Goal: Task Accomplishment & Management: Use online tool/utility

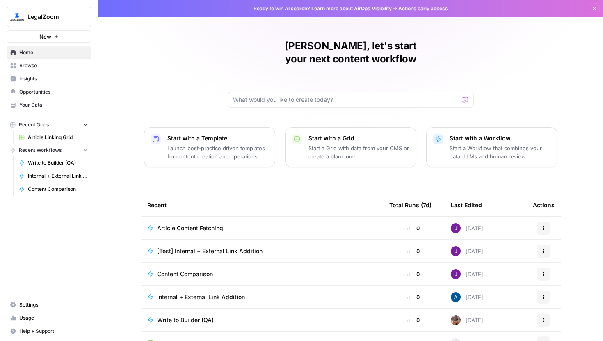
click at [64, 136] on span "Article Linking Grid" at bounding box center [58, 137] width 60 height 7
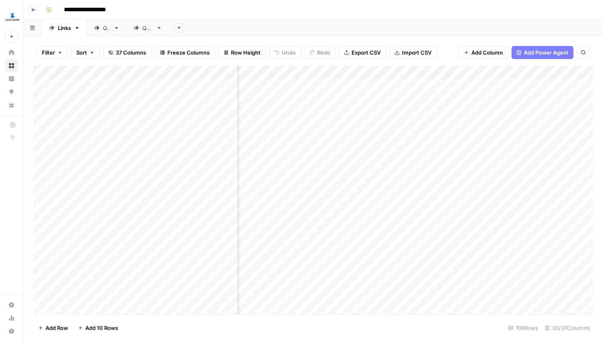
scroll to position [0, 1359]
click at [424, 69] on div "Add Column" at bounding box center [313, 190] width 560 height 249
click at [318, 76] on div "Add Column" at bounding box center [313, 190] width 560 height 249
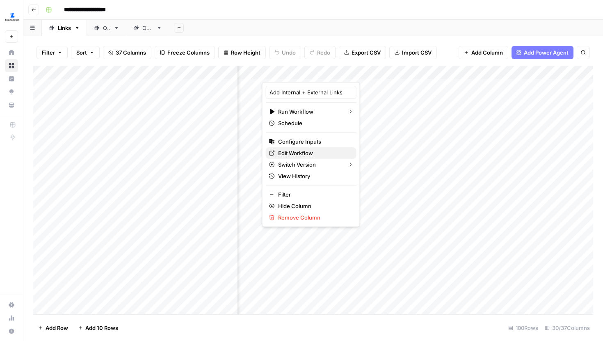
click at [302, 150] on span "Edit Workflow" at bounding box center [314, 153] width 72 height 8
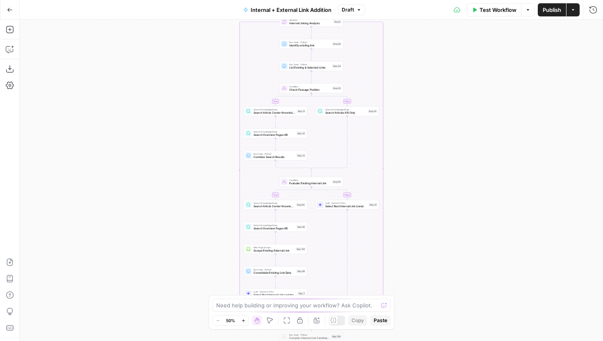
drag, startPoint x: 448, startPoint y: 75, endPoint x: 448, endPoint y: 240, distance: 165.0
click at [448, 240] on div "true false true false true false Workflow Set Inputs Inputs Run Code · Python R…" at bounding box center [312, 180] width 584 height 321
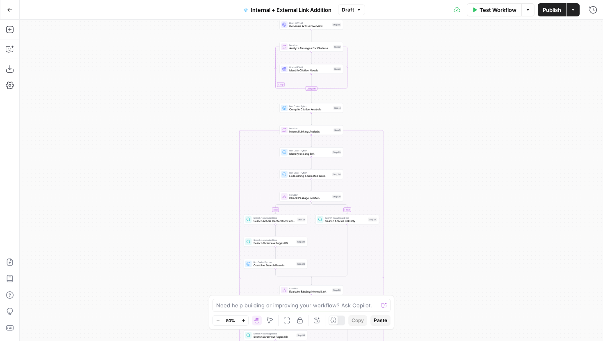
drag, startPoint x: 426, startPoint y: 113, endPoint x: 424, endPoint y: 244, distance: 130.9
click at [424, 244] on div "true false true false true false Workflow Set Inputs Inputs Run Code · Python R…" at bounding box center [312, 180] width 584 height 321
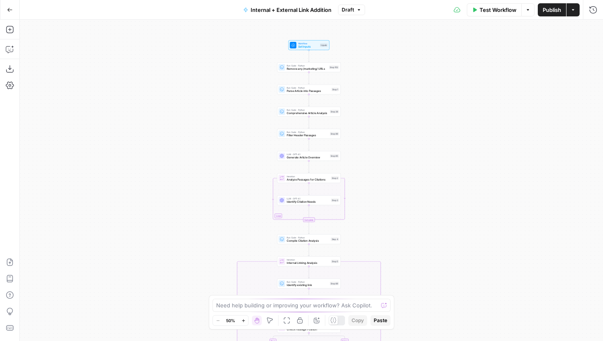
drag, startPoint x: 402, startPoint y: 154, endPoint x: 382, endPoint y: 228, distance: 76.6
click at [382, 228] on div "true false true false true false Workflow Set Inputs Inputs Run Code · Python R…" at bounding box center [312, 180] width 584 height 321
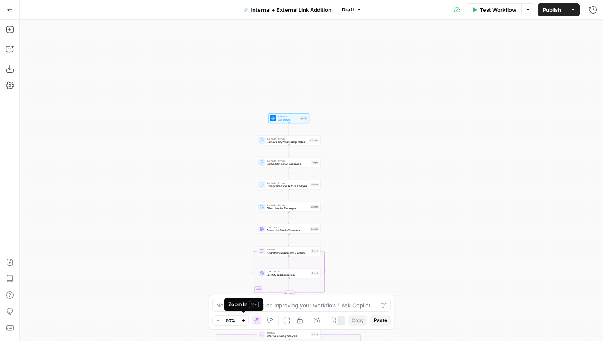
click at [240, 323] on button "Zoom In" at bounding box center [243, 321] width 10 height 10
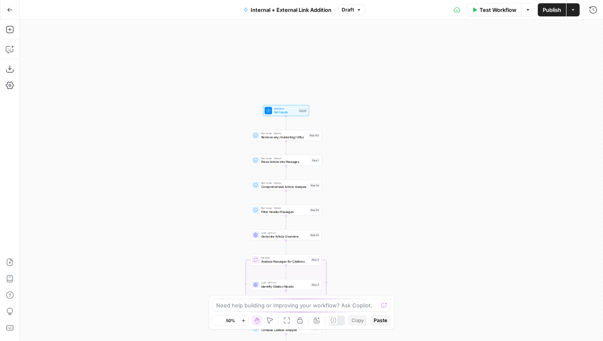
click at [240, 323] on button "Zoom In" at bounding box center [243, 321] width 10 height 10
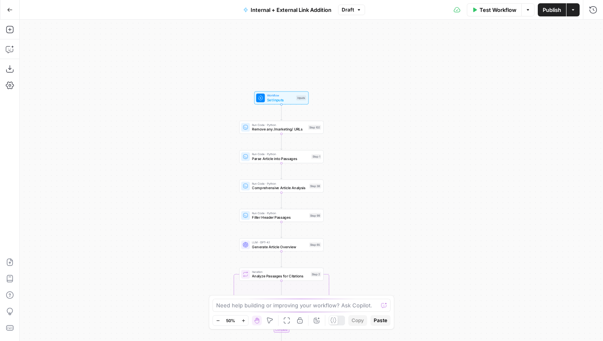
click at [240, 323] on button "Zoom In" at bounding box center [243, 321] width 10 height 10
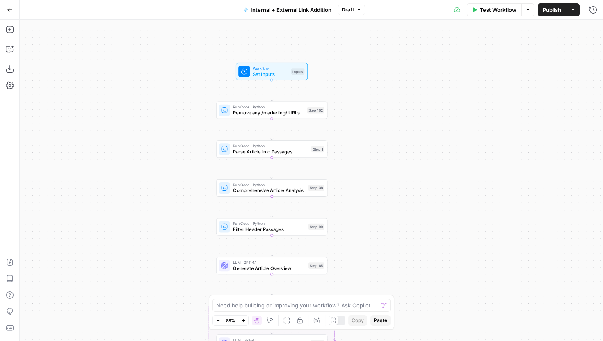
click at [240, 323] on button "Zoom In" at bounding box center [243, 321] width 10 height 10
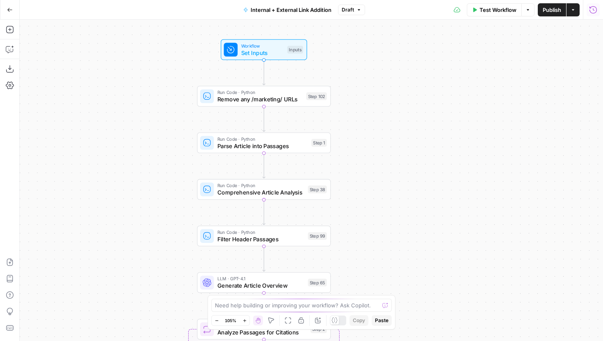
click at [595, 8] on icon "button" at bounding box center [593, 10] width 8 height 8
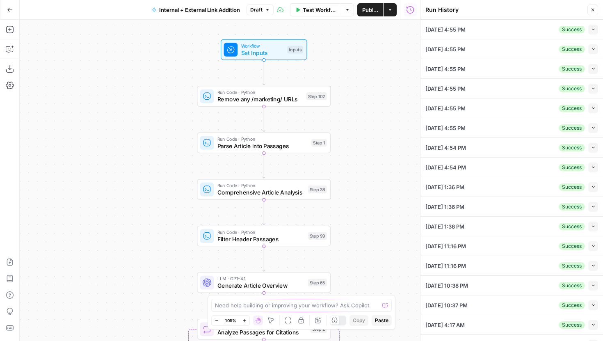
click at [597, 25] on button "Collapse" at bounding box center [594, 30] width 10 height 10
type input "[DOMAIN_NAME][URL]"
type textarea "<lor ipsumdo-si="ametcon-9a8elitseddo1e66te9i6u0l9e068d22"><mag><ali enimadm-ve…"
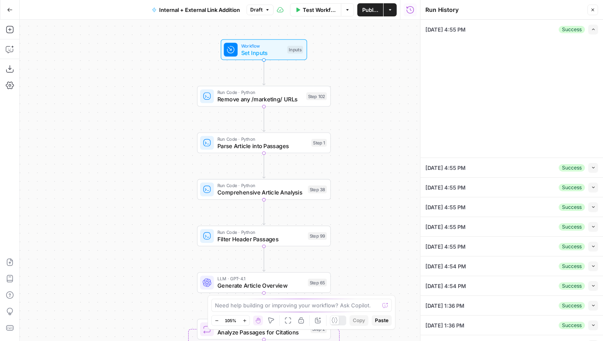
type input "LegalZoom LLC"
type input "Articles Center Sitemap"
type input "Overview Pages Sitemap"
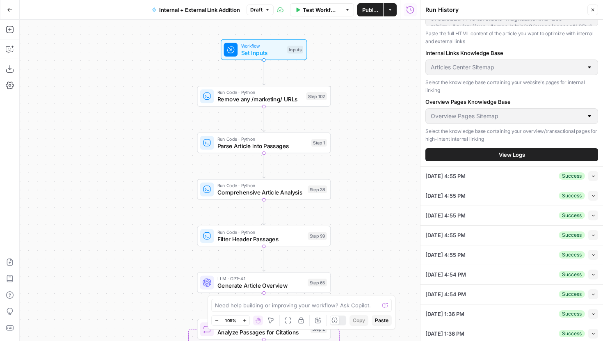
scroll to position [286, 0]
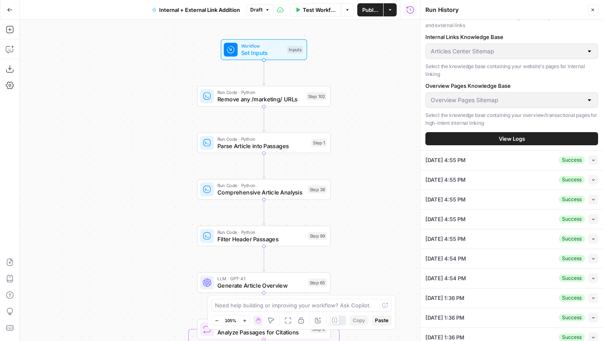
click at [509, 143] on button "View Logs" at bounding box center [512, 138] width 173 height 13
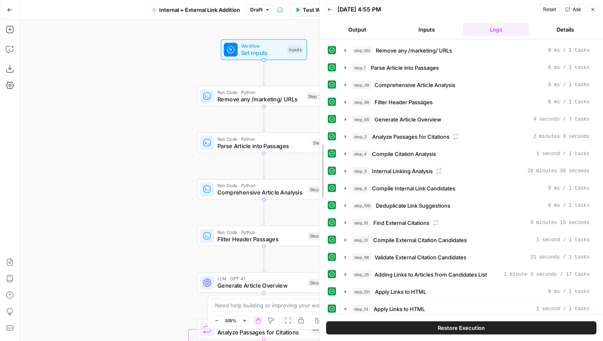
drag, startPoint x: 422, startPoint y: 102, endPoint x: 319, endPoint y: 112, distance: 103.0
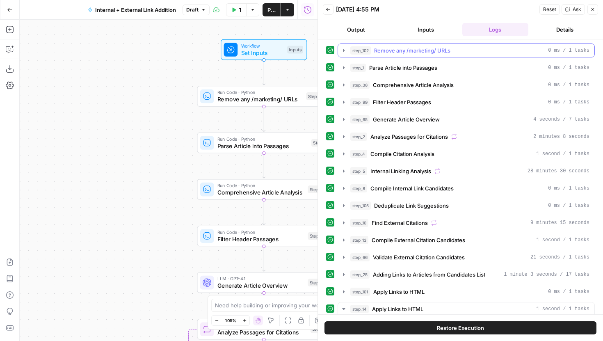
click at [344, 47] on icon "button" at bounding box center [344, 50] width 7 height 7
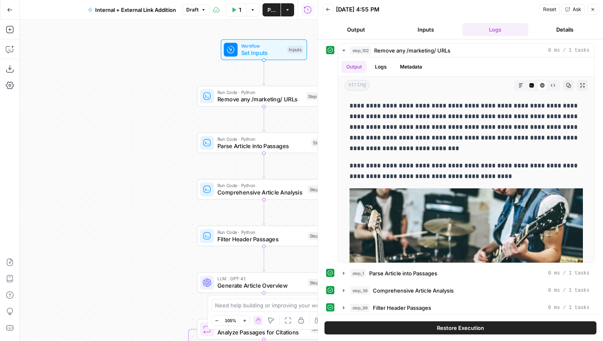
click at [275, 100] on span "Remove any /marketing/ URLs" at bounding box center [260, 99] width 85 height 9
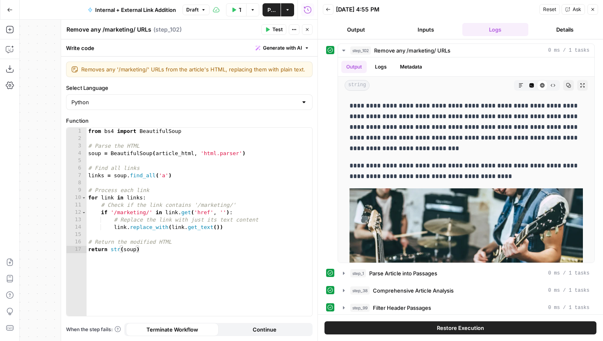
click at [309, 30] on icon "button" at bounding box center [307, 29] width 5 height 5
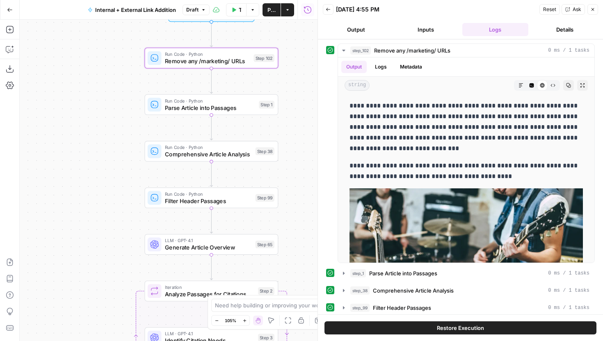
drag, startPoint x: 120, startPoint y: 109, endPoint x: 71, endPoint y: 84, distance: 55.2
click at [71, 84] on div "true false true false true false Workflow Set Inputs Inputs Run Code · Python R…" at bounding box center [169, 180] width 298 height 321
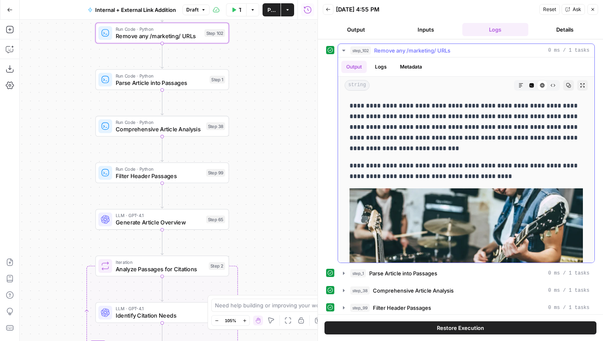
click at [345, 50] on icon "button" at bounding box center [344, 50] width 7 height 7
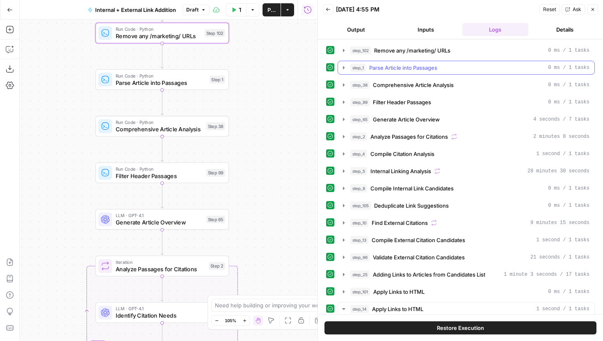
click at [346, 63] on button "step_1 Parse Article into Passages 0 ms / 1 tasks" at bounding box center [466, 67] width 256 height 13
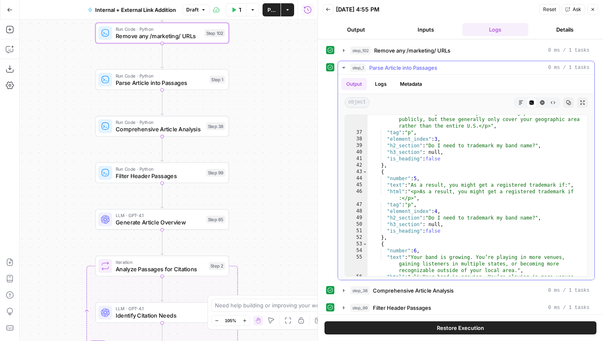
scroll to position [393, 0]
click at [346, 70] on icon "button" at bounding box center [344, 67] width 7 height 7
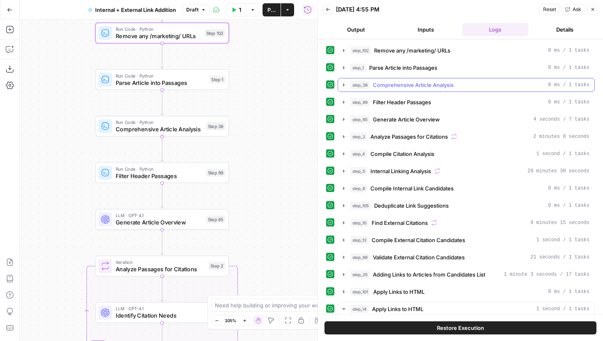
click at [346, 86] on icon "button" at bounding box center [344, 85] width 7 height 7
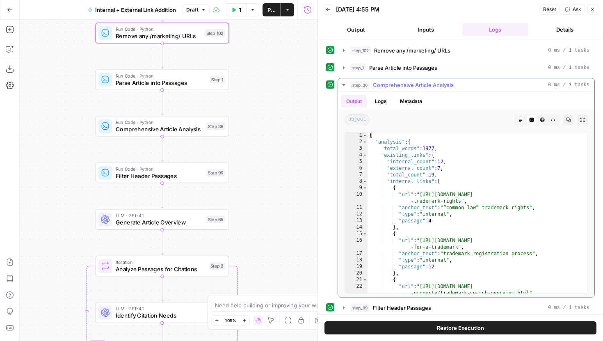
click at [343, 85] on icon "button" at bounding box center [344, 85] width 7 height 7
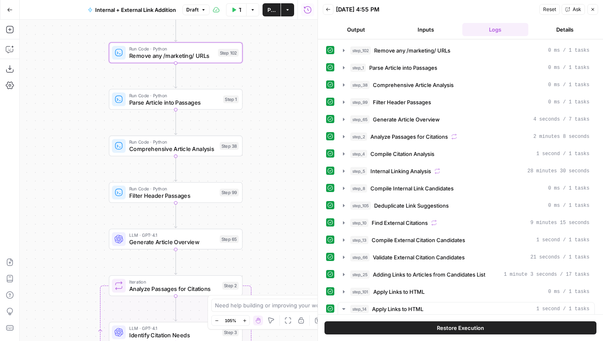
drag, startPoint x: 265, startPoint y: 140, endPoint x: 277, endPoint y: 161, distance: 24.5
click at [277, 161] on div "true false true false true false Workflow Set Inputs Inputs Run Code · Python R…" at bounding box center [169, 180] width 298 height 321
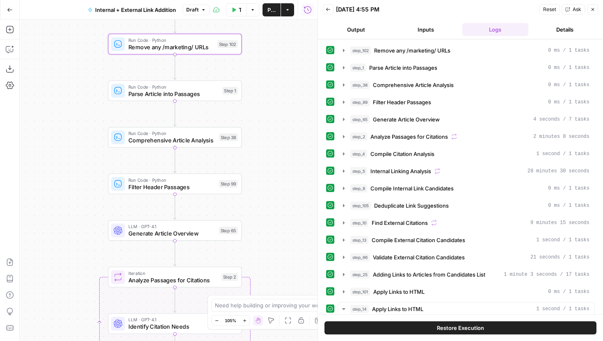
drag, startPoint x: 278, startPoint y: 133, endPoint x: 278, endPoint y: 121, distance: 12.3
click at [278, 121] on div "true false true false true false Workflow Set Inputs Inputs Run Code · Python R…" at bounding box center [169, 180] width 298 height 321
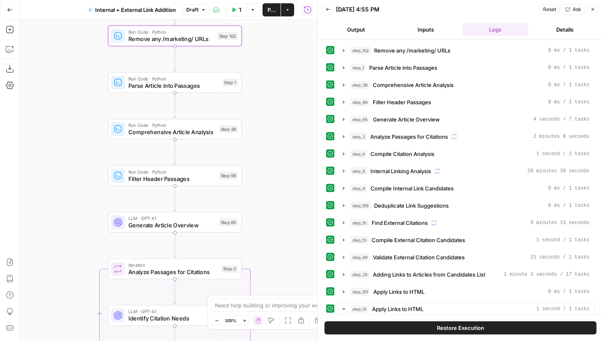
drag, startPoint x: 274, startPoint y: 155, endPoint x: 275, endPoint y: 134, distance: 21.4
click at [275, 134] on div "true false true false true false Workflow Set Inputs Inputs Run Code · Python R…" at bounding box center [169, 180] width 298 height 321
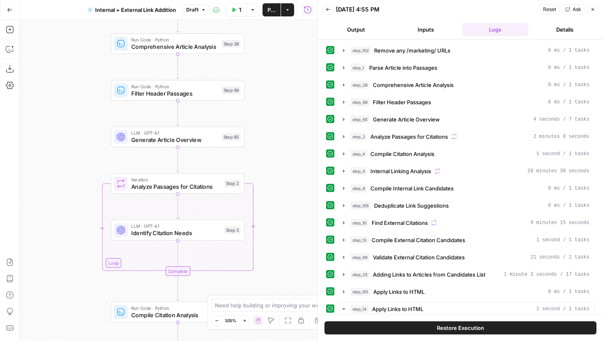
drag, startPoint x: 301, startPoint y: 144, endPoint x: 303, endPoint y: 59, distance: 85.0
click at [303, 59] on div "true false true false true false Workflow Set Inputs Inputs Run Code · Python R…" at bounding box center [169, 180] width 298 height 321
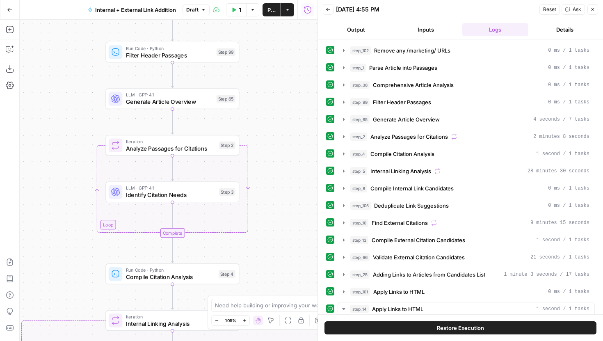
drag, startPoint x: 297, startPoint y: 142, endPoint x: 292, endPoint y: 120, distance: 23.2
click at [292, 120] on div "true false true false true false Workflow Set Inputs Inputs Run Code · Python R…" at bounding box center [169, 180] width 298 height 321
click at [341, 100] on icon "button" at bounding box center [344, 102] width 7 height 7
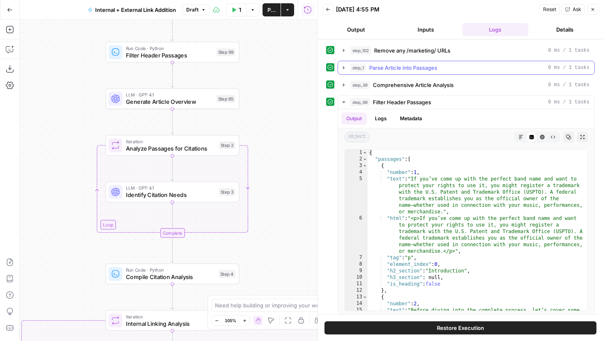
click at [343, 67] on icon "button" at bounding box center [344, 67] width 2 height 3
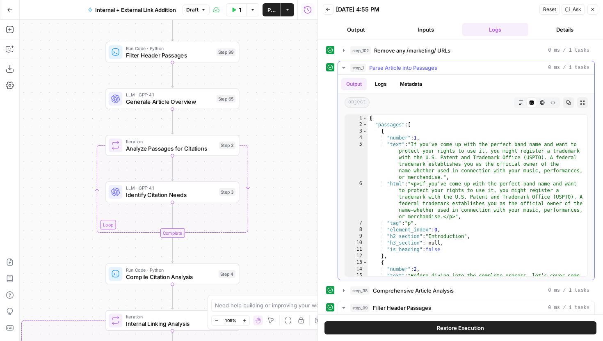
click at [343, 67] on icon "button" at bounding box center [343, 68] width 3 height 2
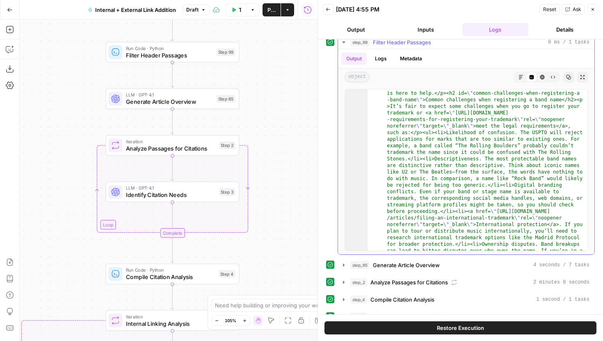
scroll to position [7344, 0]
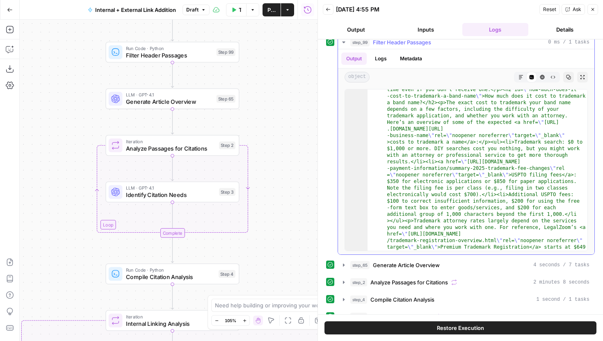
click at [345, 44] on icon "button" at bounding box center [344, 42] width 7 height 7
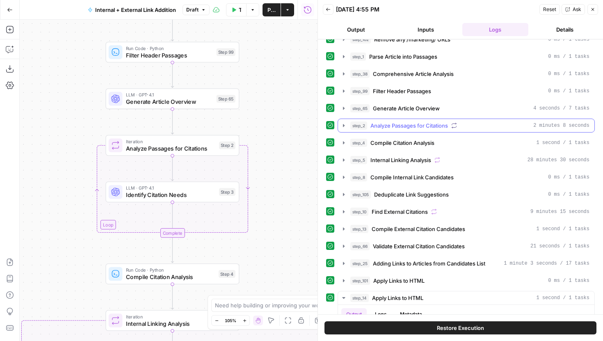
scroll to position [0, 0]
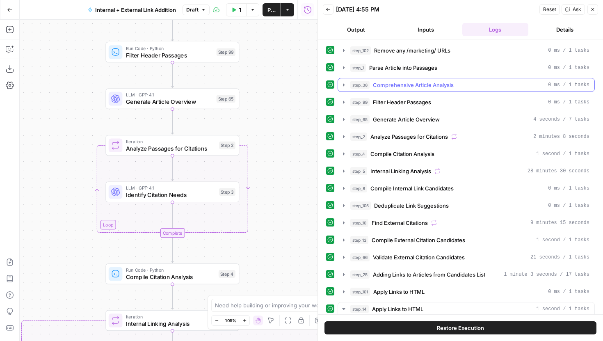
click at [344, 85] on icon "button" at bounding box center [344, 84] width 2 height 3
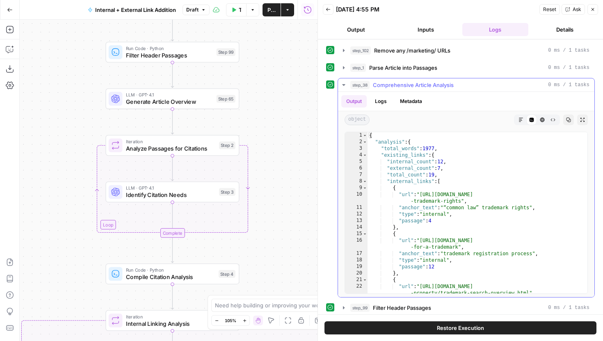
click at [350, 84] on button "step_38 Comprehensive Article Analysis 0 ms / 1 tasks" at bounding box center [466, 84] width 256 height 13
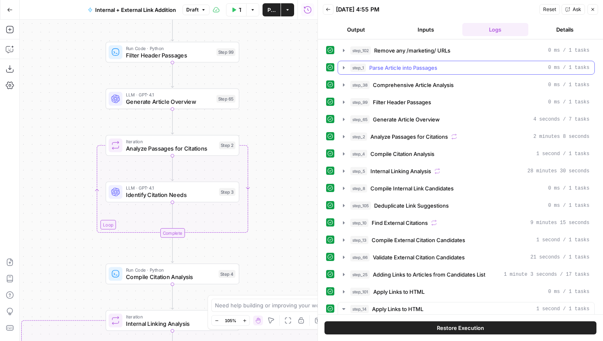
click at [344, 72] on button "step_1 Parse Article into Passages 0 ms / 1 tasks" at bounding box center [466, 67] width 256 height 13
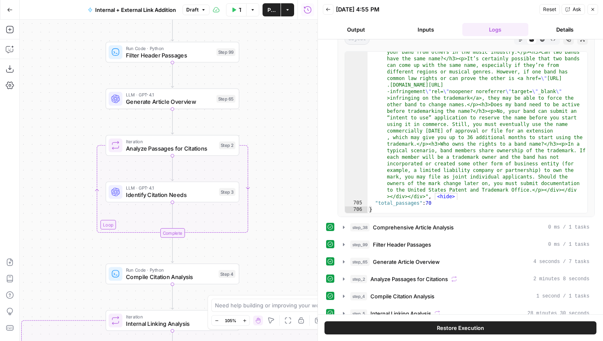
scroll to position [69, 0]
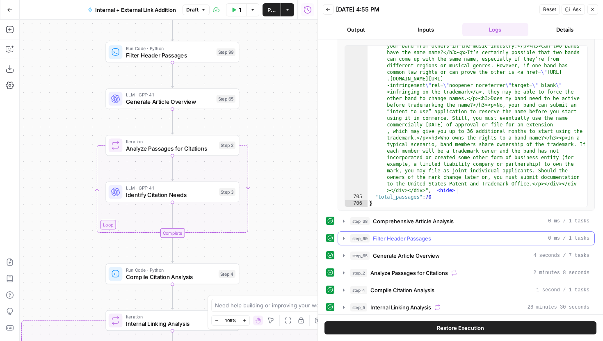
click at [344, 241] on icon "button" at bounding box center [344, 238] width 7 height 7
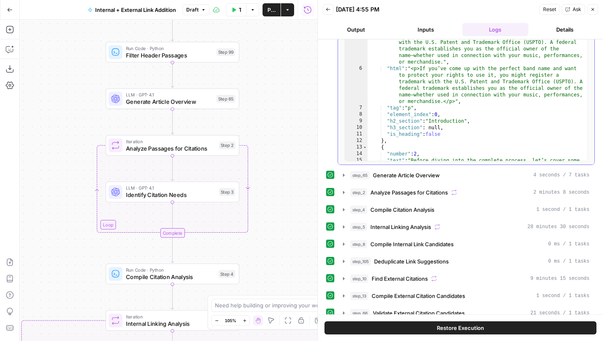
scroll to position [348, 0]
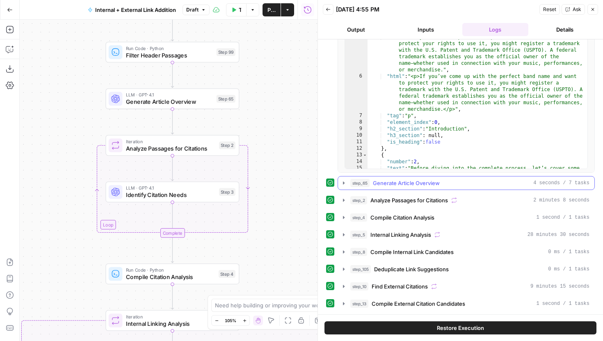
click at [344, 183] on icon "button" at bounding box center [344, 182] width 2 height 3
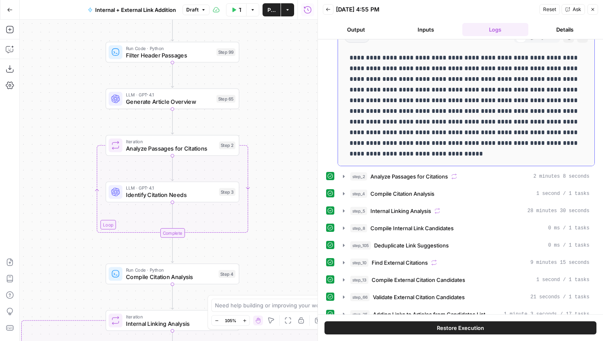
scroll to position [533, 0]
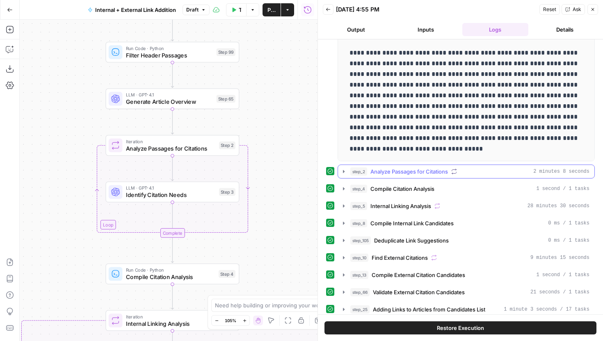
click at [343, 171] on icon "button" at bounding box center [344, 171] width 2 height 3
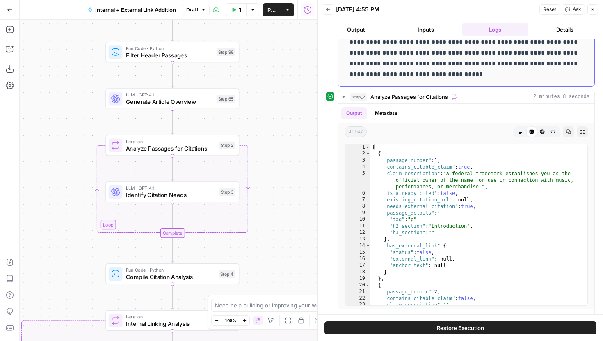
scroll to position [609, 0]
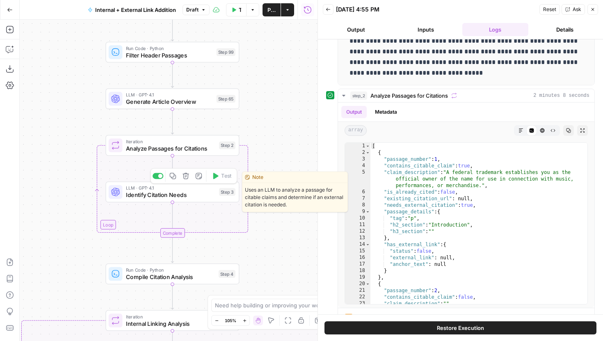
click at [211, 193] on span "Identify Citation Needs" at bounding box center [171, 195] width 90 height 9
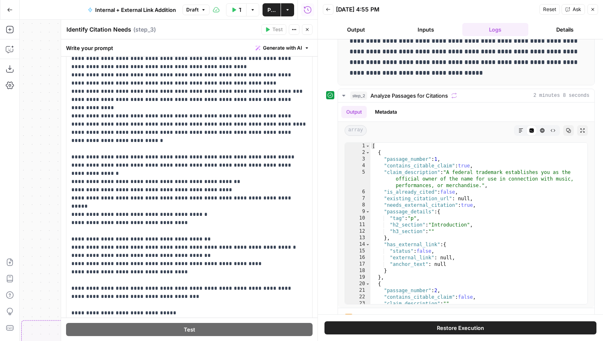
scroll to position [0, 0]
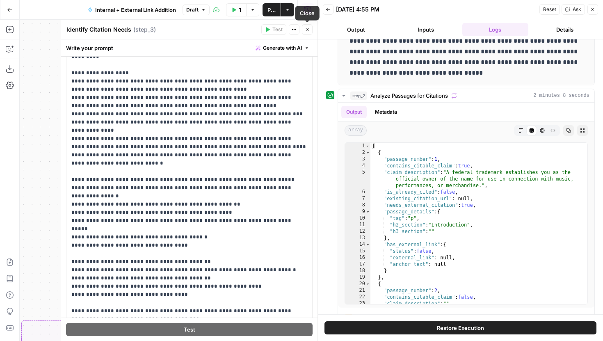
click at [307, 32] on button "Close" at bounding box center [307, 29] width 11 height 11
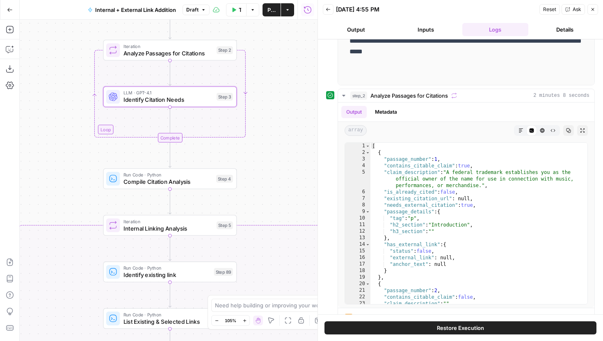
drag, startPoint x: 289, startPoint y: 181, endPoint x: 270, endPoint y: 57, distance: 125.7
click at [270, 57] on div "true false true false true false Workflow Set Inputs Inputs Run Code · Python R…" at bounding box center [169, 180] width 298 height 321
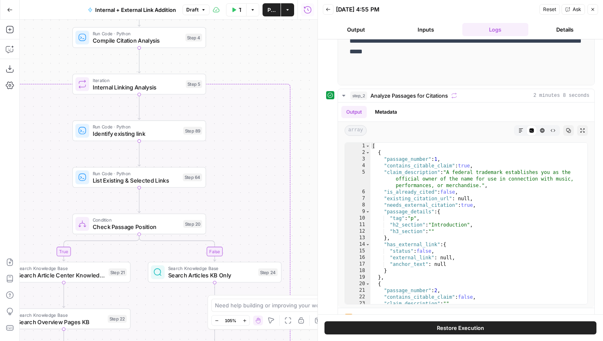
drag, startPoint x: 259, startPoint y: 187, endPoint x: 247, endPoint y: 74, distance: 113.5
click at [247, 74] on div "true false true false true false Workflow Set Inputs Inputs Run Code · Python R…" at bounding box center [169, 180] width 298 height 321
click at [149, 37] on span "Compile Citation Analysis" at bounding box center [140, 39] width 89 height 9
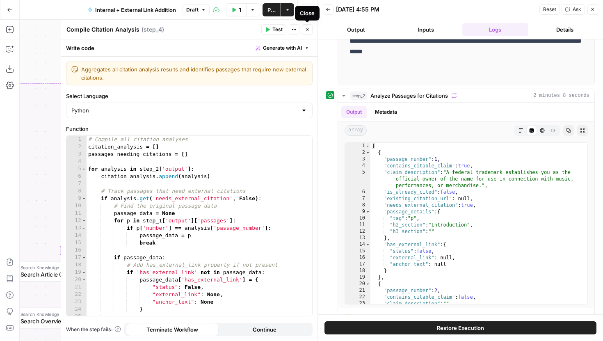
click at [308, 31] on icon "button" at bounding box center [307, 29] width 5 height 5
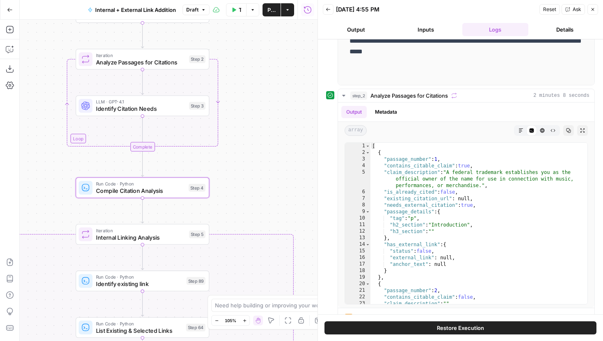
drag, startPoint x: 248, startPoint y: 65, endPoint x: 246, endPoint y: 245, distance: 180.6
click at [245, 248] on div "true false true false true false Workflow Set Inputs Inputs Run Code · Python R…" at bounding box center [169, 180] width 298 height 321
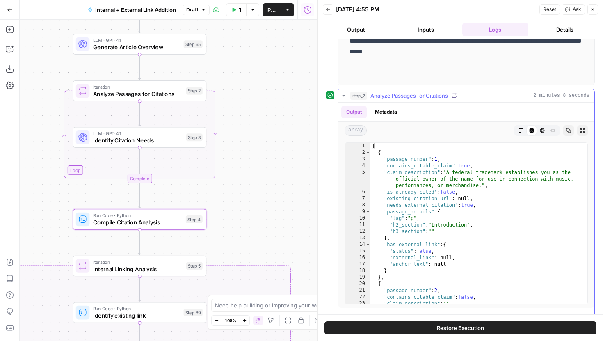
drag, startPoint x: 344, startPoint y: 93, endPoint x: 356, endPoint y: 90, distance: 13.0
click at [356, 90] on button "step_2 Analyze Passages for Citations 2 minutes 8 seconds" at bounding box center [466, 95] width 256 height 13
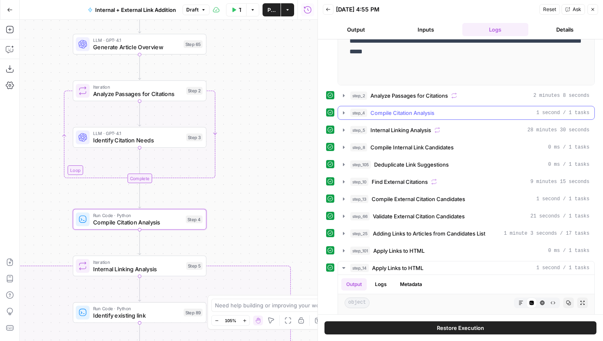
click at [343, 116] on icon "button" at bounding box center [344, 113] width 7 height 7
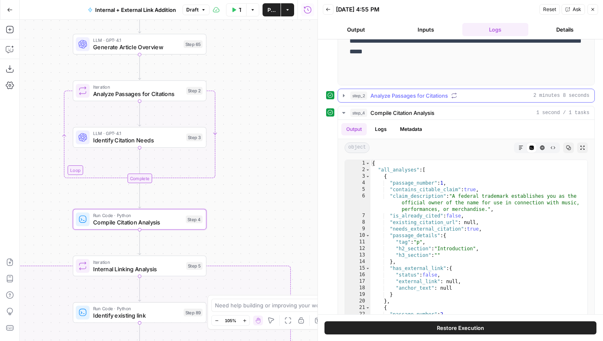
click at [344, 93] on icon "button" at bounding box center [344, 95] width 7 height 7
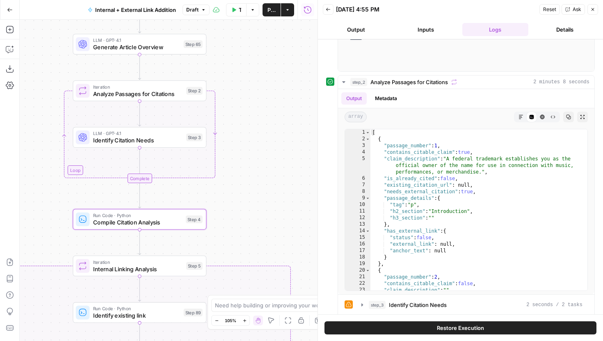
scroll to position [622, 0]
click at [345, 80] on icon "button" at bounding box center [344, 82] width 7 height 7
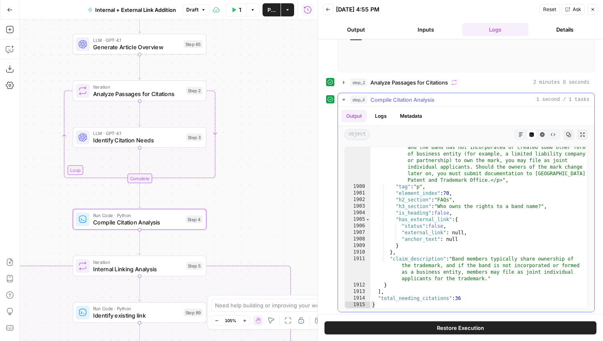
scroll to position [13287, 0]
click at [344, 83] on icon "button" at bounding box center [344, 82] width 2 height 3
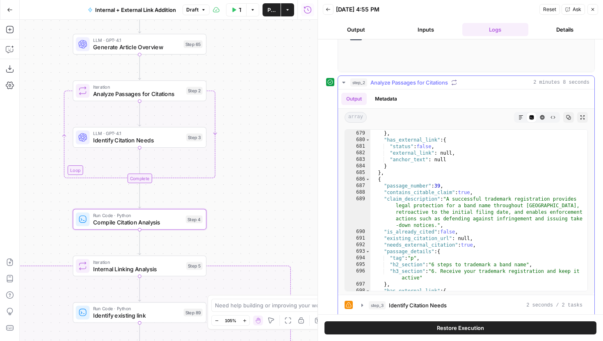
scroll to position [8730, 0]
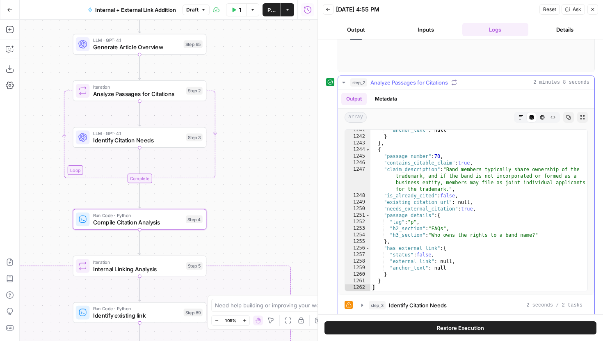
click at [346, 84] on icon "button" at bounding box center [344, 82] width 7 height 7
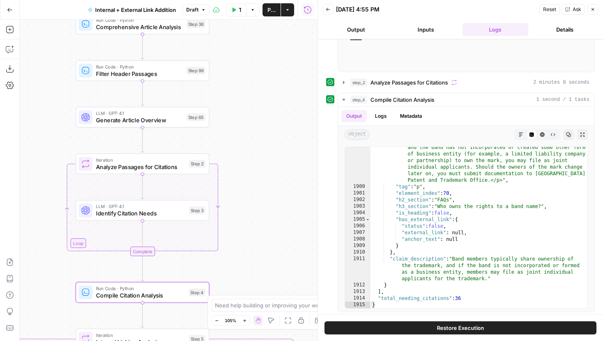
drag, startPoint x: 259, startPoint y: 95, endPoint x: 262, endPoint y: 169, distance: 73.9
click at [262, 169] on div "true false true false true false Workflow Set Inputs Inputs Run Code · Python R…" at bounding box center [169, 180] width 298 height 321
click at [163, 305] on div "true false true false true false Workflow Set Inputs Inputs Run Code · Python R…" at bounding box center [169, 180] width 298 height 321
click at [168, 299] on span "Compile Citation Analysis" at bounding box center [140, 296] width 89 height 9
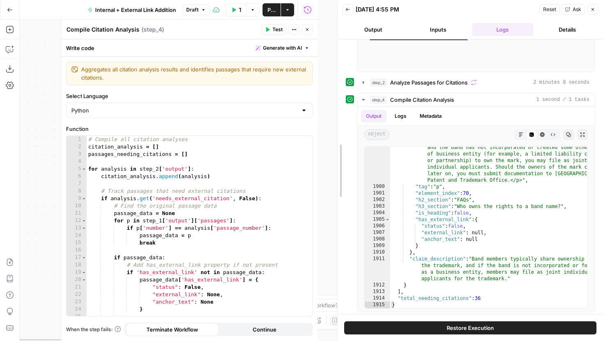
drag, startPoint x: 316, startPoint y: 116, endPoint x: 426, endPoint y: 120, distance: 110.9
click at [342, 120] on div at bounding box center [338, 170] width 8 height 341
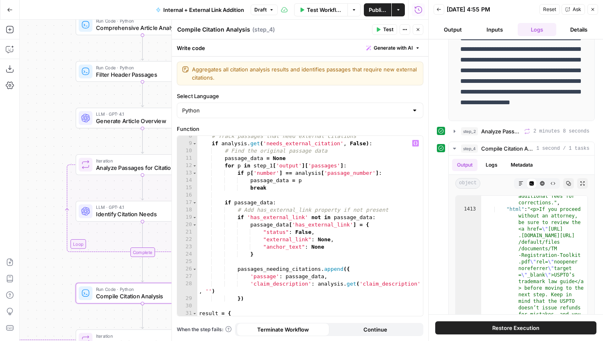
scroll to position [54, 0]
click at [418, 31] on icon "button" at bounding box center [418, 29] width 5 height 5
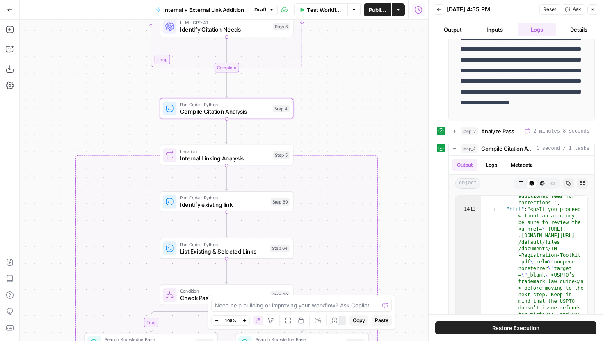
drag, startPoint x: 300, startPoint y: 229, endPoint x: 385, endPoint y: 47, distance: 200.9
click at [385, 47] on div "true false true false true false Workflow Set Inputs Inputs Run Code · Python R…" at bounding box center [224, 180] width 409 height 321
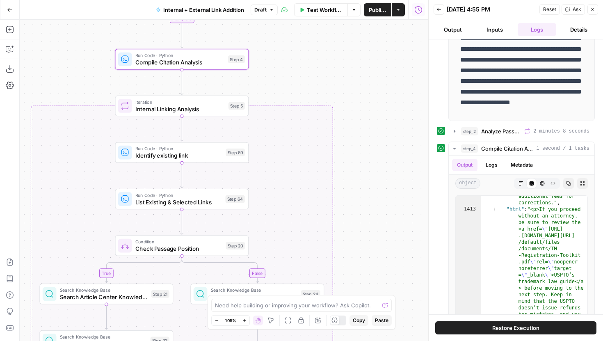
drag, startPoint x: 355, startPoint y: 124, endPoint x: 307, endPoint y: 78, distance: 66.5
click at [307, 78] on div "true false true false true false Workflow Set Inputs Inputs Run Code · Python R…" at bounding box center [224, 180] width 409 height 321
click at [449, 147] on button "step_4 Compile Citation Analysis 1 second / 1 tasks" at bounding box center [522, 148] width 146 height 13
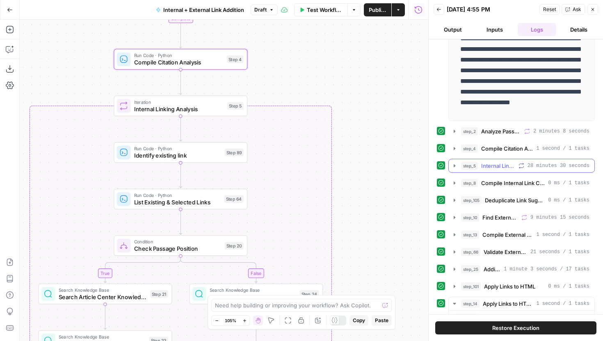
click at [453, 163] on icon "button" at bounding box center [454, 166] width 7 height 7
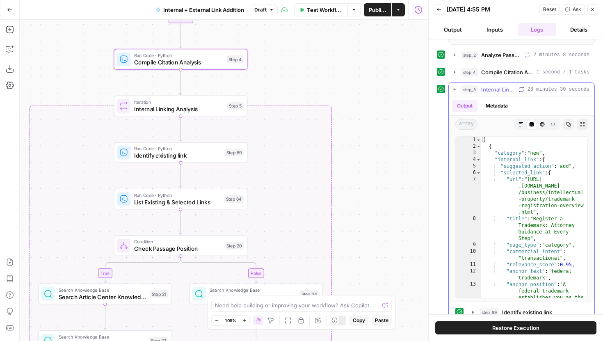
scroll to position [0, 0]
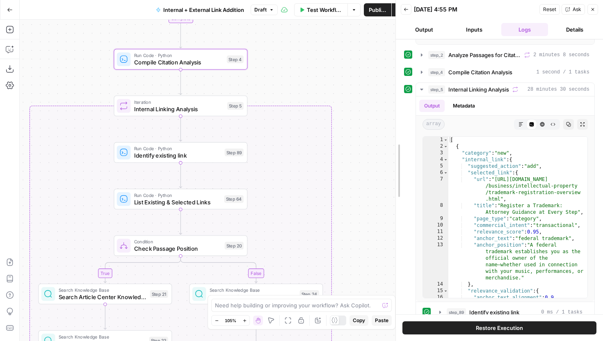
drag, startPoint x: 427, startPoint y: 151, endPoint x: 396, endPoint y: 151, distance: 30.8
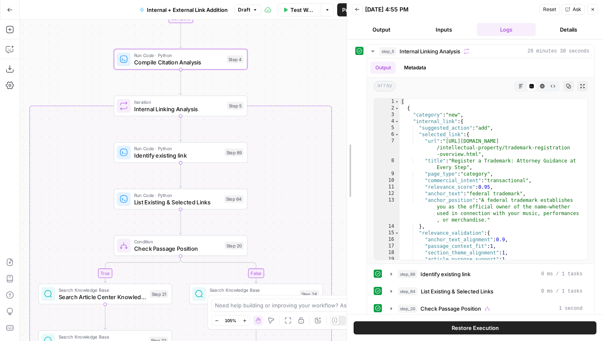
scroll to position [8986, 0]
drag, startPoint x: 396, startPoint y: 151, endPoint x: 345, endPoint y: 150, distance: 51.3
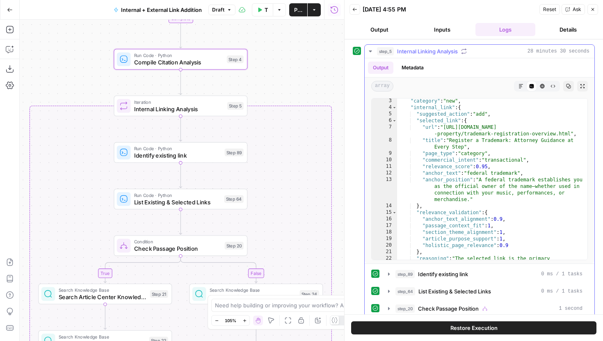
scroll to position [32, 0]
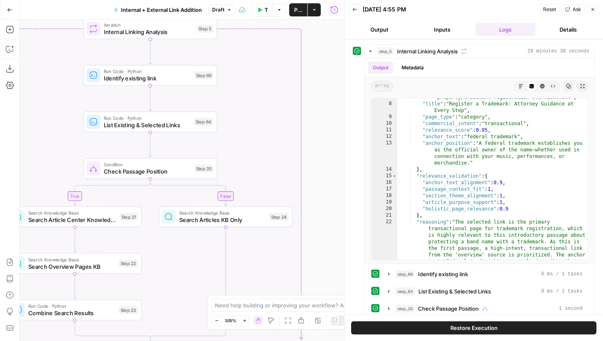
drag, startPoint x: 311, startPoint y: 223, endPoint x: 280, endPoint y: 146, distance: 83.1
click at [280, 146] on div "true false true false true false Workflow Set Inputs Inputs Run Code · Python R…" at bounding box center [182, 180] width 325 height 321
drag, startPoint x: 279, startPoint y: 173, endPoint x: 280, endPoint y: 64, distance: 108.8
click at [280, 64] on div "true false true false true false Workflow Set Inputs Inputs Run Code · Python R…" at bounding box center [182, 180] width 325 height 321
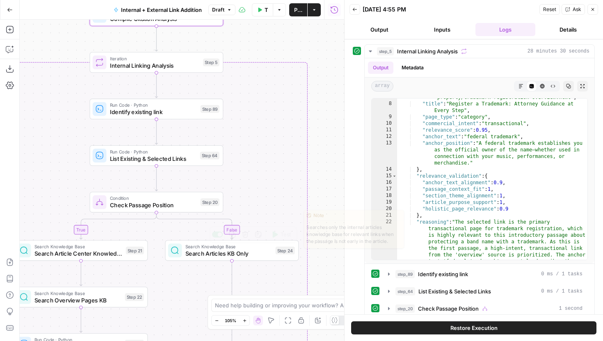
drag, startPoint x: 262, startPoint y: 61, endPoint x: 268, endPoint y: 223, distance: 162.6
click at [268, 223] on div "true false true false true false Workflow Set Inputs Inputs Run Code · Python R…" at bounding box center [182, 180] width 325 height 321
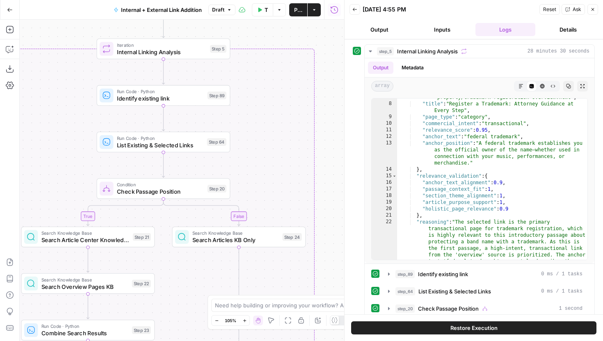
drag, startPoint x: 270, startPoint y: 181, endPoint x: 276, endPoint y: 147, distance: 33.9
click at [276, 147] on div "true false true false true false Workflow Set Inputs Inputs Run Code · Python R…" at bounding box center [182, 180] width 325 height 321
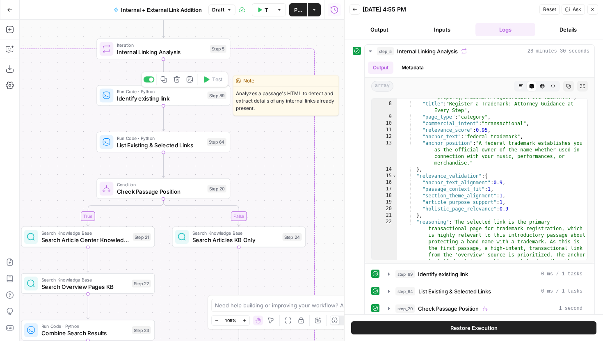
click at [204, 98] on div "Run Code · Python Identify existing link Step 89 Copy step Delete step Edit Not…" at bounding box center [163, 95] width 127 height 15
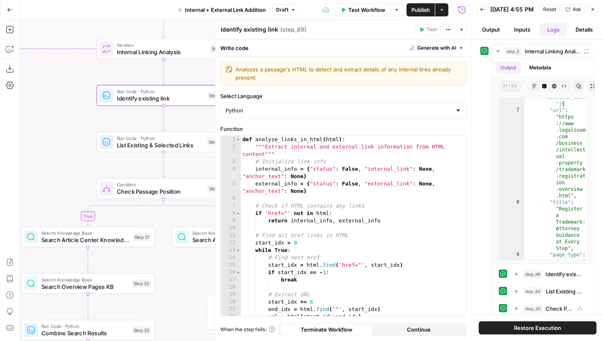
scroll to position [11, 0]
click at [129, 147] on span "List Existing & Selected Links" at bounding box center [160, 145] width 87 height 9
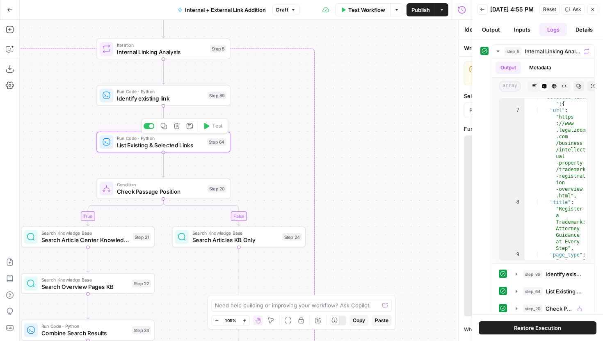
type textarea "List Existing & Selected Links"
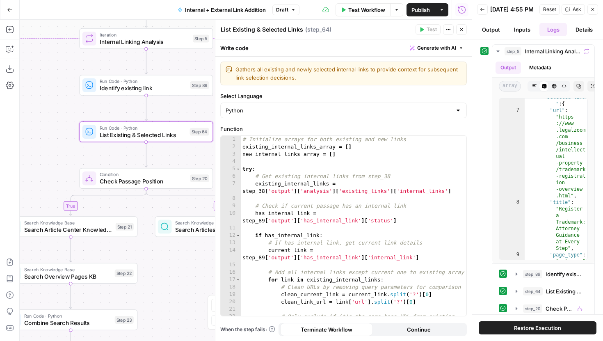
drag, startPoint x: 103, startPoint y: 168, endPoint x: 86, endPoint y: 153, distance: 23.0
click at [86, 153] on div "true false true false true false Workflow Set Inputs Inputs Run Code · Python R…" at bounding box center [246, 180] width 452 height 321
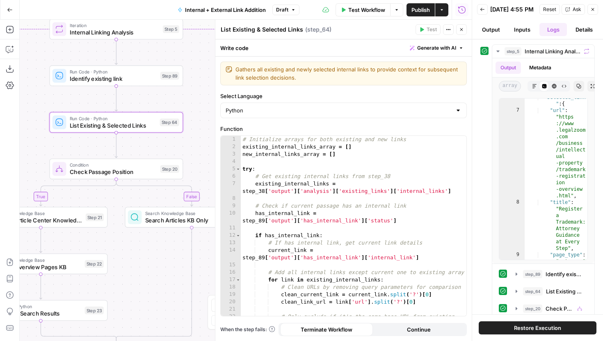
drag, startPoint x: 86, startPoint y: 153, endPoint x: 56, endPoint y: 147, distance: 30.2
click at [56, 148] on div "true false true false true false Workflow Set Inputs Inputs Run Code · Python R…" at bounding box center [246, 180] width 452 height 321
click at [465, 33] on button "Close" at bounding box center [461, 29] width 11 height 11
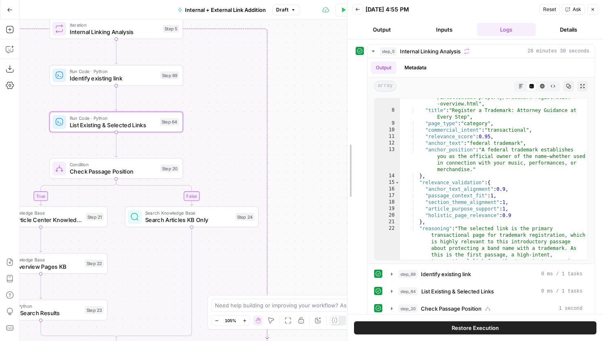
scroll to position [677, 0]
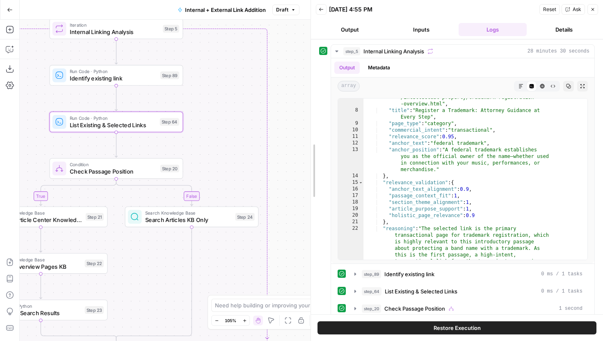
drag, startPoint x: 476, startPoint y: 54, endPoint x: 380, endPoint y: 214, distance: 186.3
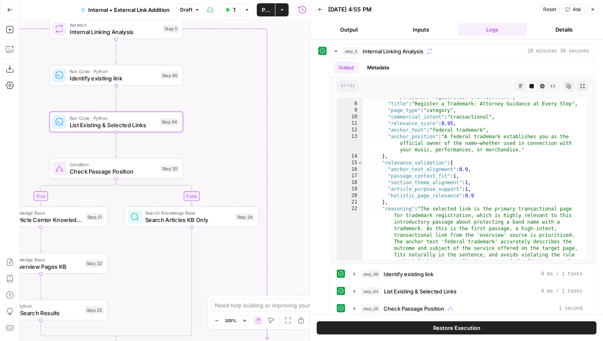
scroll to position [8821, 0]
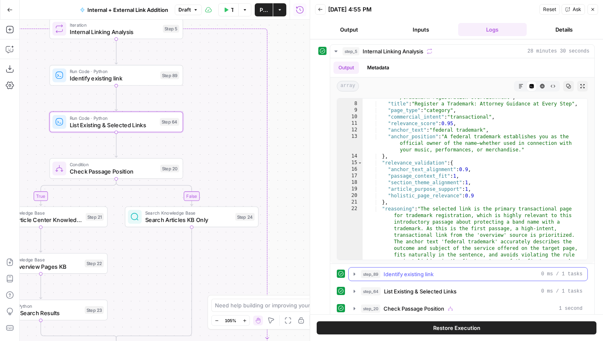
click at [355, 281] on div "step_89 Identify existing link 0 ms / 1 tasks" at bounding box center [468, 274] width 240 height 14
click at [354, 276] on icon "button" at bounding box center [354, 274] width 7 height 7
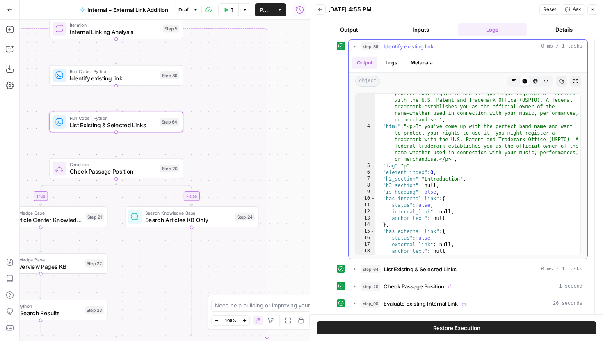
scroll to position [0, 0]
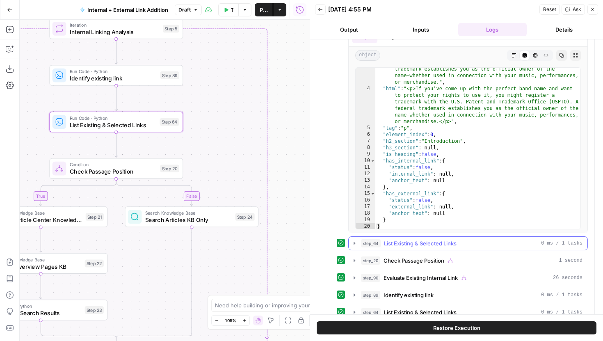
click at [354, 240] on icon "button" at bounding box center [354, 243] width 7 height 7
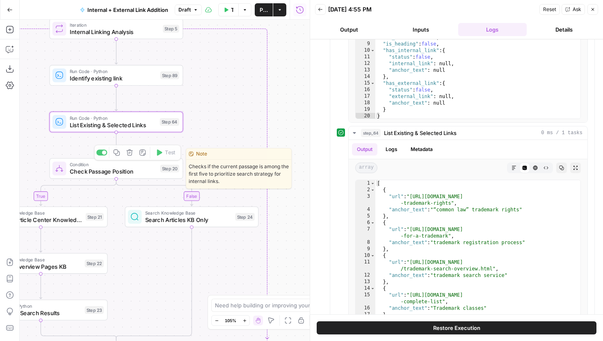
click at [136, 125] on span "List Existing & Selected Links" at bounding box center [113, 125] width 87 height 9
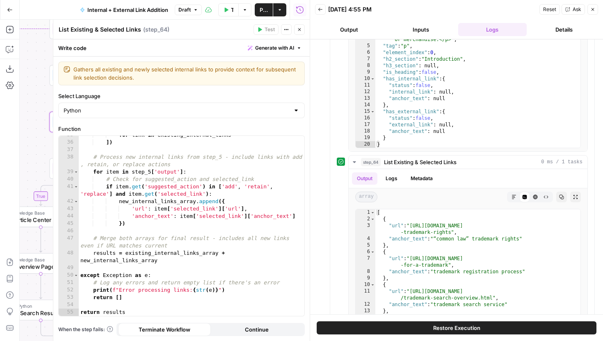
click at [298, 29] on icon "button" at bounding box center [299, 29] width 3 height 3
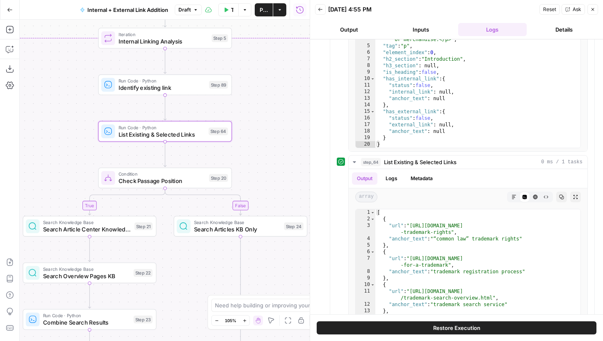
drag, startPoint x: 134, startPoint y: 280, endPoint x: 183, endPoint y: 289, distance: 49.7
click at [183, 289] on div "true false true false true false Workflow Set Inputs Inputs Run Code · Python R…" at bounding box center [165, 180] width 290 height 321
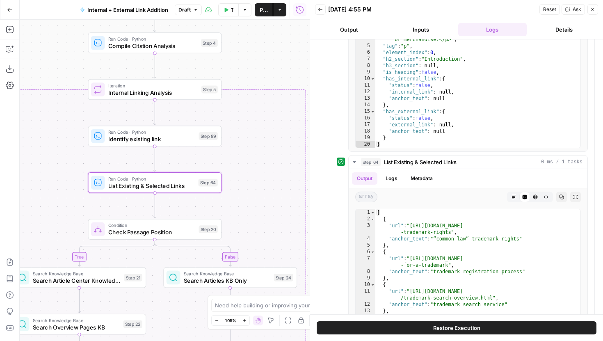
drag, startPoint x: 249, startPoint y: 67, endPoint x: 238, endPoint y: 118, distance: 52.0
click at [238, 118] on div "true false true false true false Workflow Set Inputs Inputs Run Code · Python R…" at bounding box center [165, 180] width 290 height 321
click at [177, 93] on span "Internal Linking Analysis" at bounding box center [153, 92] width 90 height 9
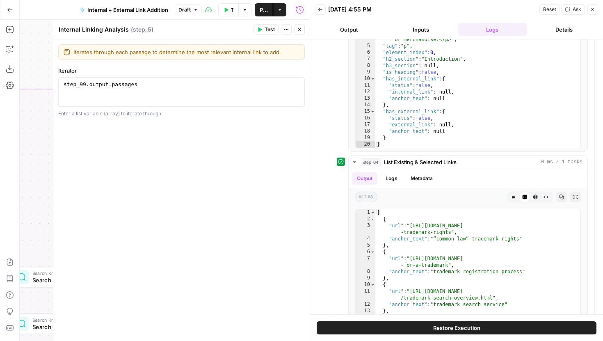
click at [297, 30] on button "Close" at bounding box center [299, 29] width 11 height 11
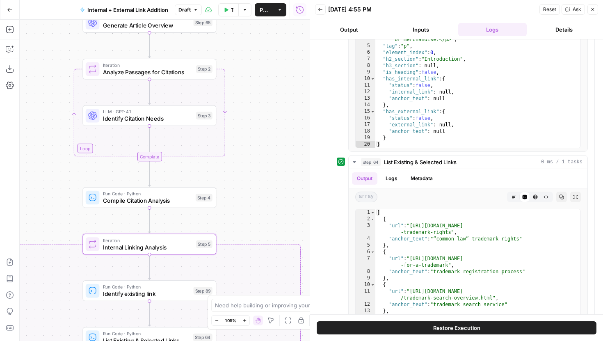
drag, startPoint x: 265, startPoint y: 66, endPoint x: 259, endPoint y: 229, distance: 162.6
click at [259, 227] on div "true false true false true false Workflow Set Inputs Inputs Run Code · Python R…" at bounding box center [165, 180] width 290 height 321
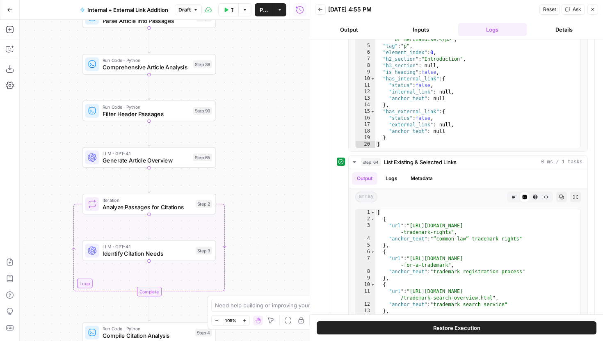
drag, startPoint x: 271, startPoint y: 140, endPoint x: 269, endPoint y: 279, distance: 139.5
click at [270, 277] on div "true false true false true false Workflow Set Inputs Inputs Run Code · Python R…" at bounding box center [165, 180] width 290 height 321
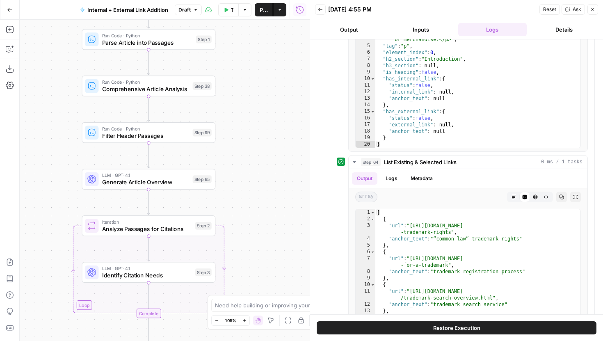
drag, startPoint x: 270, startPoint y: 164, endPoint x: 269, endPoint y: 73, distance: 90.7
click at [269, 73] on div "true false true false true false Workflow Set Inputs Inputs Run Code · Python R…" at bounding box center [165, 180] width 290 height 321
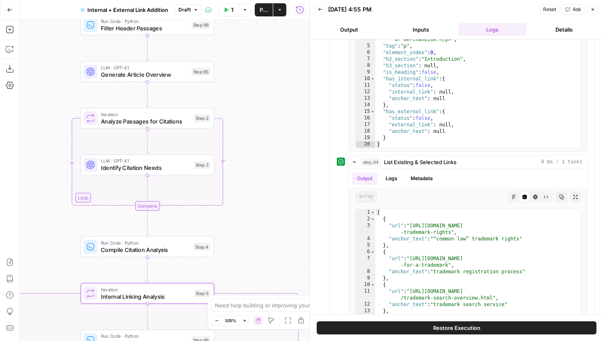
drag, startPoint x: 259, startPoint y: 223, endPoint x: 259, endPoint y: 108, distance: 114.9
click at [259, 108] on div "true false true false true false Workflow Set Inputs Inputs Run Code · Python R…" at bounding box center [165, 180] width 290 height 321
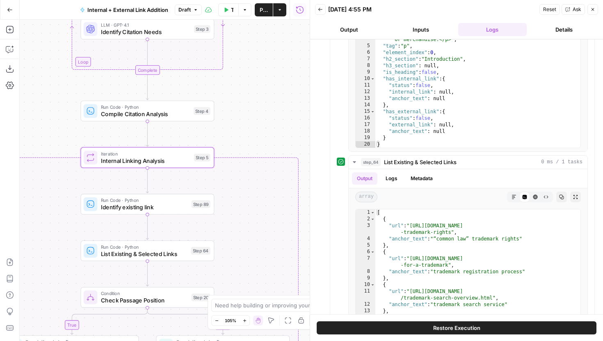
drag, startPoint x: 262, startPoint y: 149, endPoint x: 262, endPoint y: 123, distance: 26.7
click at [262, 123] on div "true false true false true false Workflow Set Inputs Inputs Run Code · Python R…" at bounding box center [165, 180] width 290 height 321
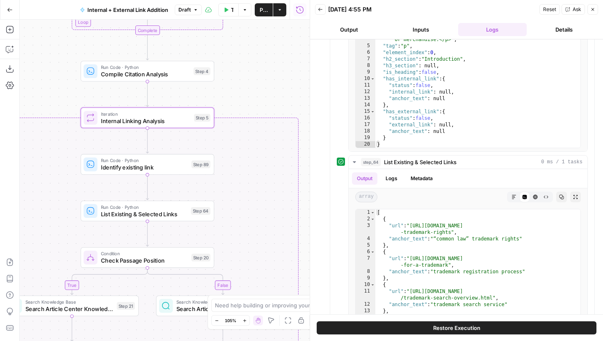
drag, startPoint x: 263, startPoint y: 164, endPoint x: 263, endPoint y: 79, distance: 85.0
click at [264, 79] on div "true false true false true false Workflow Set Inputs Inputs Run Code · Python R…" at bounding box center [165, 180] width 290 height 321
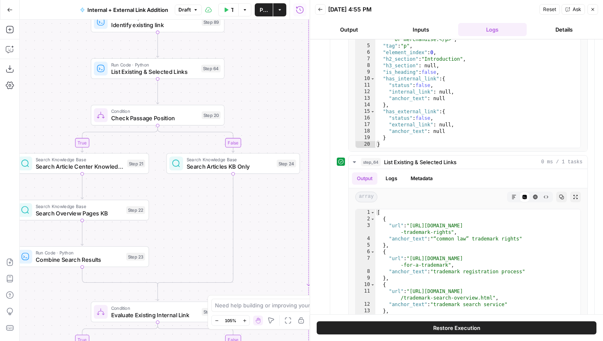
drag, startPoint x: 261, startPoint y: 178, endPoint x: 269, endPoint y: 81, distance: 97.1
click at [270, 81] on div "true false true false true false Workflow Set Inputs Inputs Run Code · Python R…" at bounding box center [165, 180] width 290 height 321
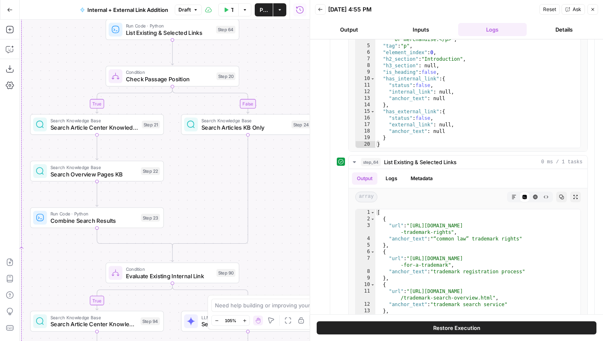
drag, startPoint x: 197, startPoint y: 227, endPoint x: 214, endPoint y: 185, distance: 44.6
click at [214, 185] on div "true false true false true false Workflow Set Inputs Inputs Run Code · Python R…" at bounding box center [165, 180] width 290 height 321
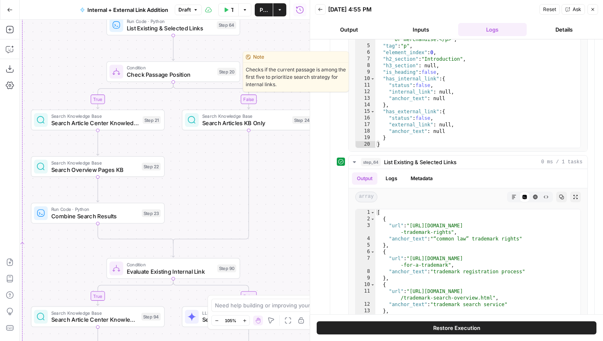
click at [177, 69] on span "Condition" at bounding box center [170, 67] width 87 height 7
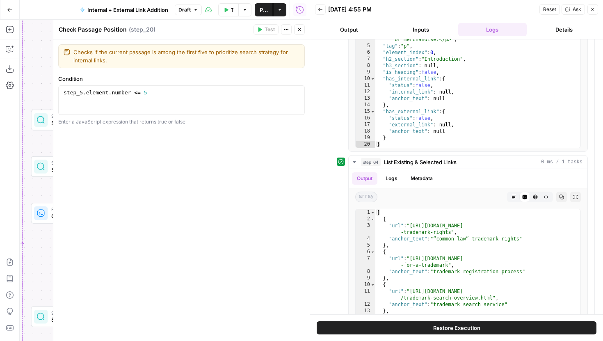
click at [297, 30] on icon "button" at bounding box center [299, 29] width 5 height 5
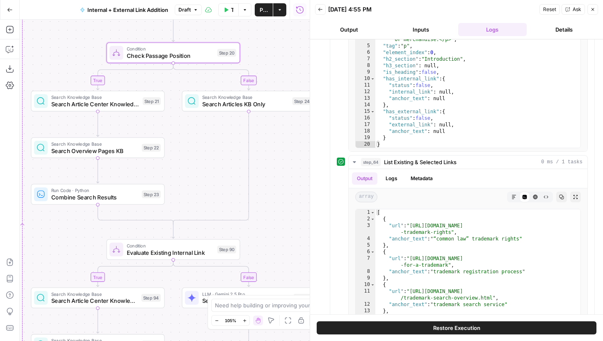
drag, startPoint x: 271, startPoint y: 188, endPoint x: 271, endPoint y: 167, distance: 20.1
click at [271, 167] on div "true false true false true false Workflow Set Inputs Inputs Run Code · Python R…" at bounding box center [165, 180] width 290 height 321
click at [222, 100] on span "Search Articles KB Only" at bounding box center [245, 102] width 87 height 9
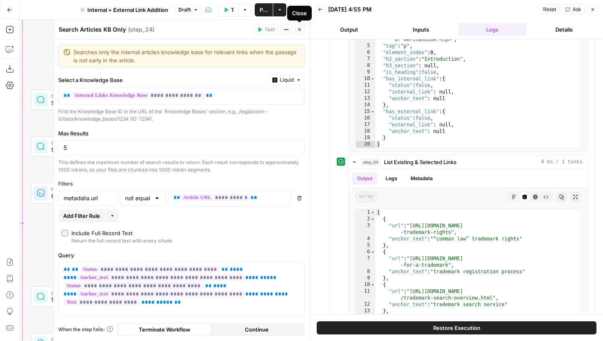
click at [300, 29] on icon "button" at bounding box center [299, 29] width 5 height 5
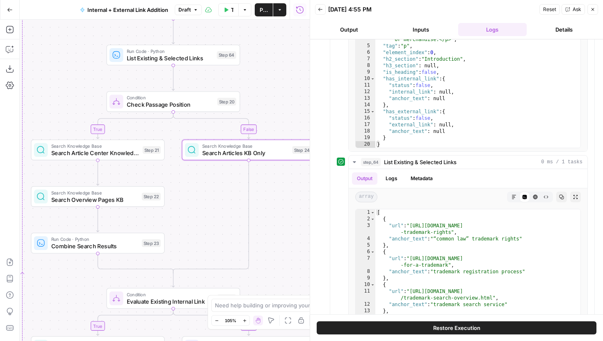
drag, startPoint x: 204, startPoint y: 150, endPoint x: 201, endPoint y: 254, distance: 103.5
click at [201, 254] on div "true false true false true false Workflow Set Inputs Inputs Run Code · Python R…" at bounding box center [165, 180] width 290 height 321
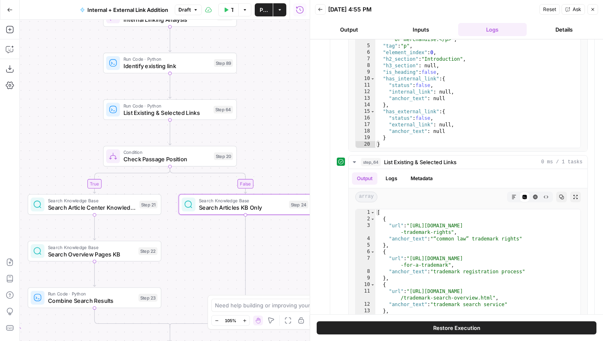
drag, startPoint x: 268, startPoint y: 122, endPoint x: 235, endPoint y: 272, distance: 153.0
click at [235, 272] on div "true false true false true false Workflow Set Inputs Inputs Run Code · Python R…" at bounding box center [165, 180] width 290 height 321
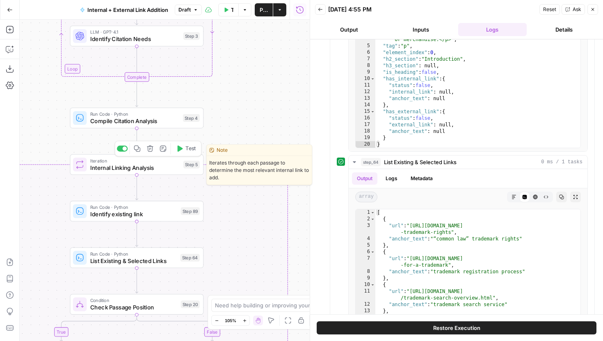
click at [186, 167] on div "Step 5" at bounding box center [191, 165] width 16 height 8
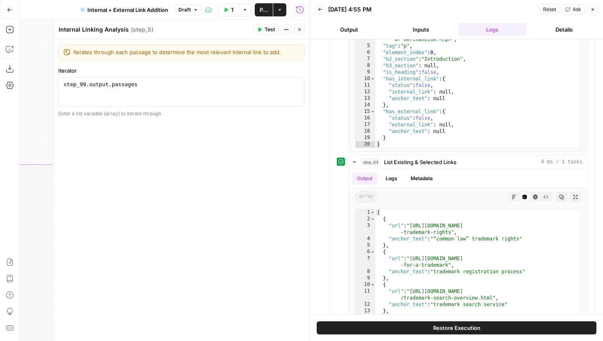
click at [298, 32] on icon "button" at bounding box center [299, 29] width 5 height 5
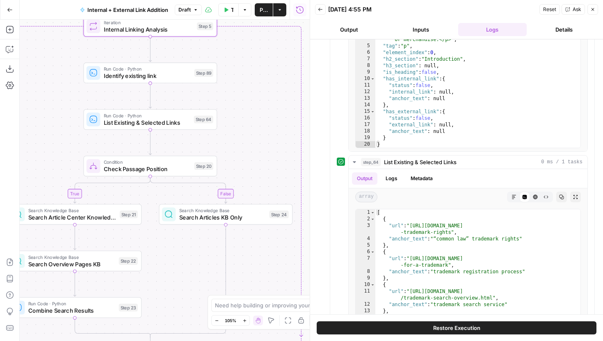
drag, startPoint x: 236, startPoint y: 218, endPoint x: 252, endPoint y: 92, distance: 126.1
click at [252, 92] on div "true false true false true false Workflow Set Inputs Inputs Run Code · Python R…" at bounding box center [165, 180] width 290 height 321
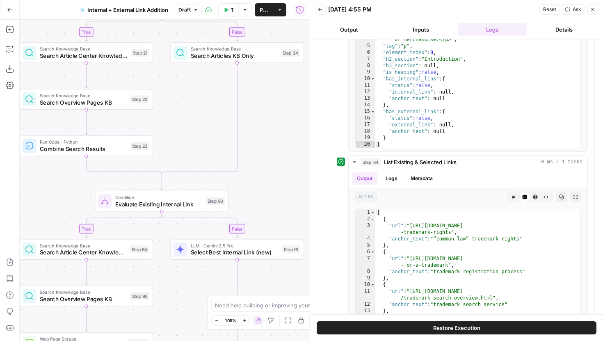
drag, startPoint x: 244, startPoint y: 262, endPoint x: 253, endPoint y: 115, distance: 147.2
click at [253, 115] on div "true false true false true false Workflow Set Inputs Inputs Run Code · Python R…" at bounding box center [165, 180] width 290 height 321
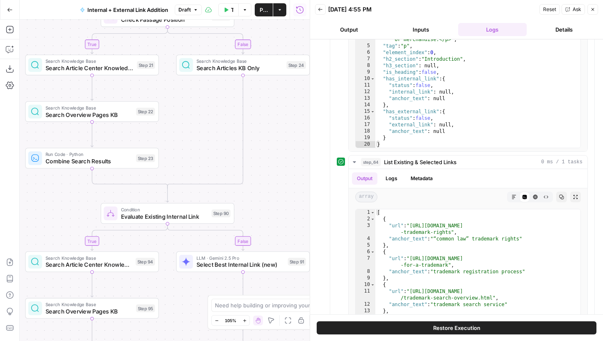
drag, startPoint x: 253, startPoint y: 117, endPoint x: 259, endPoint y: 101, distance: 16.2
click at [259, 101] on div "true false true false true false Workflow Set Inputs Inputs Run Code · Python R…" at bounding box center [165, 180] width 290 height 321
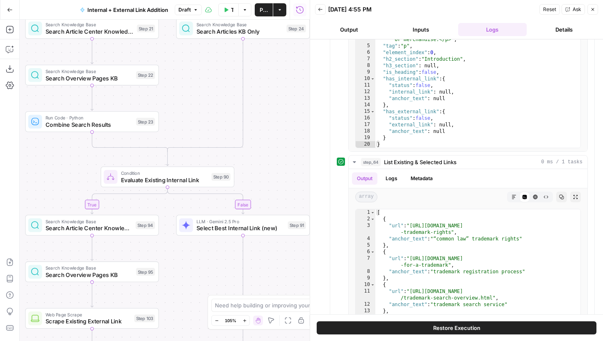
drag, startPoint x: 264, startPoint y: 133, endPoint x: 264, endPoint y: 124, distance: 9.4
click at [264, 124] on div "true false true false true false Workflow Set Inputs Inputs Run Code · Python R…" at bounding box center [165, 180] width 290 height 321
click at [121, 80] on span "Search Overview Pages KB" at bounding box center [89, 78] width 87 height 9
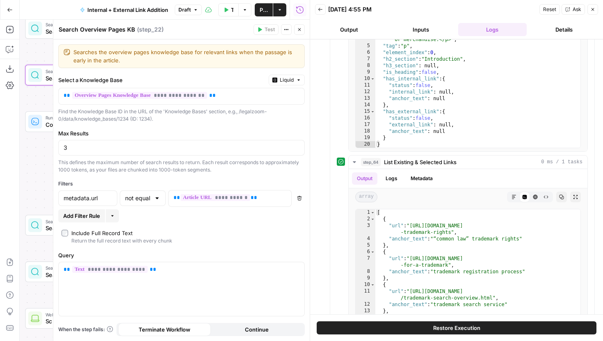
click at [298, 28] on icon "button" at bounding box center [299, 29] width 5 height 5
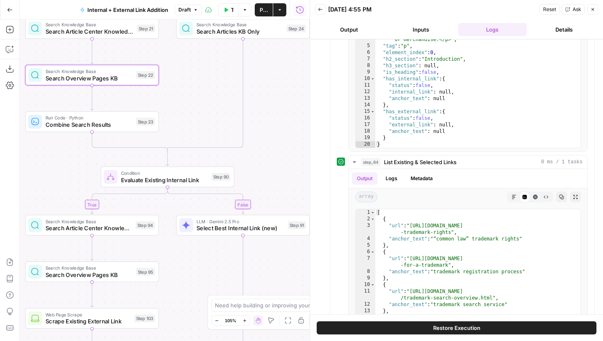
drag, startPoint x: 182, startPoint y: 80, endPoint x: 190, endPoint y: 113, distance: 33.7
click at [190, 113] on div "true false true false true false Workflow Set Inputs Inputs Run Code · Python R…" at bounding box center [165, 180] width 290 height 321
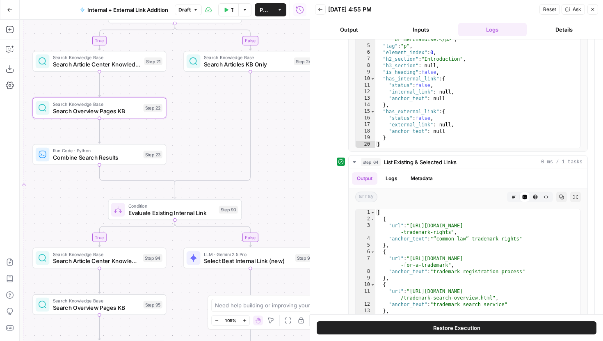
click at [137, 66] on span "Search Article Center Knowledge Base" at bounding box center [97, 64] width 88 height 9
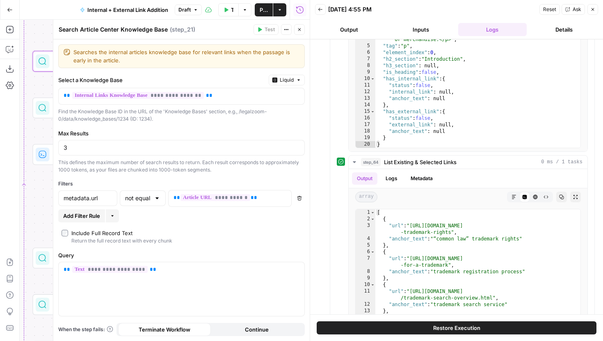
click at [299, 27] on icon "button" at bounding box center [299, 29] width 5 height 5
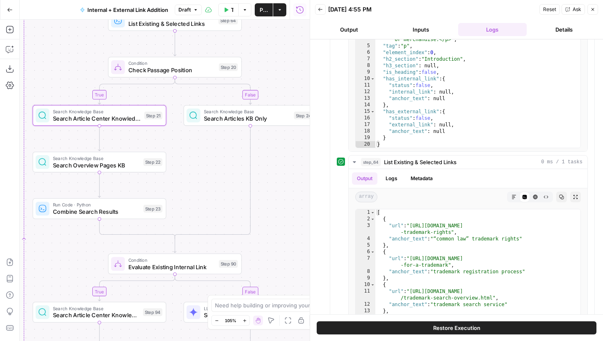
drag, startPoint x: 194, startPoint y: 96, endPoint x: 194, endPoint y: 173, distance: 77.2
click at [194, 173] on div "true false true false true false Workflow Set Inputs Inputs Run Code · Python R…" at bounding box center [165, 180] width 290 height 321
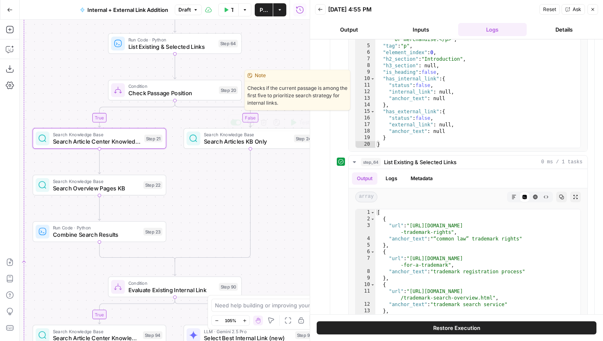
click at [204, 95] on span "Check Passage Position" at bounding box center [171, 93] width 87 height 9
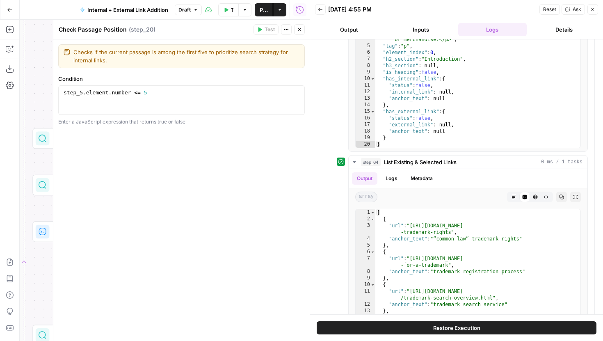
click at [298, 32] on button "Close" at bounding box center [299, 29] width 11 height 11
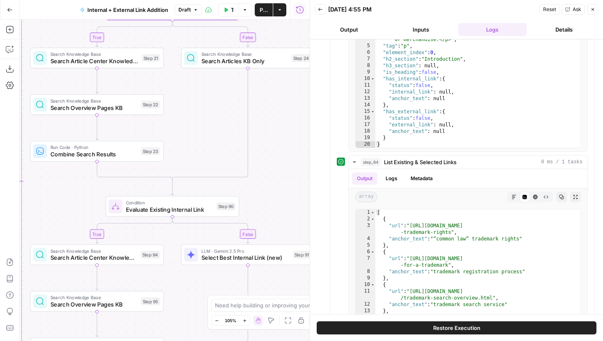
drag, startPoint x: 208, startPoint y: 189, endPoint x: 205, endPoint y: 111, distance: 78.0
click at [205, 111] on div "true false true false true false Workflow Set Inputs Inputs Run Code · Python R…" at bounding box center [165, 180] width 290 height 321
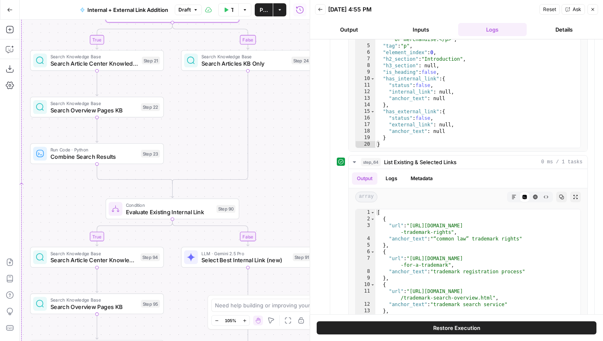
click at [214, 68] on div "Search Knowledge Base Search Articles KB Only Step 24 Copy step Delete step Edi…" at bounding box center [248, 60] width 134 height 21
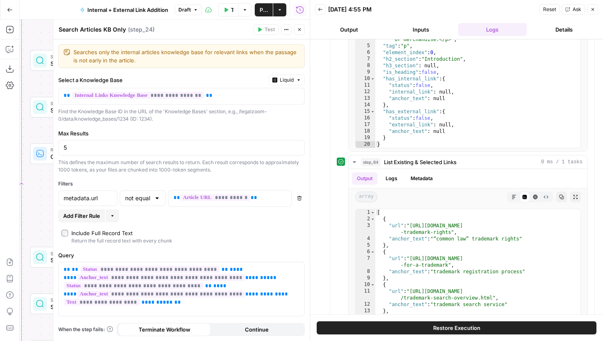
click at [304, 27] on button "Close" at bounding box center [299, 29] width 11 height 11
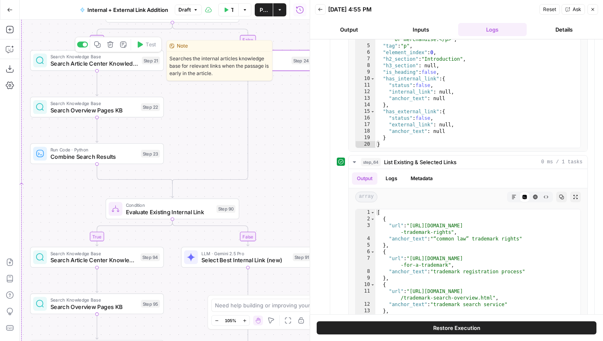
click at [124, 58] on span "Search Knowledge Base" at bounding box center [94, 56] width 88 height 7
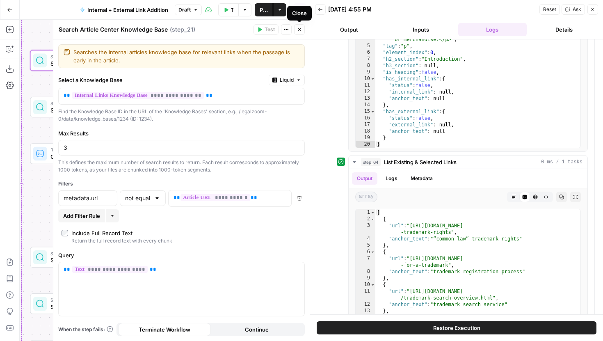
click at [300, 31] on icon "button" at bounding box center [299, 29] width 5 height 5
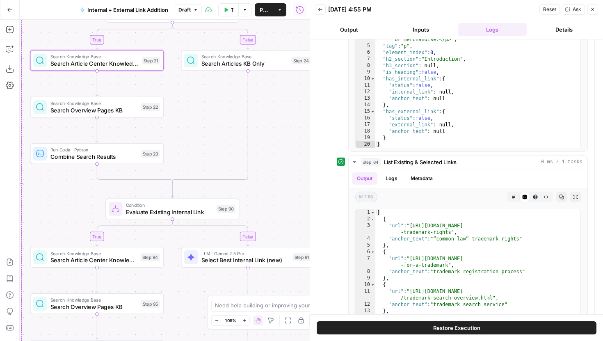
click at [230, 64] on span "Search Articles KB Only" at bounding box center [245, 63] width 87 height 9
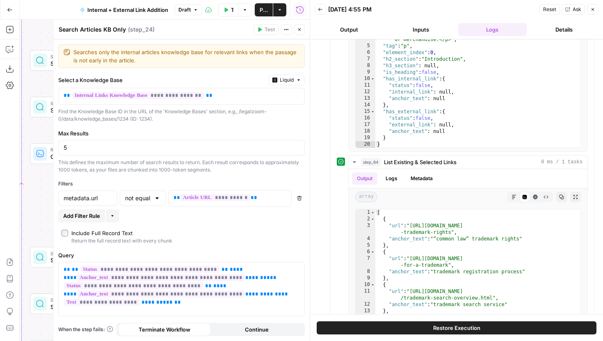
click at [302, 27] on button "Close" at bounding box center [299, 29] width 11 height 11
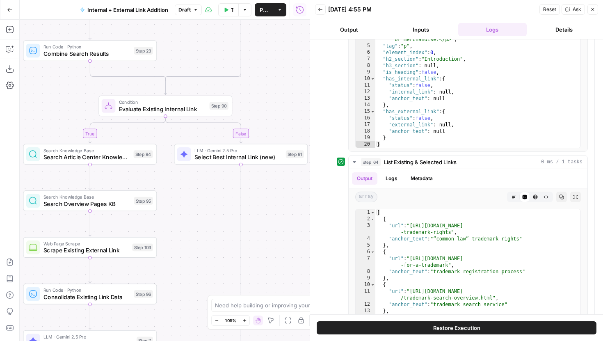
drag, startPoint x: 266, startPoint y: 203, endPoint x: 258, endPoint y: 99, distance: 103.7
click at [258, 99] on div "true false true false true false Workflow Set Inputs Inputs Run Code · Python R…" at bounding box center [165, 180] width 290 height 321
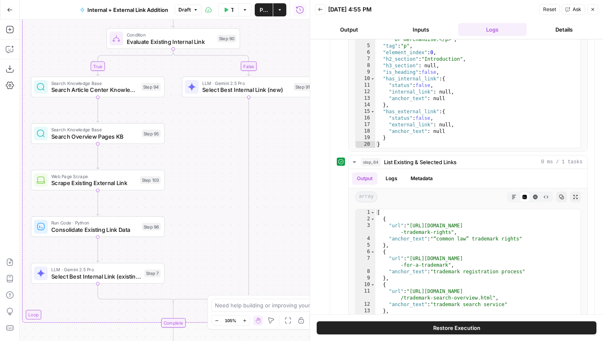
drag, startPoint x: 256, startPoint y: 245, endPoint x: 263, endPoint y: 181, distance: 64.8
click at [263, 181] on div "true false true false true false Workflow Set Inputs Inputs Run Code · Python R…" at bounding box center [165, 180] width 290 height 321
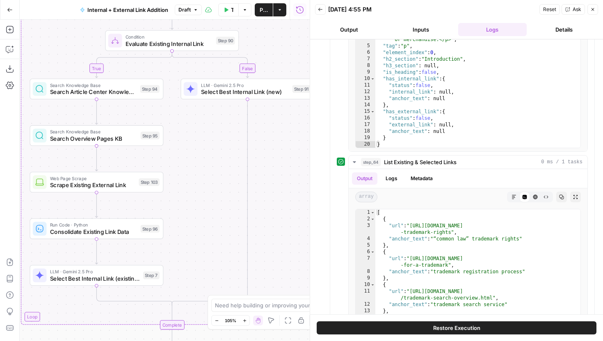
click at [195, 46] on span "Evaluate Existing Internal Link" at bounding box center [169, 43] width 87 height 9
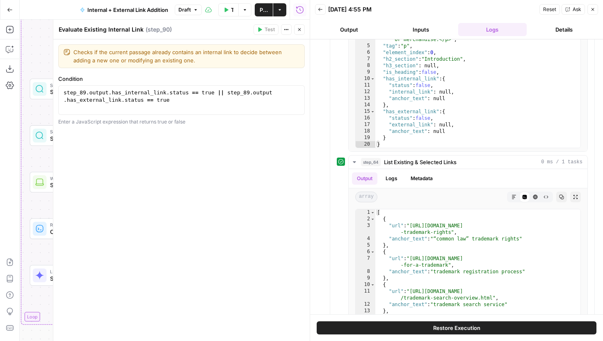
click at [299, 30] on icon "button" at bounding box center [299, 29] width 3 height 3
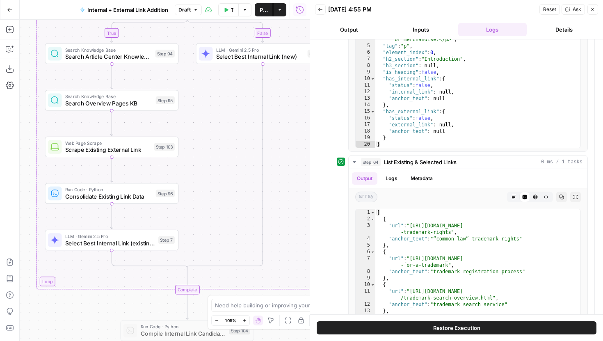
drag, startPoint x: 194, startPoint y: 156, endPoint x: 208, endPoint y: 120, distance: 38.7
click at [208, 120] on div "true false true false true false Workflow Set Inputs Inputs Run Code · Python R…" at bounding box center [165, 180] width 290 height 321
click at [153, 58] on div "Search Knowledge Base Search Article Center Knowledge Base Step 94 Copy step De…" at bounding box center [110, 53] width 127 height 15
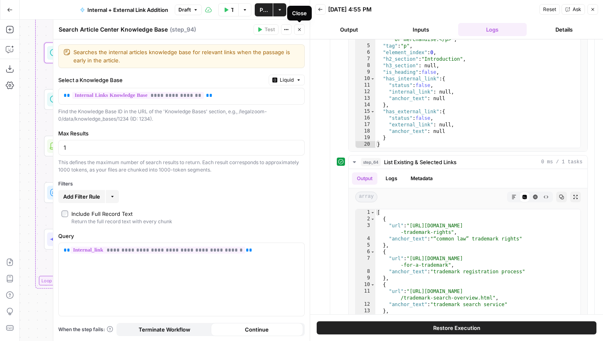
click at [299, 26] on button "Close" at bounding box center [299, 29] width 11 height 11
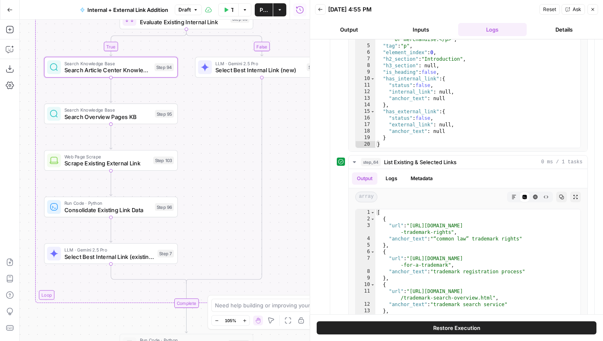
drag, startPoint x: 229, startPoint y: 105, endPoint x: 232, endPoint y: 152, distance: 47.3
click at [232, 153] on div "true false true false true false Workflow Set Inputs Inputs Run Code · Python R…" at bounding box center [165, 180] width 290 height 321
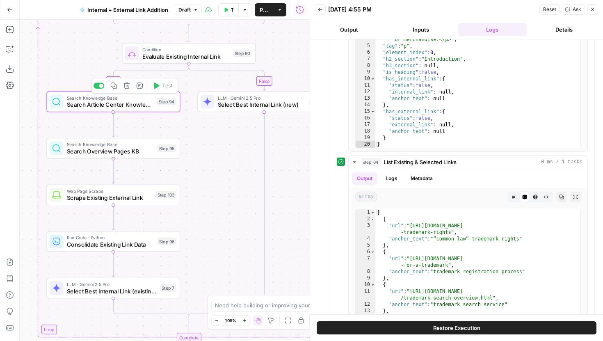
click at [160, 106] on div "Search Knowledge Base Search Article Center Knowledge Base Step 94 Copy step De…" at bounding box center [113, 101] width 127 height 15
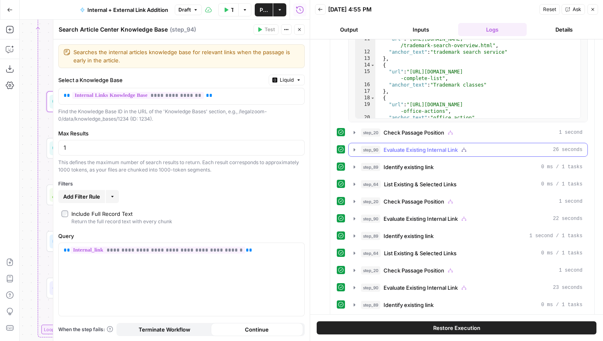
scroll to position [1265, 0]
click at [355, 149] on icon "button" at bounding box center [354, 149] width 7 height 7
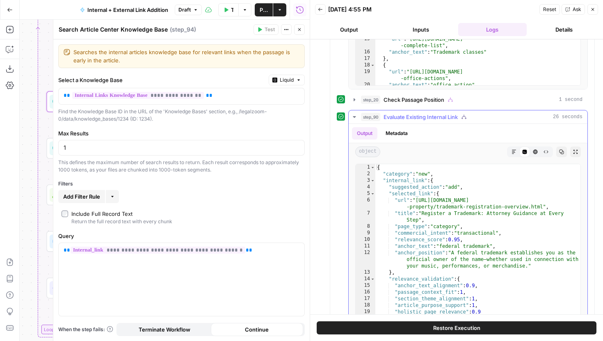
scroll to position [1298, 0]
click at [302, 29] on button "Close" at bounding box center [299, 29] width 11 height 11
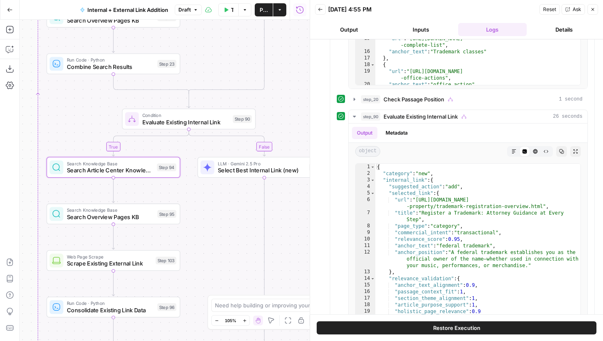
drag, startPoint x: 213, startPoint y: 162, endPoint x: 209, endPoint y: 238, distance: 76.9
click at [209, 238] on div "true false true false true false Workflow Set Inputs Inputs Run Code · Python R…" at bounding box center [165, 180] width 290 height 321
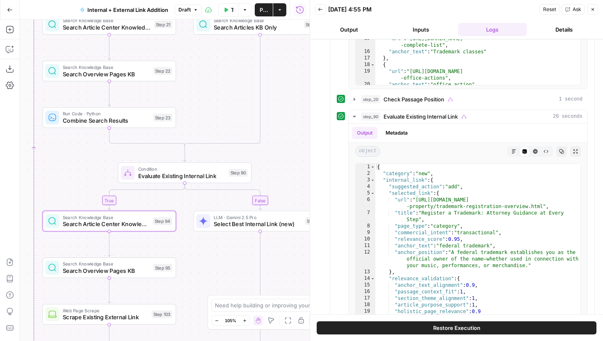
drag, startPoint x: 277, startPoint y: 96, endPoint x: 275, endPoint y: 180, distance: 83.7
click at [275, 180] on div "true false true false true false Workflow Set Inputs Inputs Run Code · Python R…" at bounding box center [165, 180] width 290 height 321
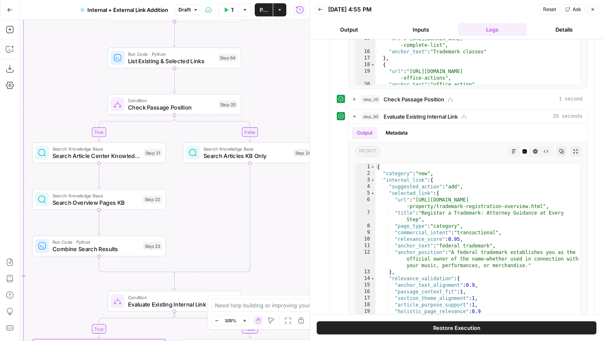
drag, startPoint x: 252, startPoint y: 130, endPoint x: 243, endPoint y: 207, distance: 77.2
click at [243, 207] on div "true false true false true false Workflow Set Inputs Inputs Run Code · Python R…" at bounding box center [165, 180] width 290 height 321
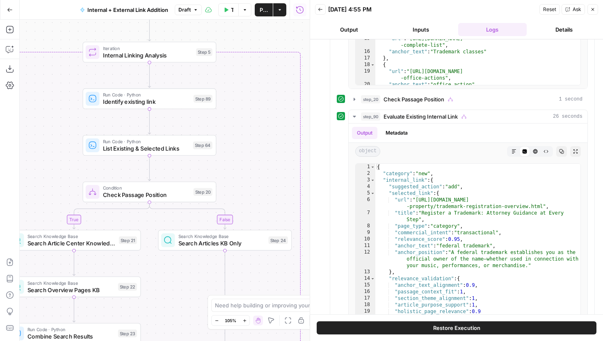
drag, startPoint x: 282, startPoint y: 95, endPoint x: 251, endPoint y: 203, distance: 112.2
click at [251, 203] on div "true false true false true false Workflow Set Inputs Inputs Run Code · Python R…" at bounding box center [165, 180] width 290 height 321
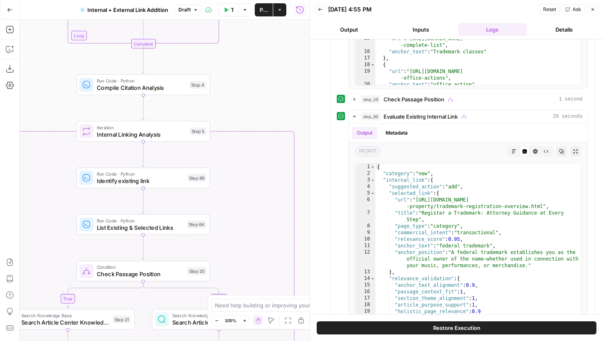
drag, startPoint x: 245, startPoint y: 105, endPoint x: 245, endPoint y: 160, distance: 55.4
click at [245, 160] on div "true false true false true false Workflow Set Inputs Inputs Run Code · Python R…" at bounding box center [165, 180] width 290 height 321
click at [181, 179] on span "Identify existing link" at bounding box center [140, 180] width 87 height 9
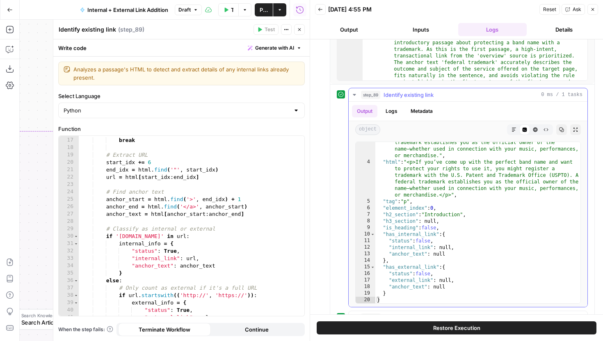
scroll to position [868, 0]
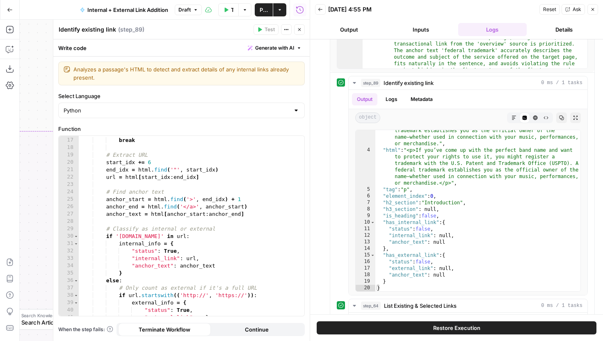
click at [300, 29] on icon "button" at bounding box center [299, 29] width 5 height 5
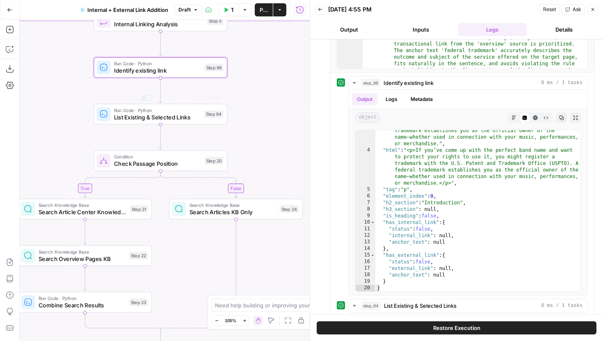
drag, startPoint x: 195, startPoint y: 248, endPoint x: 208, endPoint y: 129, distance: 119.4
click at [209, 128] on div "true false true false true false Workflow Set Inputs Inputs Run Code · Python R…" at bounding box center [165, 180] width 290 height 321
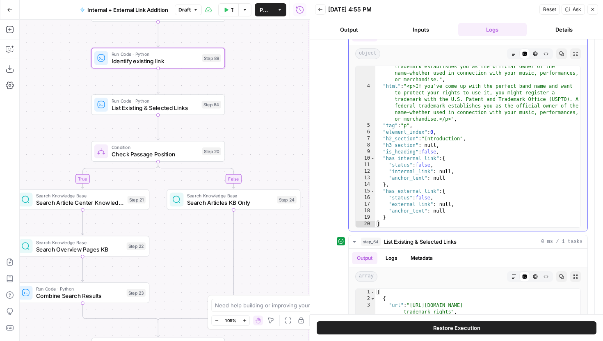
scroll to position [934, 0]
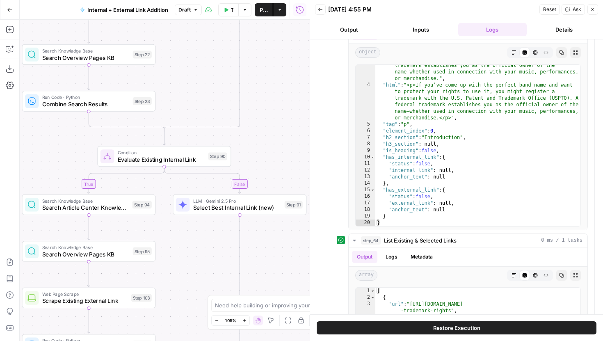
drag, startPoint x: 197, startPoint y: 215, endPoint x: 193, endPoint y: 69, distance: 146.1
click at [194, 69] on div "true false true false true false Workflow Set Inputs Inputs Run Code · Python R…" at bounding box center [165, 180] width 290 height 321
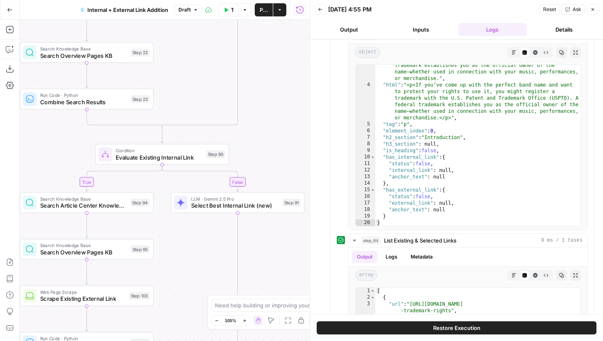
click at [105, 212] on div "Search Knowledge Base Search Article Center Knowledge Base Step 94 Copy step De…" at bounding box center [87, 202] width 134 height 21
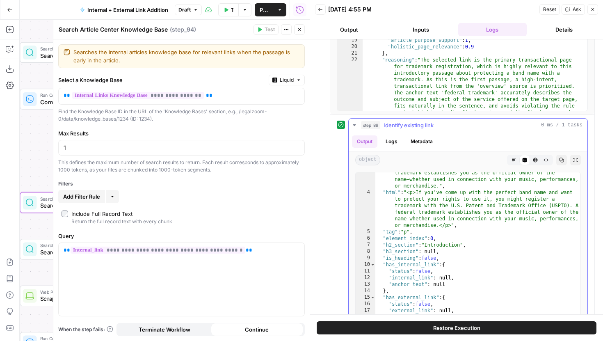
scroll to position [763, 0]
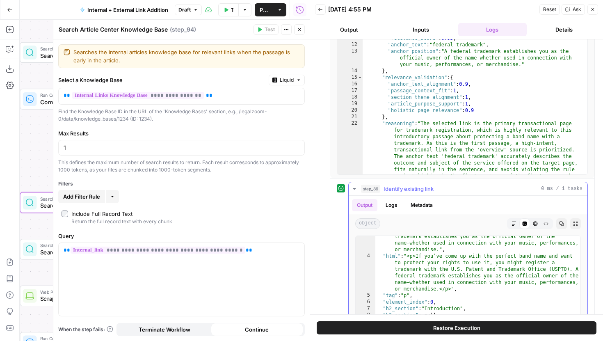
click at [354, 188] on icon "button" at bounding box center [354, 189] width 3 height 2
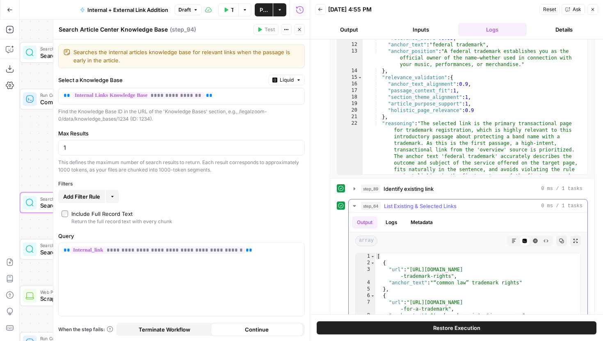
click at [355, 207] on icon "button" at bounding box center [354, 206] width 7 height 7
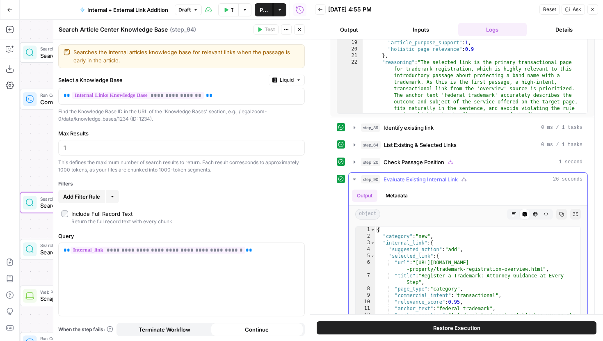
click at [357, 178] on icon "button" at bounding box center [354, 179] width 7 height 7
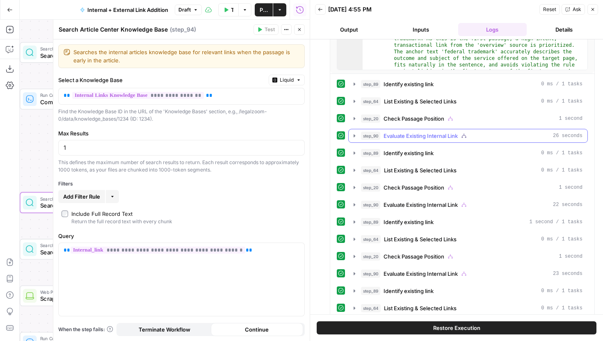
scroll to position [875, 0]
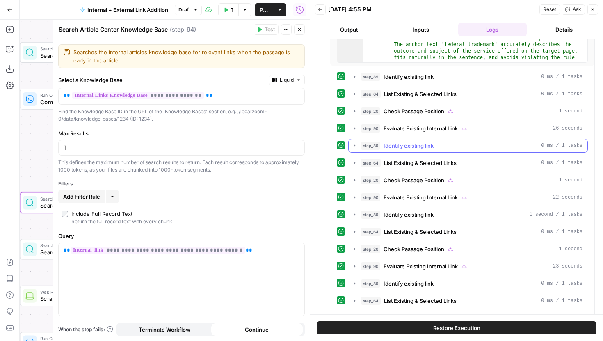
click at [355, 147] on icon "button" at bounding box center [354, 145] width 7 height 7
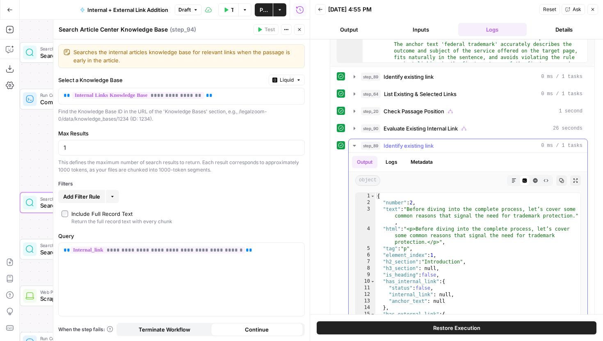
click at [355, 147] on icon "button" at bounding box center [354, 145] width 7 height 7
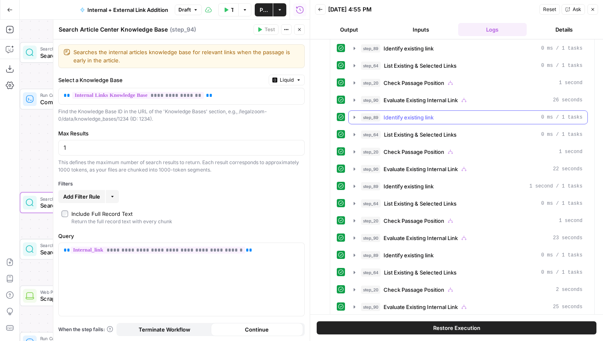
scroll to position [907, 0]
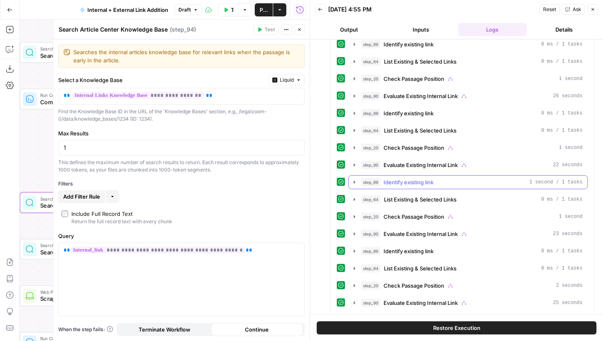
click at [354, 183] on icon "button" at bounding box center [355, 182] width 2 height 3
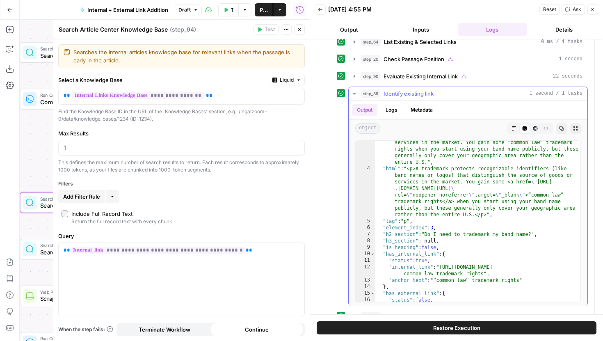
scroll to position [28, 0]
click at [302, 30] on button "Close" at bounding box center [299, 29] width 11 height 11
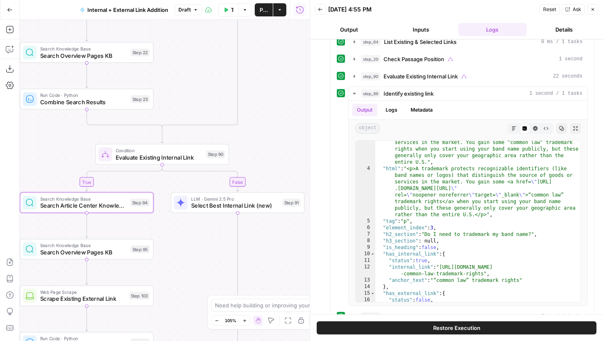
drag, startPoint x: 166, startPoint y: 235, endPoint x: 185, endPoint y: 147, distance: 89.5
click at [185, 147] on div "true false true false true false Workflow Set Inputs Inputs Run Code · Python R…" at bounding box center [165, 180] width 290 height 321
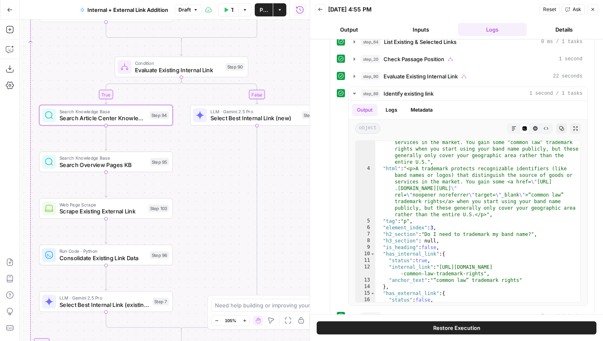
click at [145, 162] on span "Search Overview Pages KB" at bounding box center [103, 164] width 87 height 9
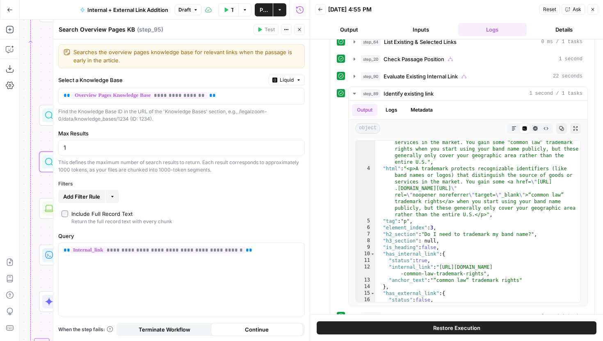
click at [300, 30] on icon "button" at bounding box center [299, 29] width 5 height 5
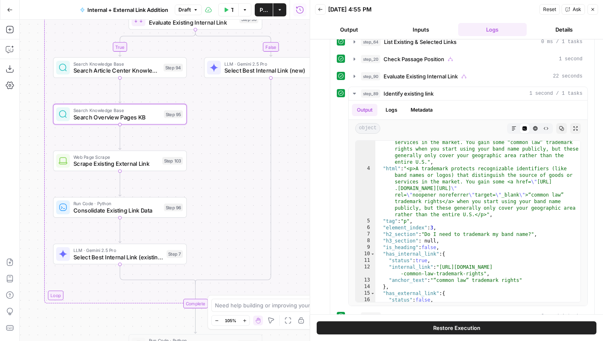
drag, startPoint x: 197, startPoint y: 230, endPoint x: 222, endPoint y: 153, distance: 81.0
click at [222, 153] on div "true false true false true false Workflow Set Inputs Inputs Run Code · Python R…" at bounding box center [165, 180] width 290 height 321
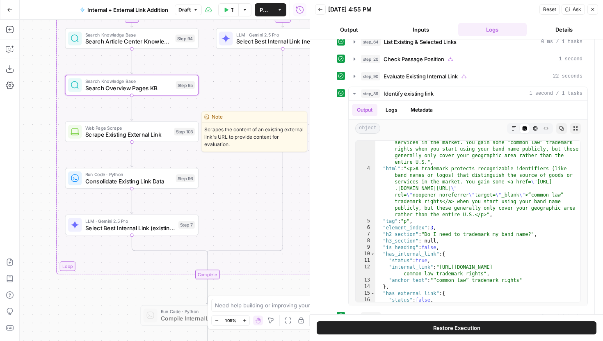
click at [153, 133] on span "Scrape Existing External Link" at bounding box center [127, 135] width 85 height 9
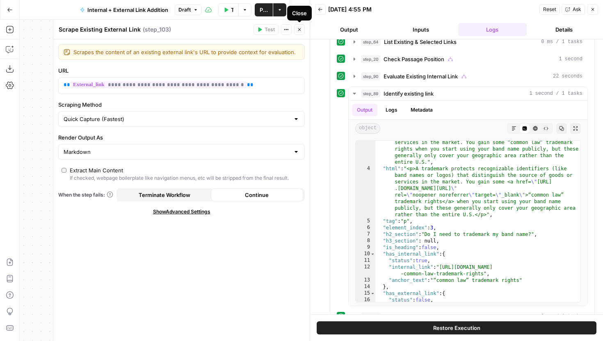
click at [300, 32] on button "Close" at bounding box center [299, 29] width 11 height 11
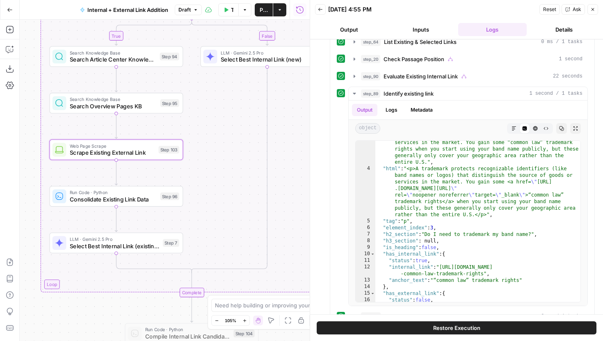
drag, startPoint x: 223, startPoint y: 197, endPoint x: 208, endPoint y: 215, distance: 23.9
click at [208, 215] on div "true false true false true false Workflow Set Inputs Inputs Run Code · Python R…" at bounding box center [165, 180] width 290 height 321
click at [147, 111] on div "Search Knowledge Base Search Overview Pages KB Step 95 Copy step Delete step Ed…" at bounding box center [116, 103] width 134 height 21
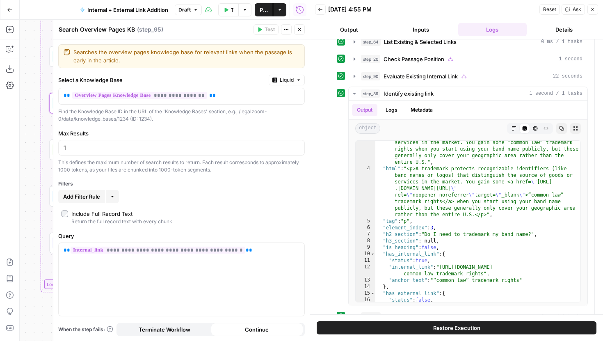
click at [299, 33] on button "Close" at bounding box center [299, 29] width 11 height 11
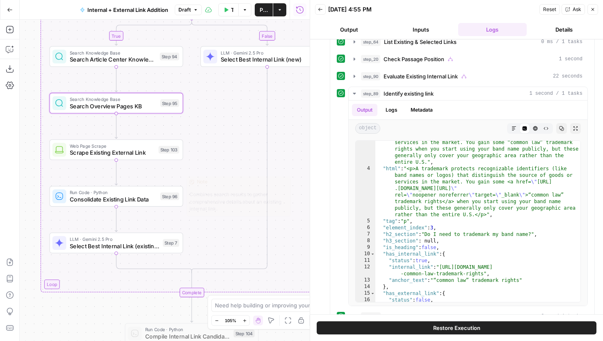
click at [161, 201] on div "Run Code · Python Consolidate Existing Link Data Step 96 Copy step Delete step …" at bounding box center [116, 196] width 127 height 15
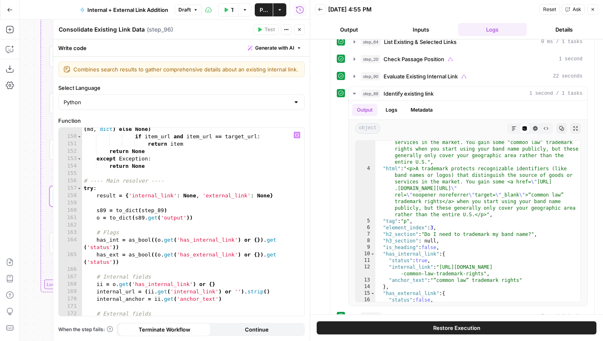
scroll to position [1258, 0]
click at [298, 29] on icon "button" at bounding box center [299, 29] width 5 height 5
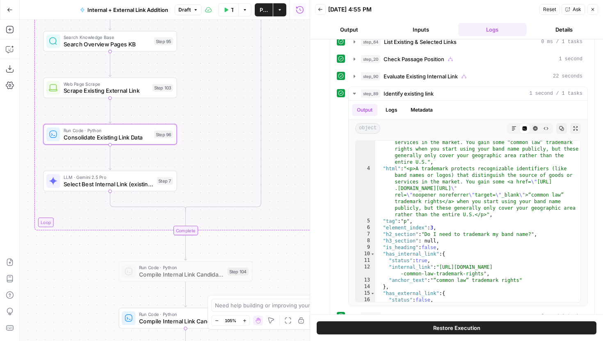
drag, startPoint x: 224, startPoint y: 231, endPoint x: 213, endPoint y: 155, distance: 76.6
click at [213, 155] on div "true false true false true false Workflow Set Inputs Inputs Run Code · Python R…" at bounding box center [165, 180] width 290 height 321
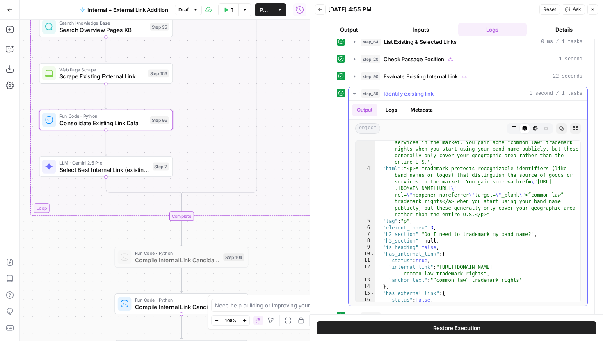
click at [357, 96] on icon "button" at bounding box center [354, 93] width 7 height 7
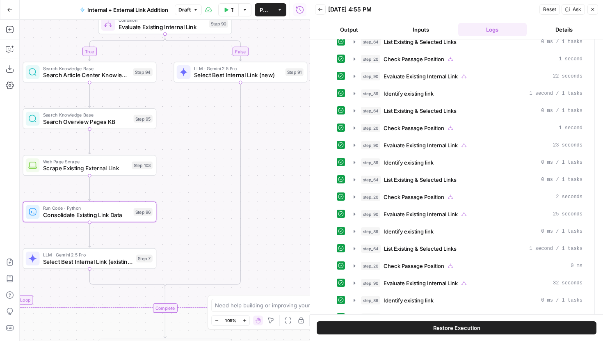
drag, startPoint x: 280, startPoint y: 92, endPoint x: 263, endPoint y: 180, distance: 90.2
click at [263, 181] on div "true false true false true false Workflow Set Inputs Inputs Run Code · Python R…" at bounding box center [165, 180] width 290 height 321
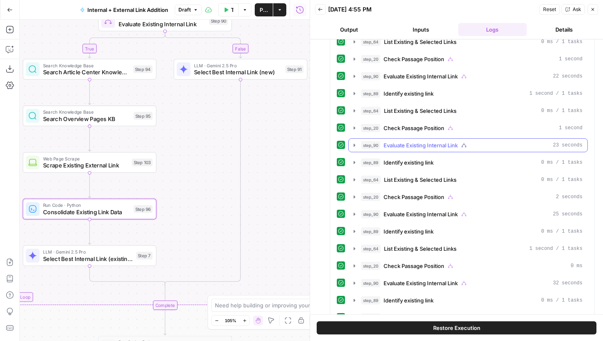
click at [357, 145] on icon "button" at bounding box center [354, 145] width 7 height 7
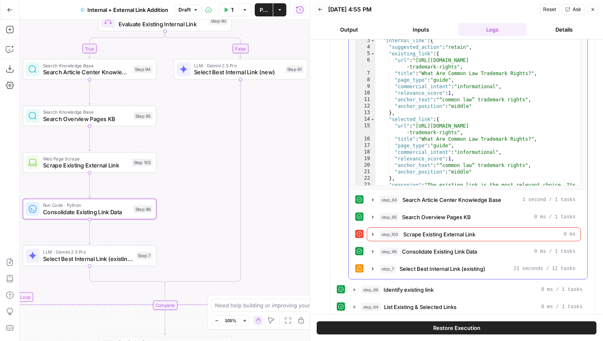
scroll to position [1198, 0]
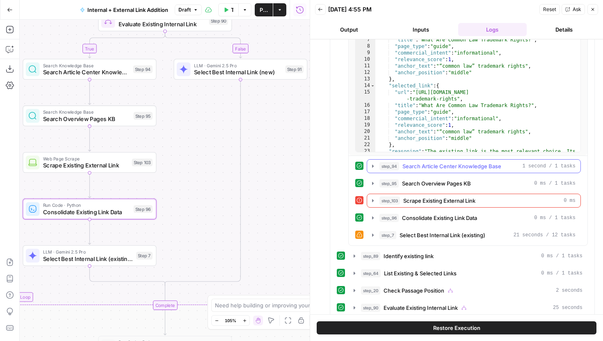
click at [373, 165] on icon "button" at bounding box center [373, 166] width 2 height 3
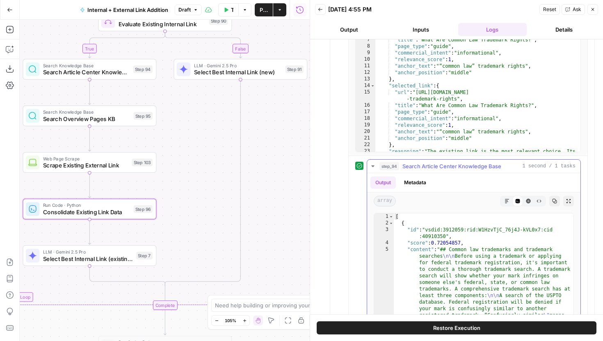
click at [373, 165] on icon "button" at bounding box center [372, 166] width 3 height 2
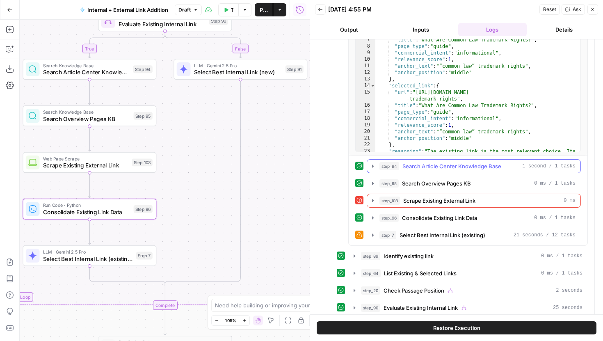
scroll to position [1246, 0]
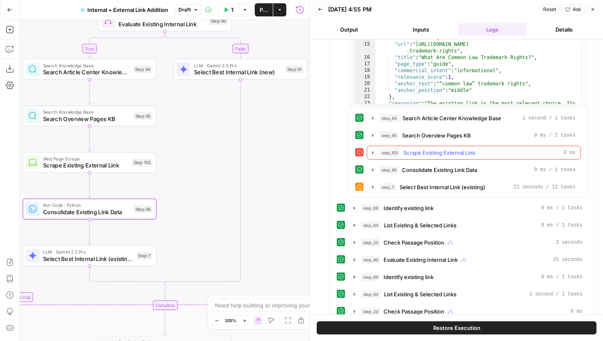
click at [373, 155] on icon "button" at bounding box center [373, 152] width 7 height 7
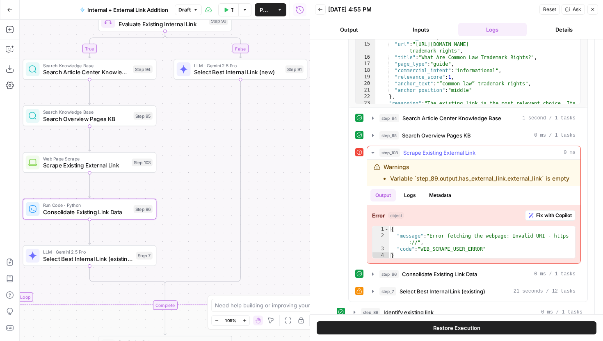
click at [373, 155] on icon "button" at bounding box center [373, 152] width 7 height 7
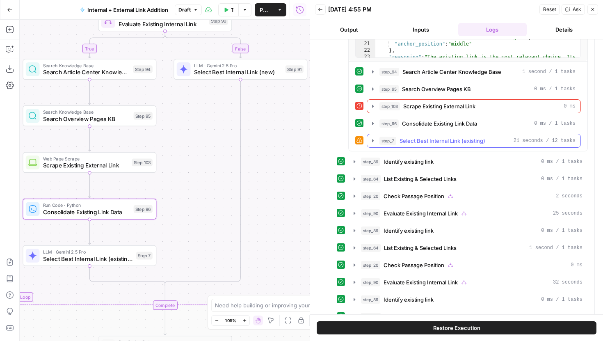
scroll to position [1309, 0]
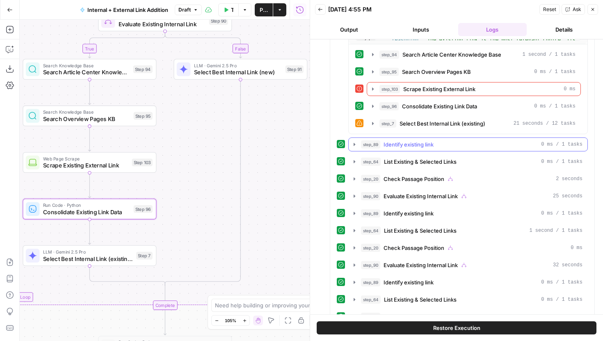
click at [353, 148] on button "step_89 Identify existing link 0 ms / 1 tasks" at bounding box center [468, 144] width 239 height 13
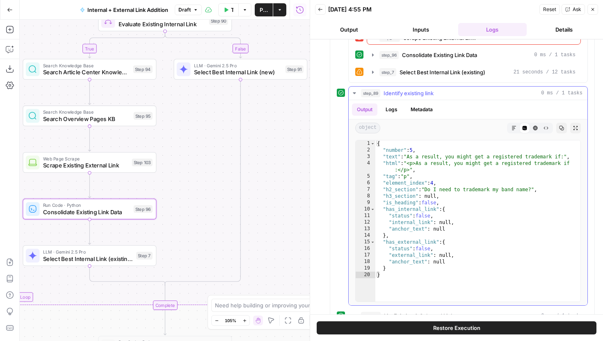
scroll to position [1361, 0]
click at [358, 94] on button "step_89 Identify existing link 0 ms / 1 tasks" at bounding box center [468, 92] width 239 height 13
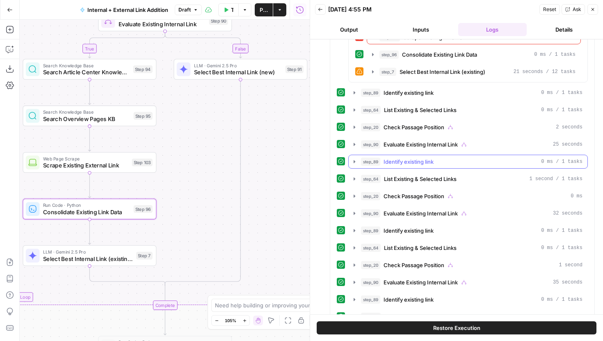
click at [354, 158] on icon "button" at bounding box center [354, 161] width 7 height 7
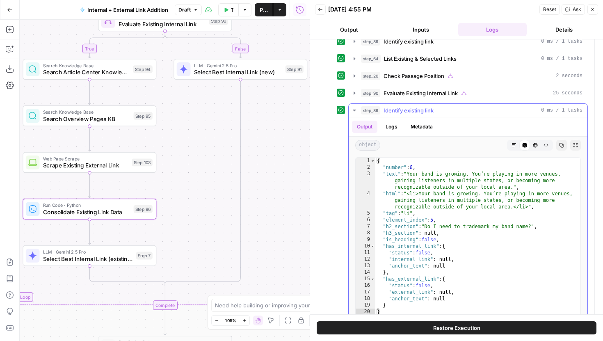
scroll to position [1412, 0]
click at [355, 108] on icon "button" at bounding box center [354, 111] width 7 height 7
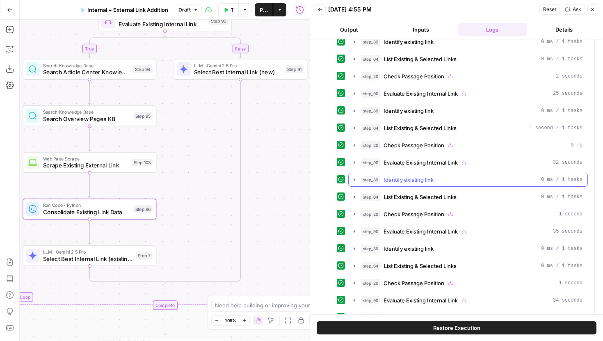
click at [355, 178] on icon "button" at bounding box center [354, 179] width 7 height 7
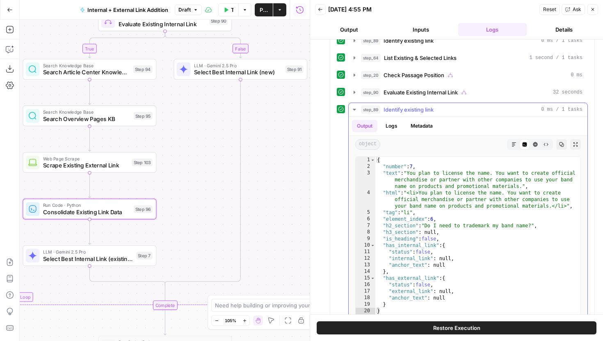
scroll to position [1503, 0]
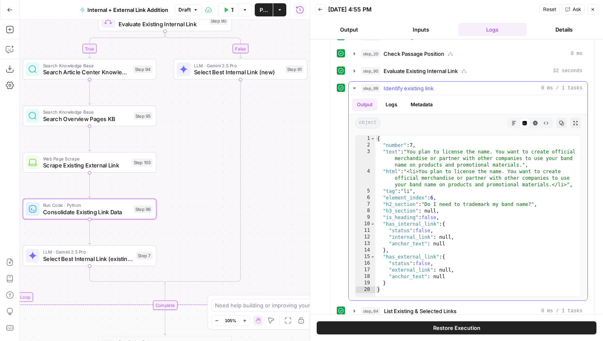
click at [355, 88] on icon "button" at bounding box center [354, 88] width 3 height 2
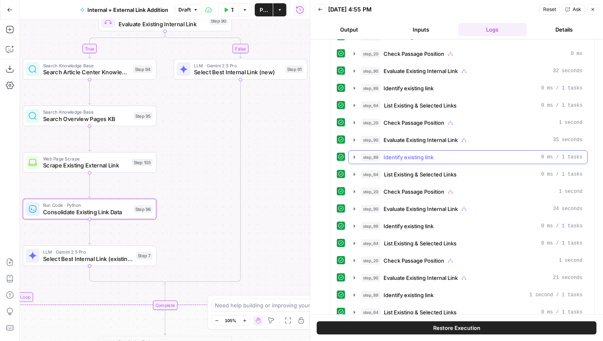
click at [356, 154] on icon "button" at bounding box center [354, 157] width 7 height 7
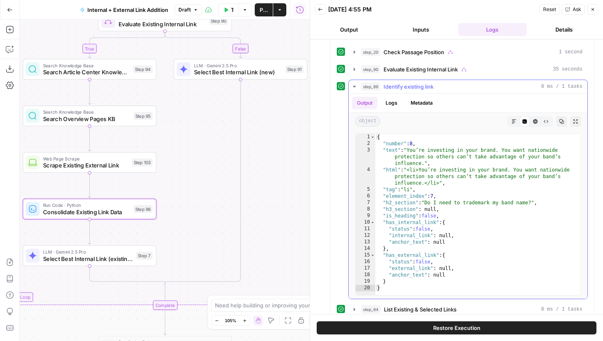
scroll to position [1576, 0]
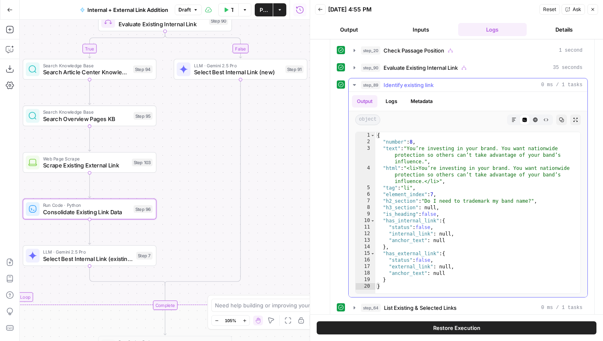
click at [355, 84] on icon "button" at bounding box center [354, 85] width 7 height 7
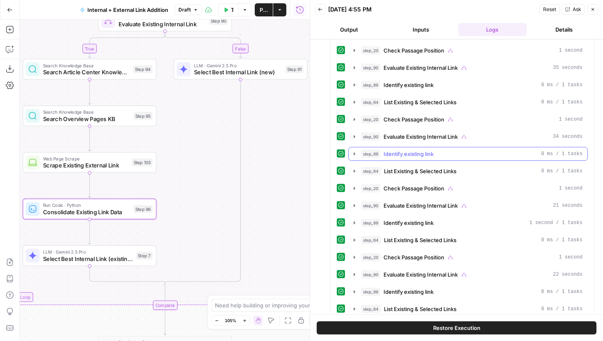
click at [351, 155] on icon "button" at bounding box center [354, 154] width 7 height 7
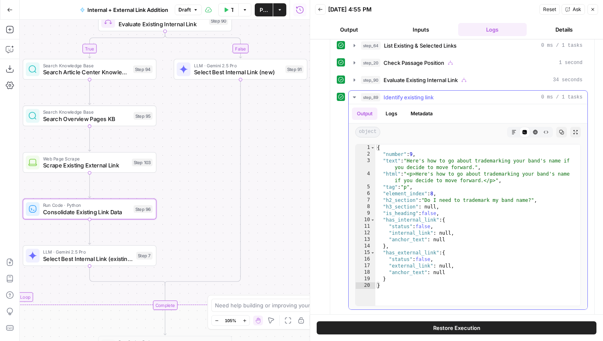
scroll to position [1632, 0]
click at [353, 97] on icon "button" at bounding box center [354, 98] width 3 height 2
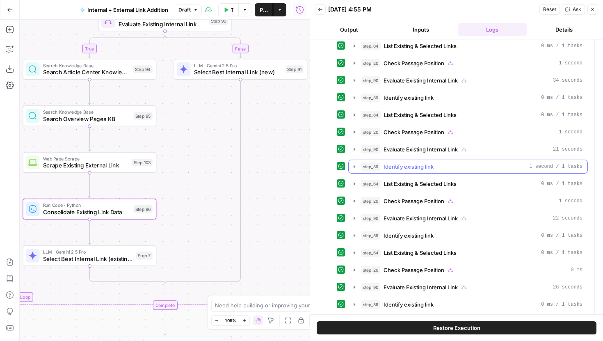
click at [358, 165] on button "step_89 Identify existing link 1 second / 1 tasks" at bounding box center [468, 166] width 239 height 13
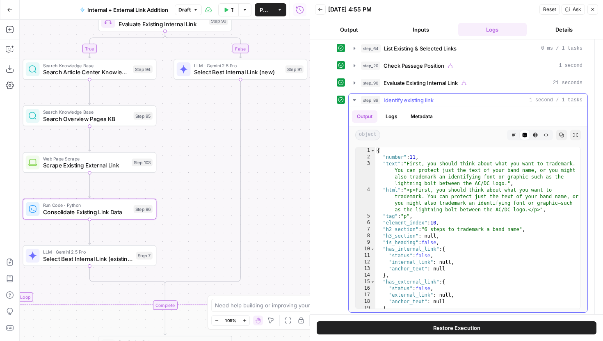
scroll to position [1701, 0]
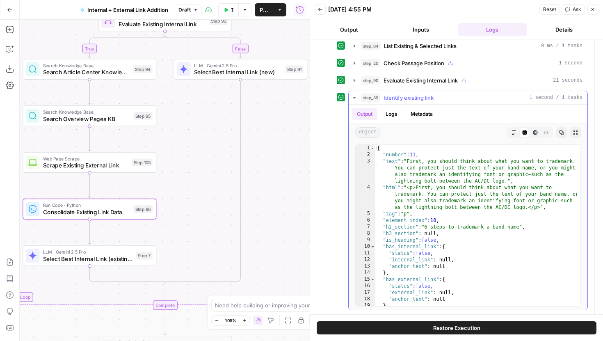
click at [353, 99] on icon "button" at bounding box center [354, 97] width 7 height 7
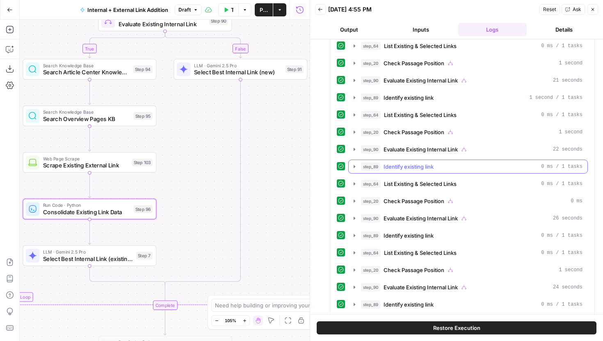
click at [354, 164] on icon "button" at bounding box center [354, 166] width 7 height 7
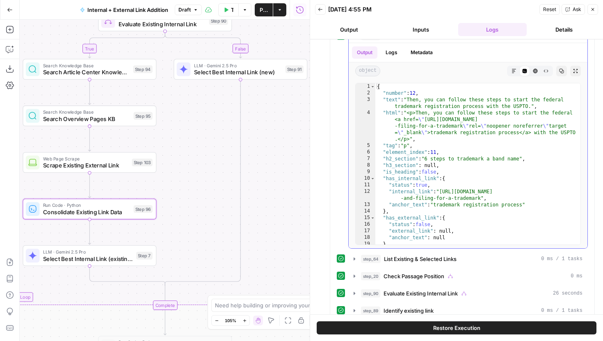
scroll to position [1804, 0]
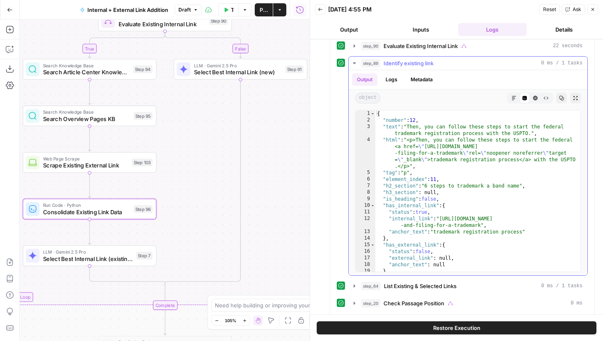
click at [354, 63] on icon "button" at bounding box center [354, 63] width 3 height 2
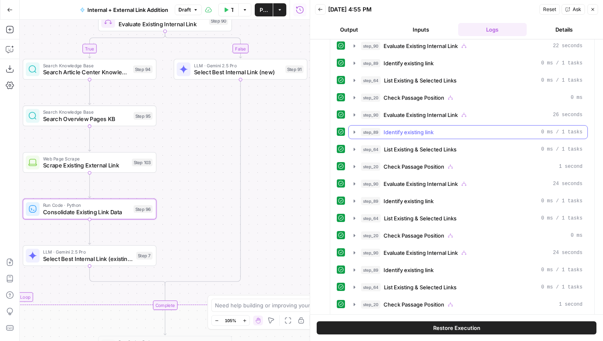
click at [359, 129] on button "step_89 Identify existing link 0 ms / 1 tasks" at bounding box center [468, 132] width 239 height 13
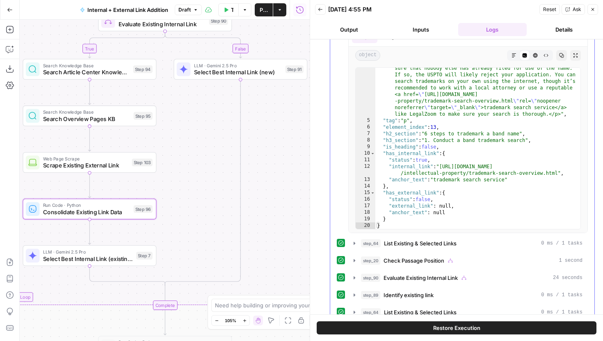
scroll to position [1950, 0]
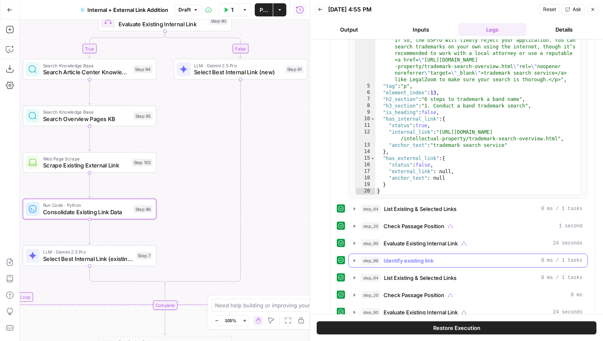
click at [360, 259] on button "step_89 Identify existing link 0 ms / 1 tasks" at bounding box center [468, 260] width 239 height 13
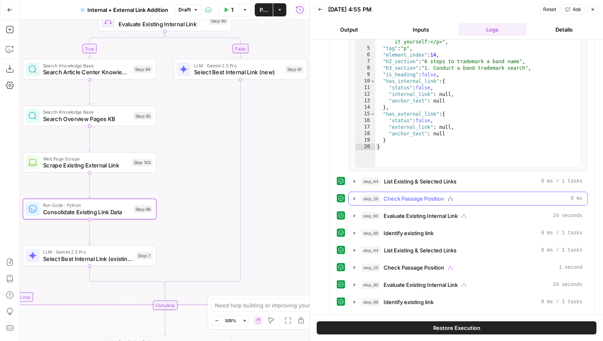
scroll to position [2253, 0]
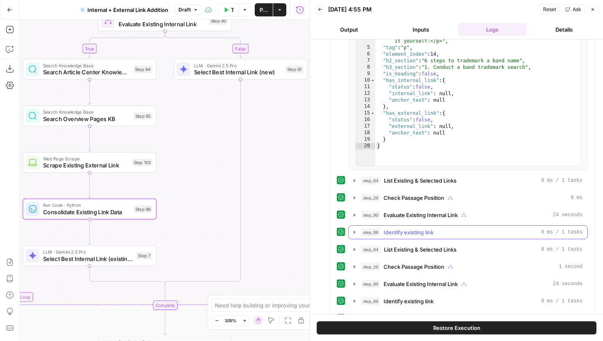
click at [370, 231] on span "step_89" at bounding box center [370, 232] width 19 height 8
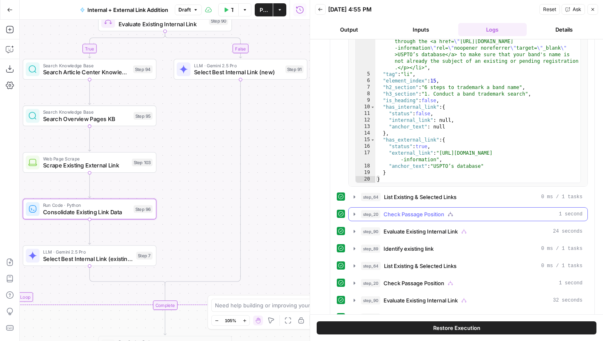
scroll to position [2516, 0]
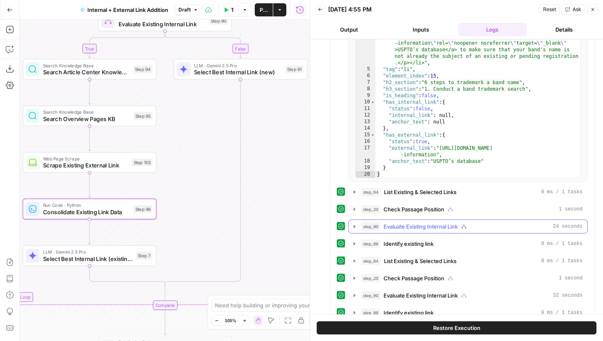
click at [356, 223] on icon "button" at bounding box center [354, 226] width 7 height 7
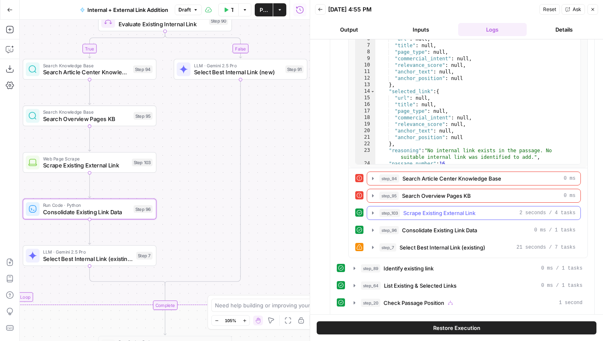
click at [371, 214] on icon "button" at bounding box center [373, 213] width 7 height 7
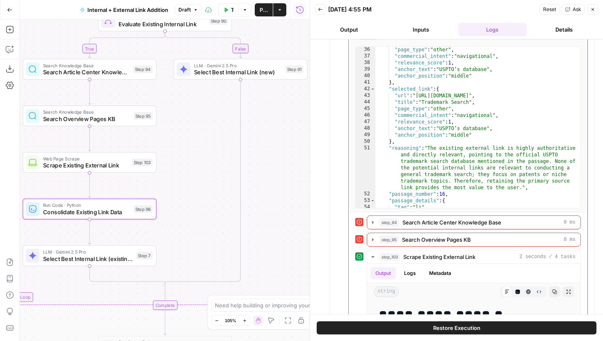
scroll to position [272, 0]
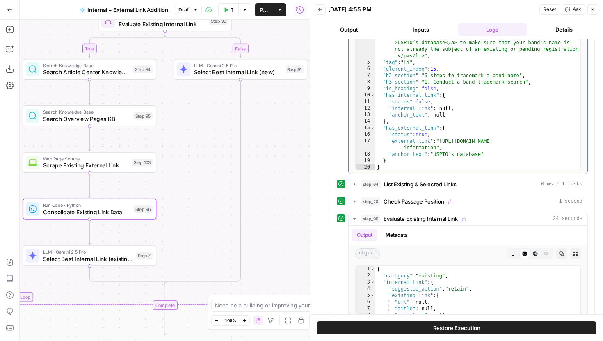
type textarea "**********"
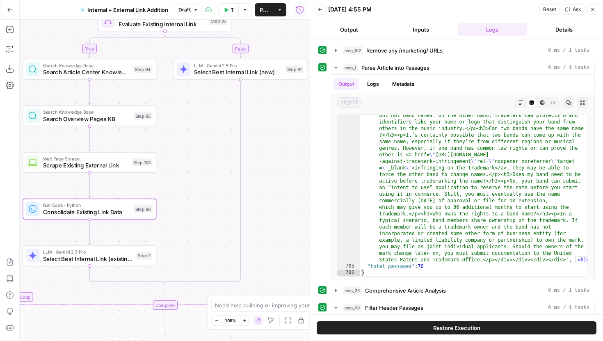
scroll to position [22, 0]
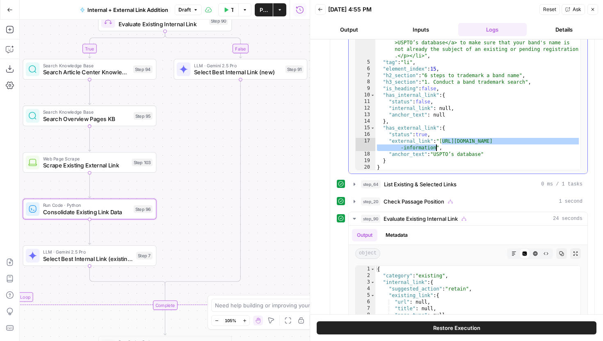
click at [437, 147] on div ""text" : "Federal trademarks. You can run an online search through the USPTO’s …" at bounding box center [478, 94] width 205 height 188
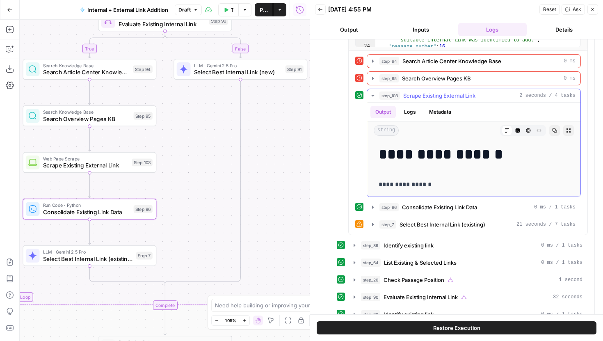
scroll to position [3021, 0]
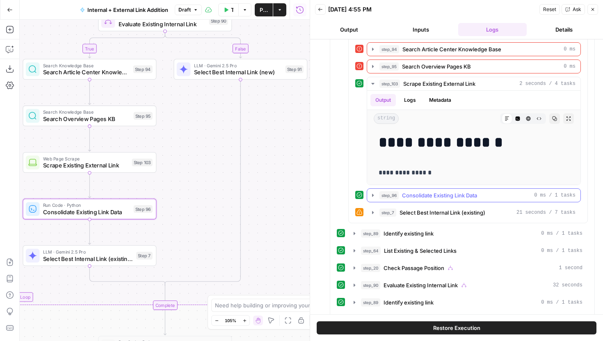
click at [374, 195] on icon "button" at bounding box center [373, 195] width 7 height 7
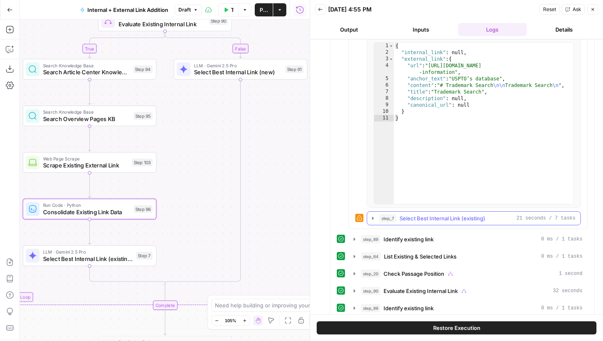
click at [372, 219] on icon "button" at bounding box center [373, 218] width 7 height 7
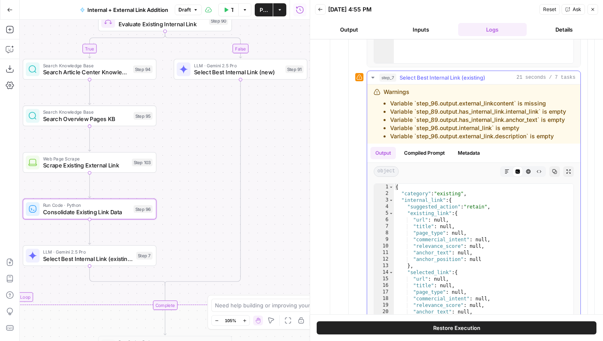
scroll to position [3850, 0]
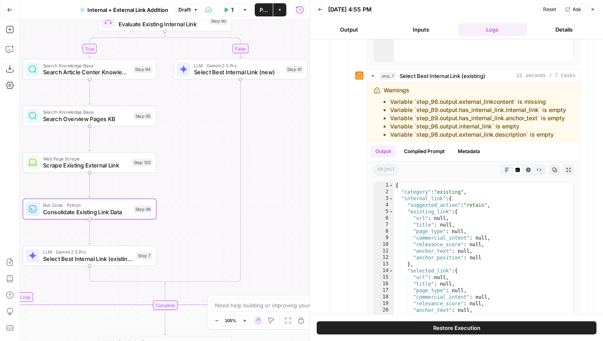
click at [132, 258] on span "Select Best Internal Link (existing)" at bounding box center [88, 258] width 90 height 9
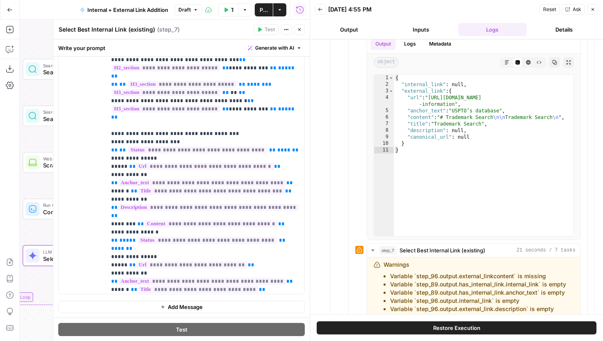
scroll to position [341, 0]
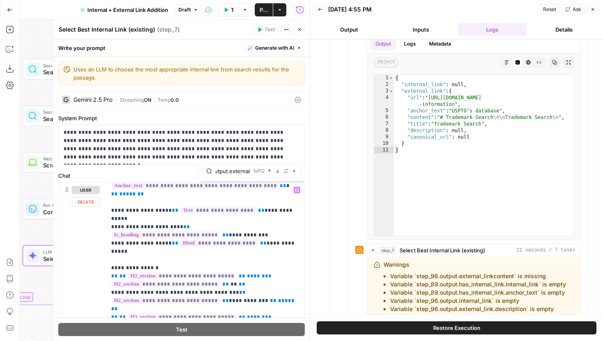
scroll to position [0, 14]
click at [277, 170] on icon "button" at bounding box center [278, 171] width 4 height 4
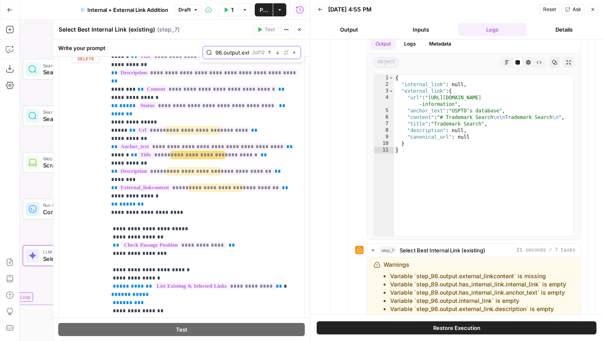
scroll to position [570, 0]
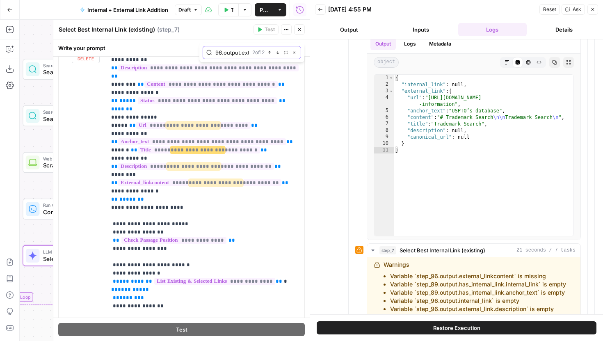
click at [244, 53] on input "96.output.external" at bounding box center [232, 52] width 34 height 8
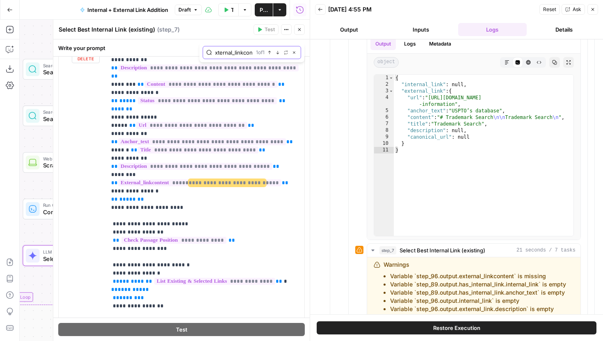
scroll to position [555, 0]
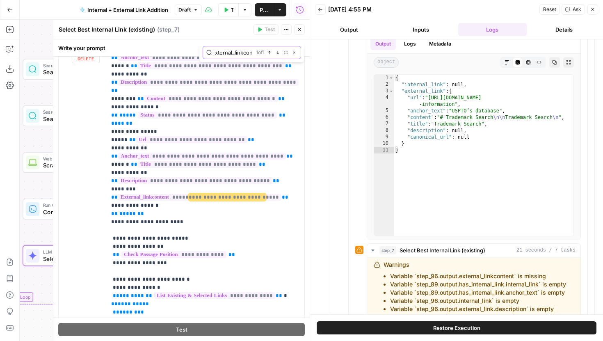
type input "96.output.external_linkcon"
click at [266, 194] on span "**********" at bounding box center [227, 197] width 77 height 7
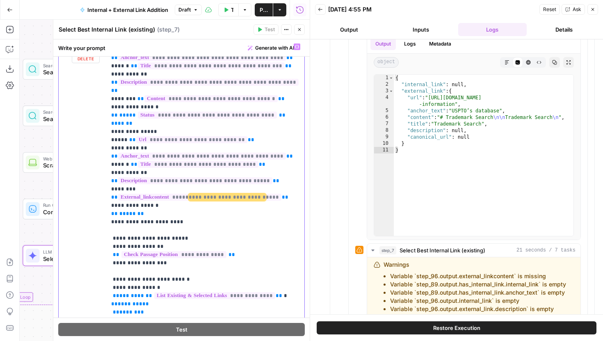
click at [266, 194] on span "**********" at bounding box center [227, 197] width 77 height 7
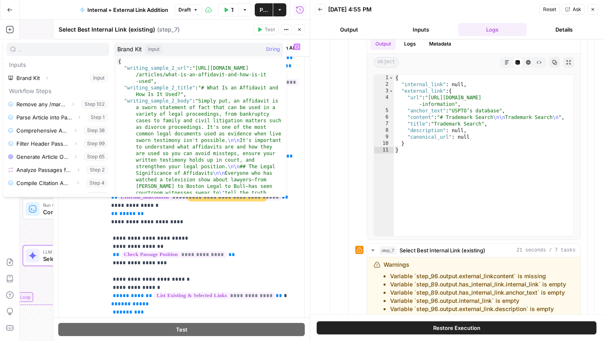
type input "."
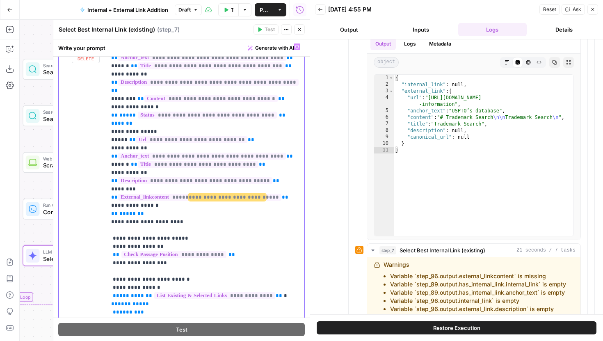
click at [266, 194] on span "**********" at bounding box center [227, 197] width 77 height 7
drag, startPoint x: 293, startPoint y: 97, endPoint x: 293, endPoint y: 108, distance: 11.1
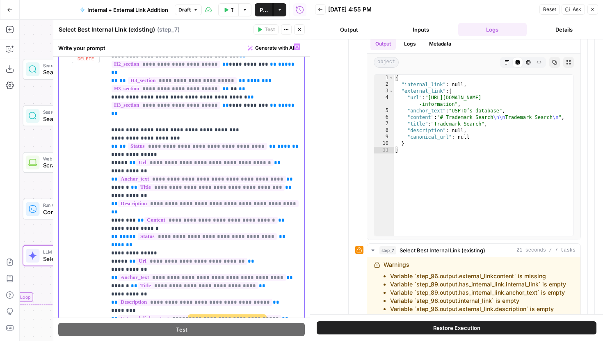
scroll to position [422, 0]
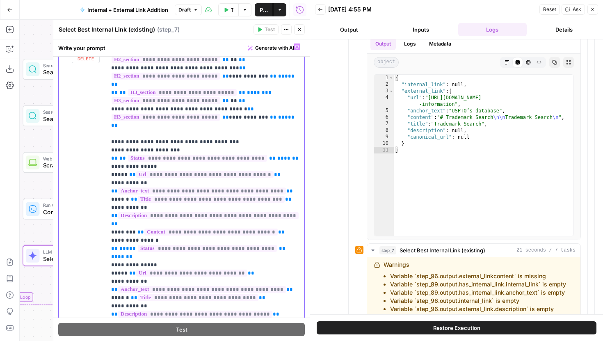
click at [266, 327] on span "**********" at bounding box center [227, 330] width 77 height 7
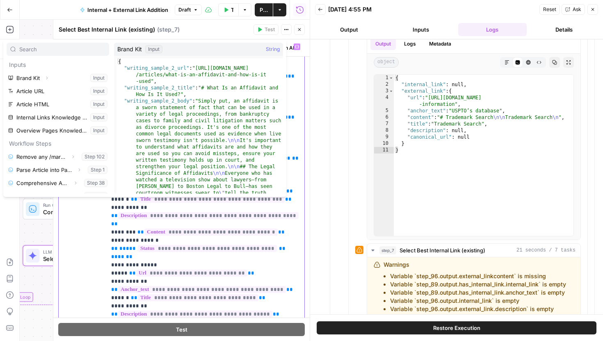
click at [266, 327] on span "**********" at bounding box center [227, 330] width 77 height 7
type input "."
click at [266, 327] on span "**********" at bounding box center [227, 330] width 77 height 7
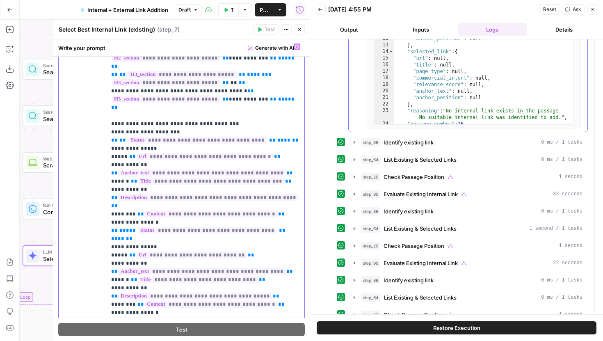
scroll to position [4073, 0]
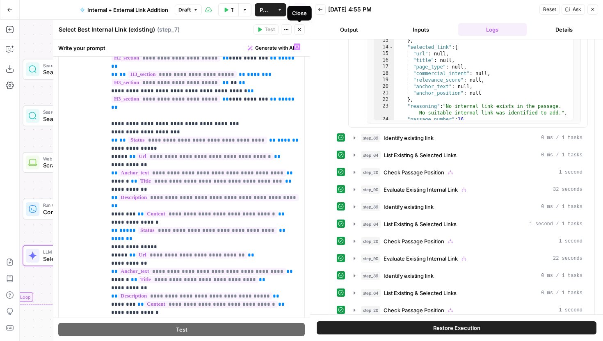
click at [300, 31] on icon "button" at bounding box center [299, 29] width 5 height 5
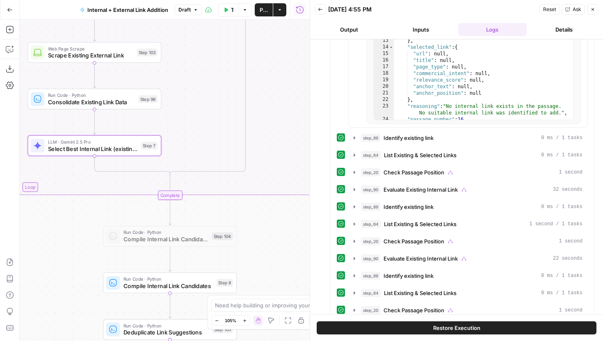
drag, startPoint x: 212, startPoint y: 181, endPoint x: 217, endPoint y: 73, distance: 108.0
click at [217, 74] on div "true false true false true false Workflow Set Inputs Inputs Run Code · Python R…" at bounding box center [165, 180] width 290 height 321
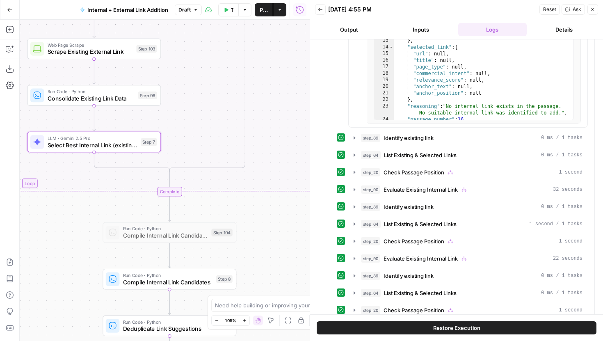
drag, startPoint x: 273, startPoint y: 238, endPoint x: 273, endPoint y: 177, distance: 61.1
click at [273, 177] on div "true false true false true false Workflow Set Inputs Inputs Run Code · Python R…" at bounding box center [165, 180] width 290 height 321
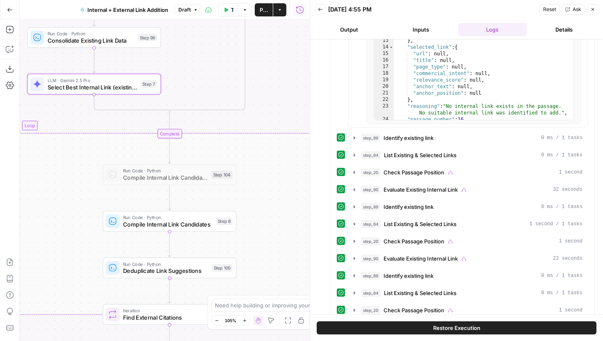
click at [264, 11] on span "Publish" at bounding box center [264, 10] width 8 height 8
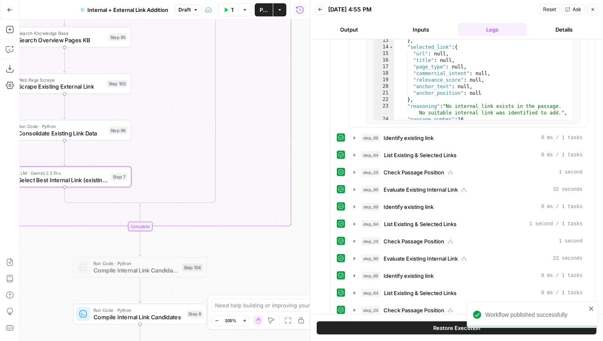
drag, startPoint x: 265, startPoint y: 82, endPoint x: 222, endPoint y: 222, distance: 146.0
click at [222, 224] on div "true false true false true false Workflow Set Inputs Inputs Run Code · Python R…" at bounding box center [165, 180] width 290 height 321
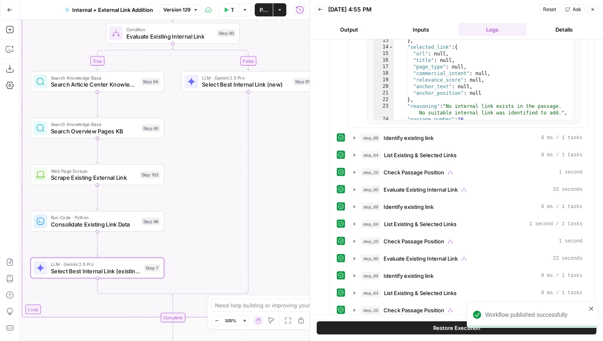
drag, startPoint x: 179, startPoint y: 130, endPoint x: 226, endPoint y: 172, distance: 62.2
click at [226, 172] on div "true false true false true false Workflow Set Inputs Inputs Run Code · Python R…" at bounding box center [165, 180] width 290 height 321
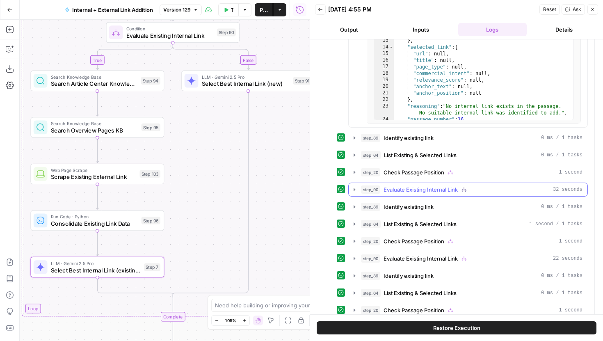
click at [353, 188] on icon "button" at bounding box center [354, 189] width 7 height 7
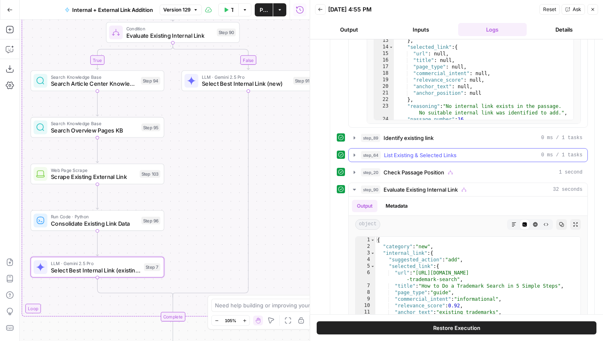
scroll to position [4070, 0]
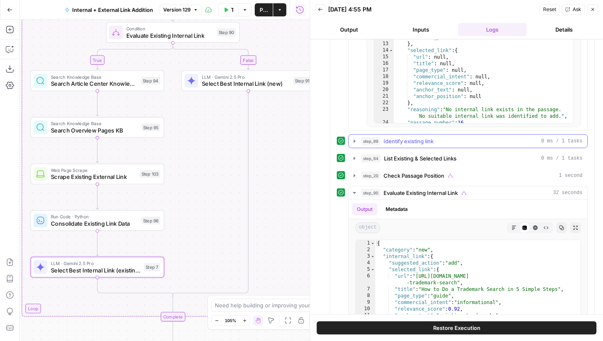
click at [357, 142] on icon "button" at bounding box center [354, 141] width 7 height 7
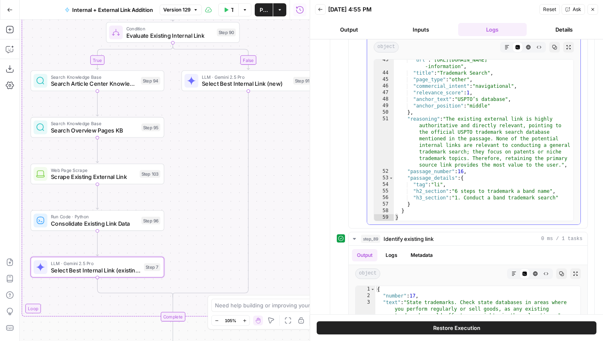
scroll to position [3975, 0]
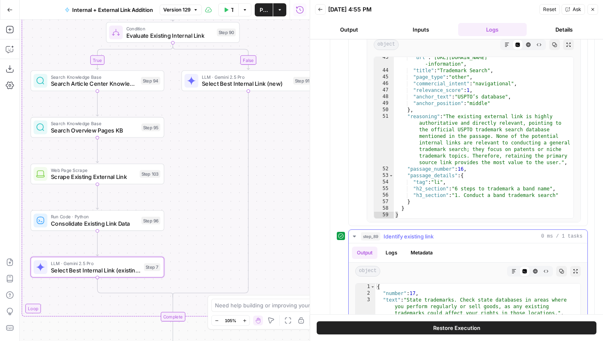
click at [357, 235] on icon "button" at bounding box center [354, 236] width 7 height 7
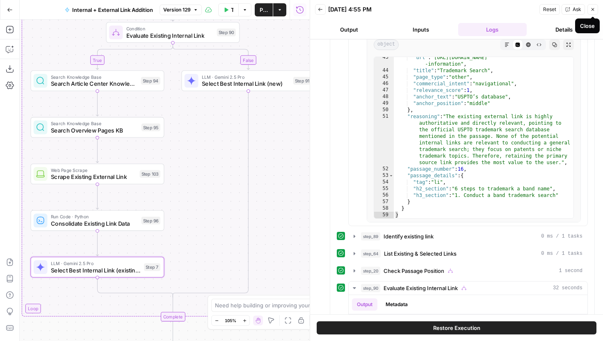
click at [592, 5] on button "Close" at bounding box center [593, 9] width 11 height 11
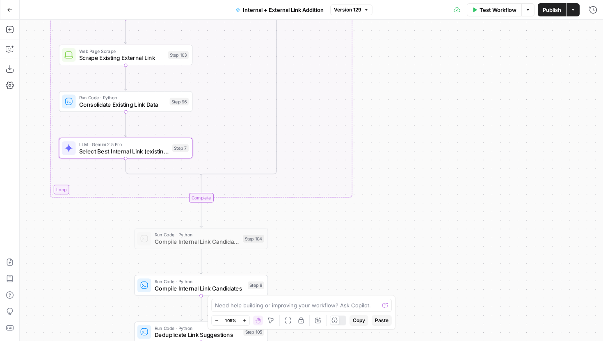
drag, startPoint x: 329, startPoint y: 222, endPoint x: 364, endPoint y: 85, distance: 141.4
click at [364, 85] on div "true false true false true false Workflow Set Inputs Inputs Run Code · Python R…" at bounding box center [312, 180] width 584 height 321
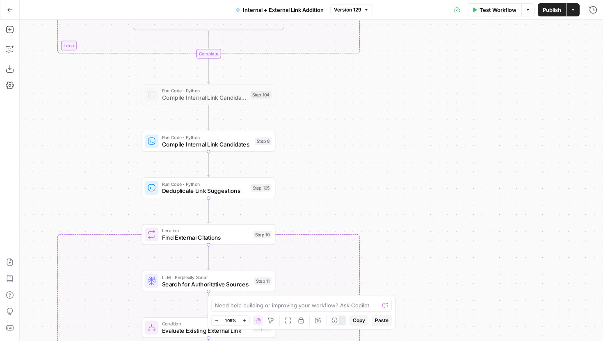
drag, startPoint x: 389, startPoint y: 230, endPoint x: 389, endPoint y: 95, distance: 135.4
click at [389, 95] on div "true false true false true false Workflow Set Inputs Inputs Run Code · Python R…" at bounding box center [312, 180] width 584 height 321
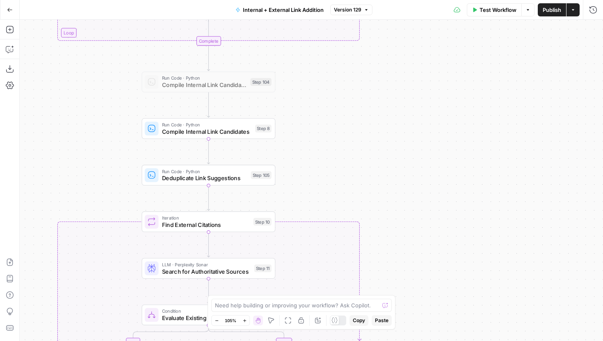
drag, startPoint x: 314, startPoint y: 176, endPoint x: 318, endPoint y: 120, distance: 56.0
click at [318, 120] on div "true false true false true false Workflow Set Inputs Inputs Run Code · Python R…" at bounding box center [312, 180] width 584 height 321
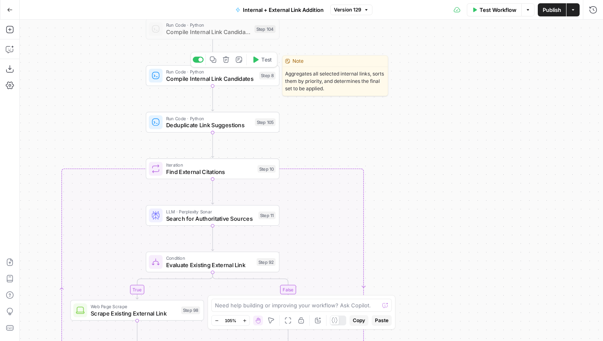
click at [337, 94] on span "Aggregates all selected internal links, sorts them by priority, and determines …" at bounding box center [335, 81] width 105 height 29
drag, startPoint x: 334, startPoint y: 112, endPoint x: 317, endPoint y: 234, distance: 122.6
click at [317, 234] on div "true false true false true false Workflow Set Inputs Inputs Run Code · Python R…" at bounding box center [312, 180] width 584 height 321
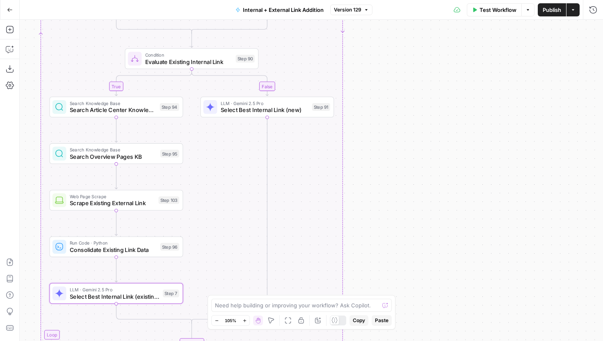
drag, startPoint x: 374, startPoint y: 109, endPoint x: 370, endPoint y: 341, distance: 231.5
click at [370, 341] on div "true false true false true false Workflow Set Inputs Inputs Run Code · Python R…" at bounding box center [312, 180] width 584 height 321
click at [285, 112] on span "Select Best Internal Link (new)" at bounding box center [265, 110] width 88 height 9
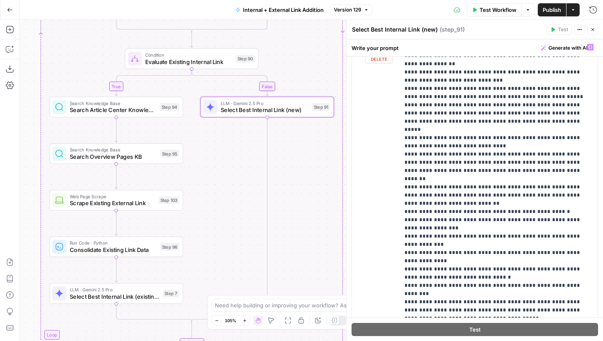
scroll to position [2545, 0]
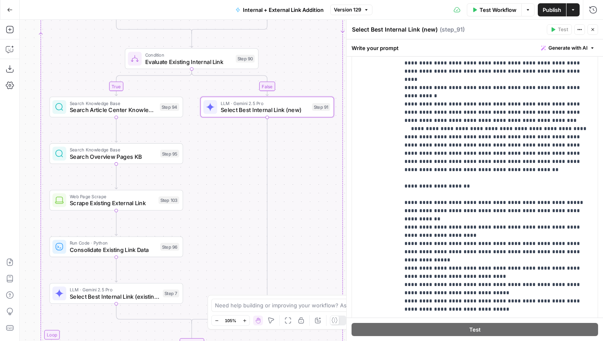
click at [591, 28] on icon "button" at bounding box center [593, 29] width 5 height 5
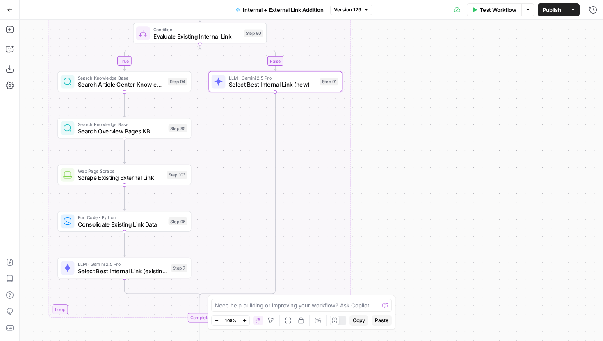
drag, startPoint x: 408, startPoint y: 212, endPoint x: 436, endPoint y: 92, distance: 123.9
click at [435, 93] on div "true false true false true false Workflow Set Inputs Inputs Run Code · Python R…" at bounding box center [312, 180] width 584 height 321
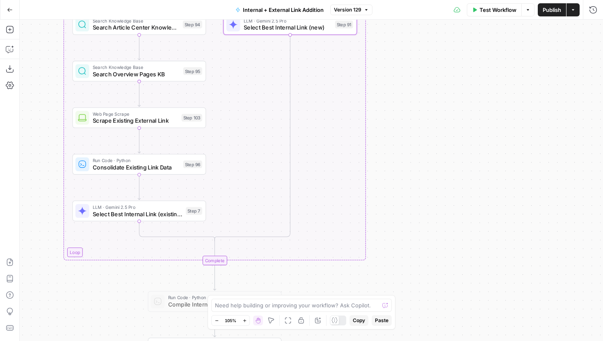
drag, startPoint x: 414, startPoint y: 115, endPoint x: 387, endPoint y: 258, distance: 145.8
click at [387, 258] on div "true false true false true false Workflow Set Inputs Inputs Run Code · Python R…" at bounding box center [312, 180] width 584 height 321
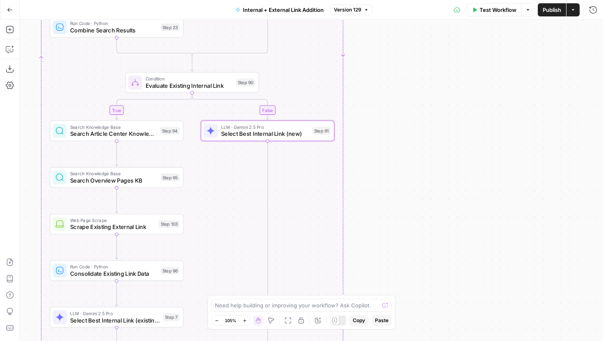
click at [282, 132] on span "Select Best Internal Link (new)" at bounding box center [265, 134] width 88 height 9
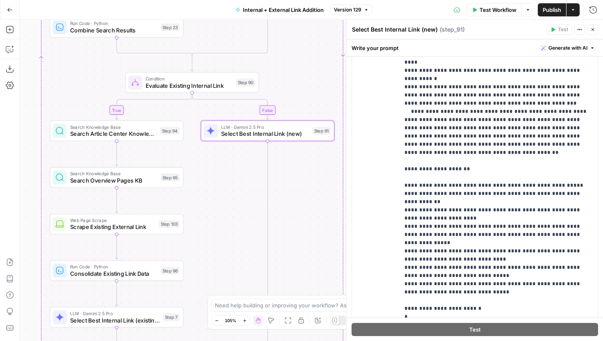
scroll to position [172, 0]
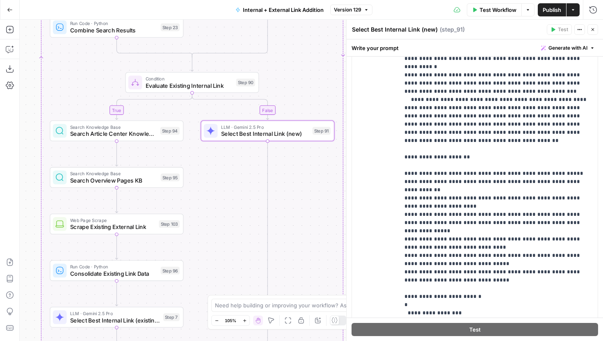
click at [593, 31] on icon "button" at bounding box center [593, 29] width 5 height 5
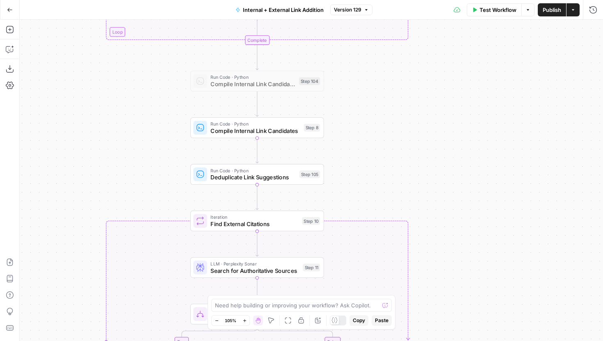
drag, startPoint x: 395, startPoint y: 147, endPoint x: 411, endPoint y: 197, distance: 53.5
click at [411, 197] on div "true false true false true false Workflow Set Inputs Inputs Run Code · Python R…" at bounding box center [312, 180] width 584 height 321
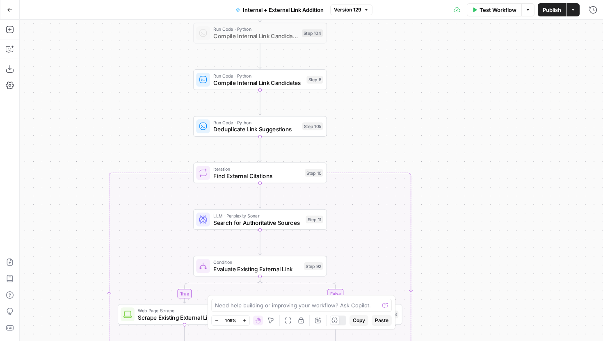
drag, startPoint x: 410, startPoint y: 97, endPoint x: 411, endPoint y: 30, distance: 66.9
click at [411, 30] on div "true false true false true false Workflow Set Inputs Inputs Run Code · Python R…" at bounding box center [312, 180] width 584 height 321
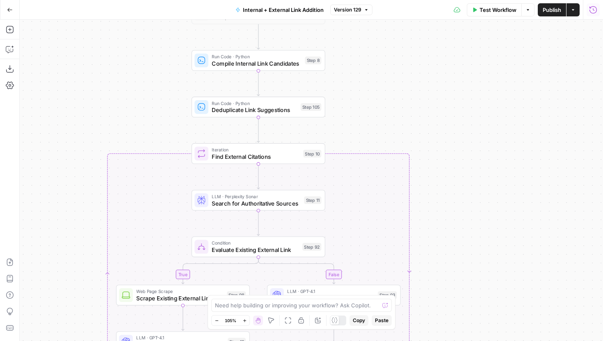
click at [593, 12] on icon "button" at bounding box center [593, 10] width 8 height 8
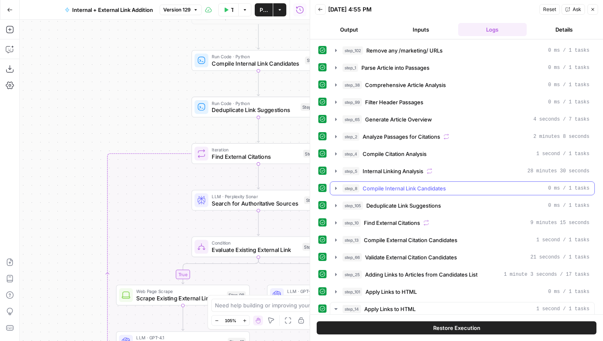
click at [340, 188] on button "step_8 Compile Internal Link Candidates 0 ms / 1 tasks" at bounding box center [462, 188] width 264 height 13
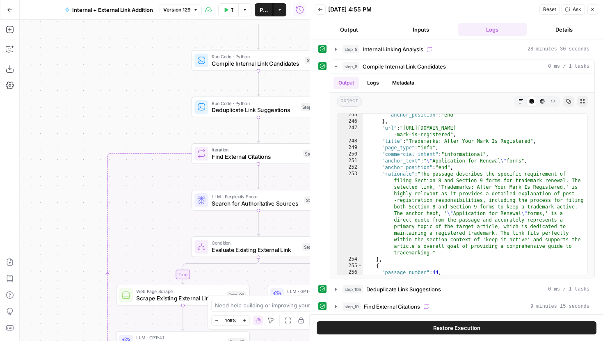
scroll to position [2320, 0]
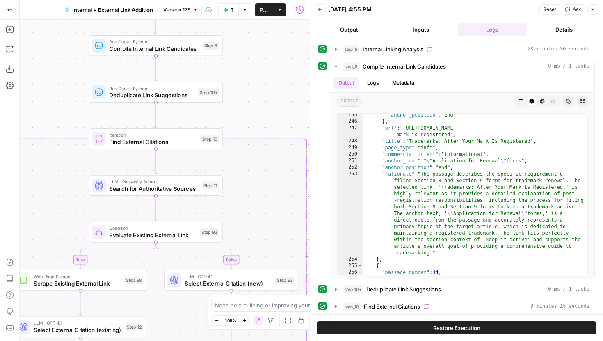
drag, startPoint x: 182, startPoint y: 130, endPoint x: 78, endPoint y: 114, distance: 105.4
click at [78, 114] on div "true false true false true false Workflow Set Inputs Inputs Run Code · Python R…" at bounding box center [165, 180] width 290 height 321
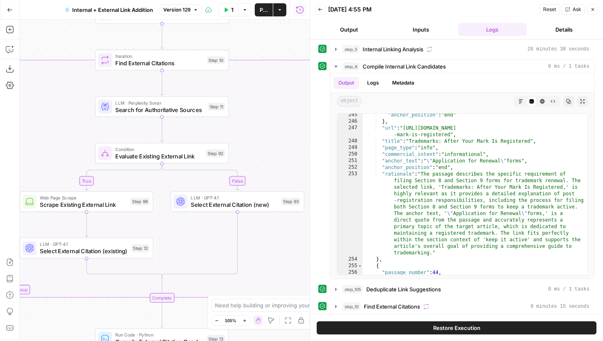
drag, startPoint x: 267, startPoint y: 229, endPoint x: 275, endPoint y: 150, distance: 78.8
click at [275, 150] on div "true false true false true false Workflow Set Inputs Inputs Run Code · Python R…" at bounding box center [165, 180] width 290 height 321
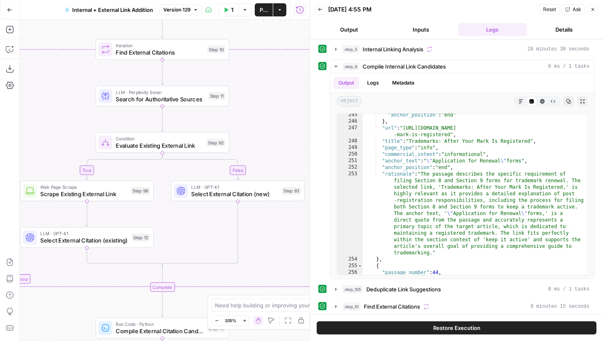
drag, startPoint x: 281, startPoint y: 242, endPoint x: 284, endPoint y: 194, distance: 48.5
click at [284, 194] on div "true false true false true false Workflow Set Inputs Inputs Run Code · Python R…" at bounding box center [165, 180] width 290 height 321
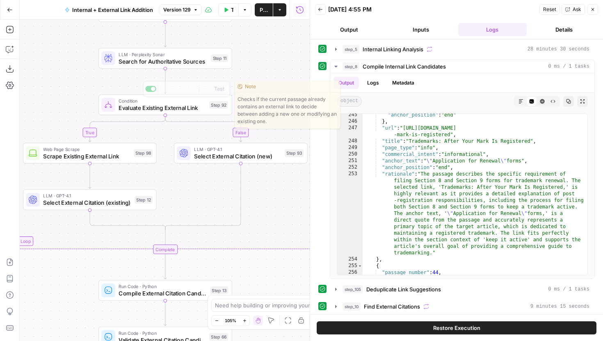
click at [194, 64] on span "Search for Authoritative Sources" at bounding box center [163, 61] width 89 height 9
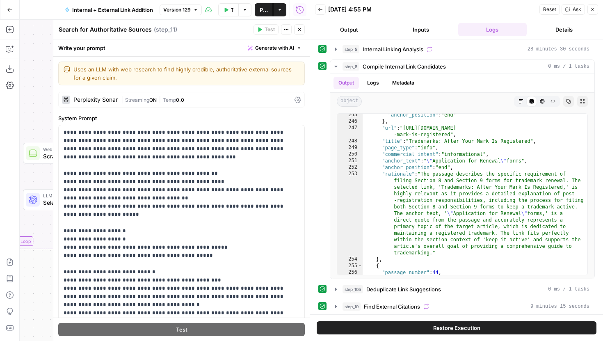
click at [594, 10] on icon "button" at bounding box center [593, 9] width 5 height 5
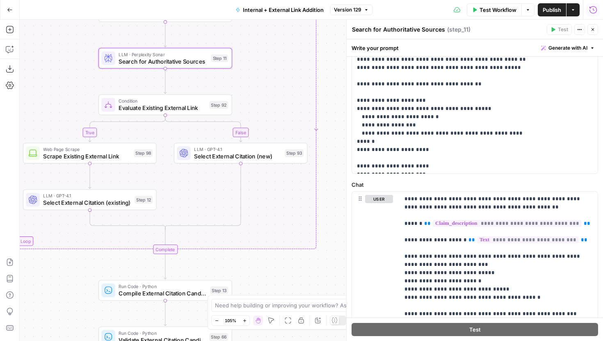
scroll to position [314, 0]
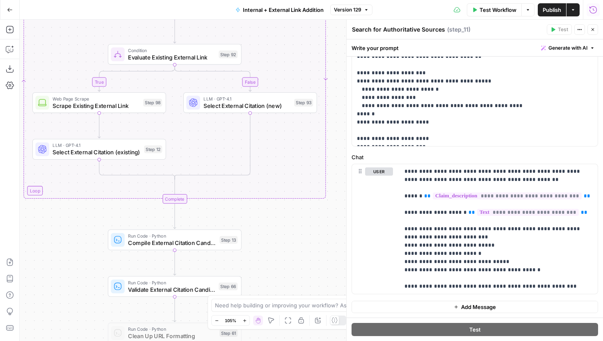
drag, startPoint x: 274, startPoint y: 272, endPoint x: 292, endPoint y: 142, distance: 131.3
click at [292, 142] on div "true false true false true false Workflow Set Inputs Inputs Run Code · Python R…" at bounding box center [312, 180] width 584 height 321
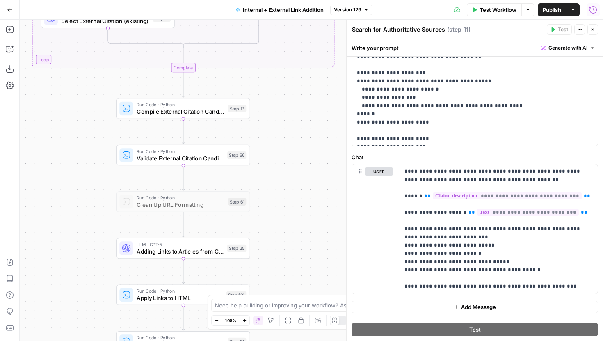
drag, startPoint x: 299, startPoint y: 218, endPoint x: 298, endPoint y: 147, distance: 71.0
click at [299, 147] on div "true false true false true false Workflow Set Inputs Inputs Run Code · Python R…" at bounding box center [312, 180] width 584 height 321
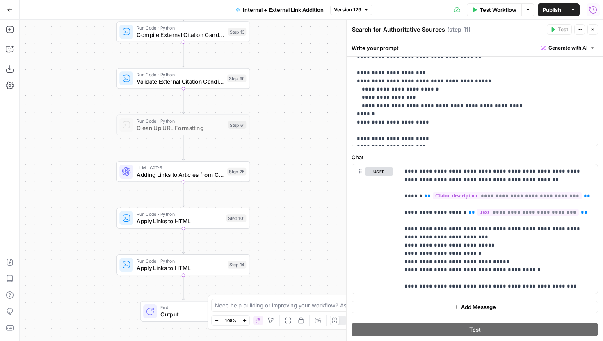
drag, startPoint x: 282, startPoint y: 197, endPoint x: 282, endPoint y: 128, distance: 69.4
click at [282, 128] on div "true false true false true false Workflow Set Inputs Inputs Run Code · Python R…" at bounding box center [312, 180] width 584 height 321
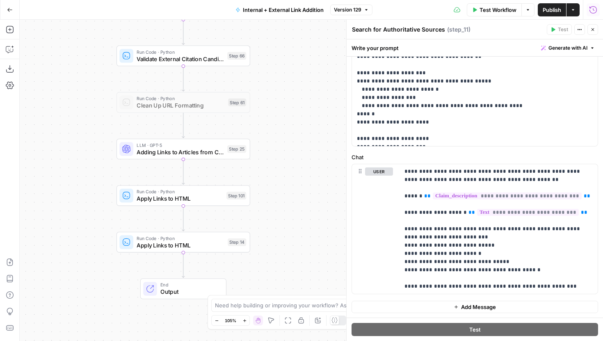
click at [221, 60] on span "Validate External Citation Candidates" at bounding box center [180, 59] width 87 height 9
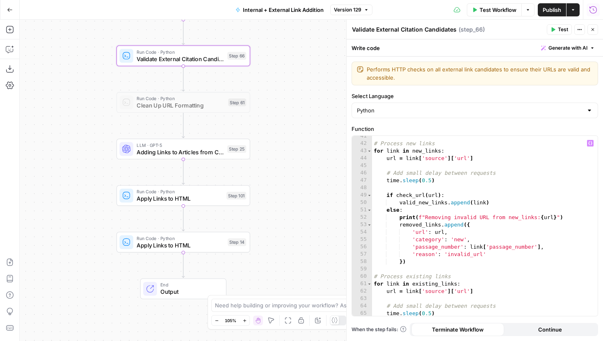
scroll to position [485, 0]
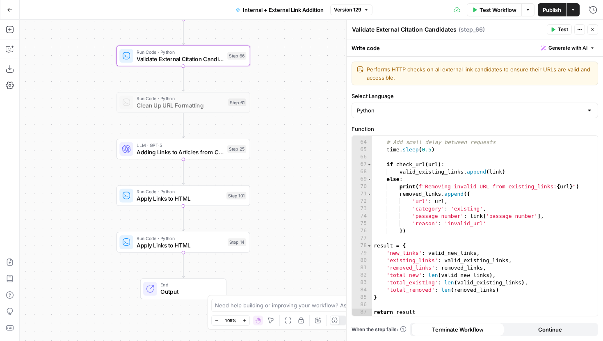
click at [595, 27] on icon "button" at bounding box center [593, 29] width 5 height 5
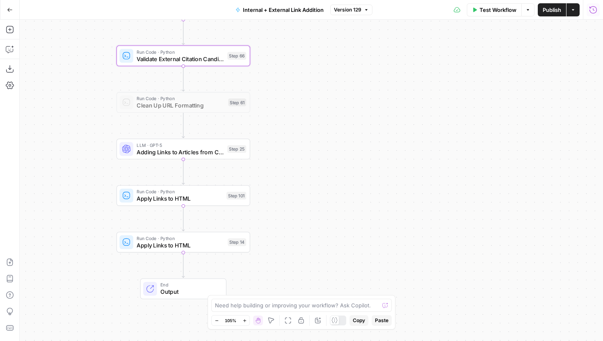
click at [595, 14] on button "Run History" at bounding box center [593, 9] width 13 height 13
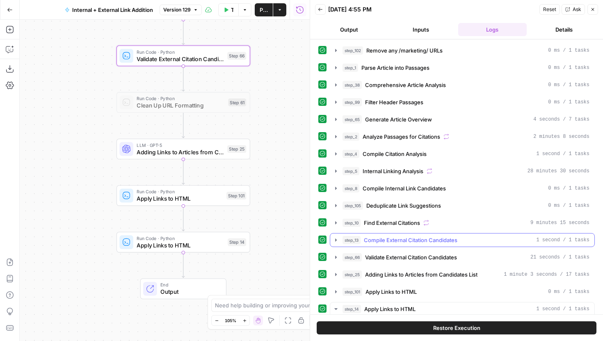
scroll to position [56, 0]
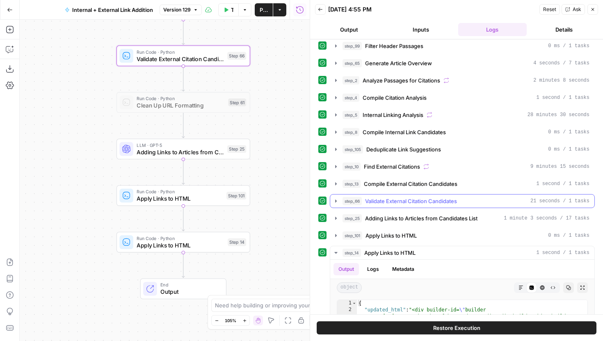
click at [334, 200] on icon "button" at bounding box center [336, 201] width 7 height 7
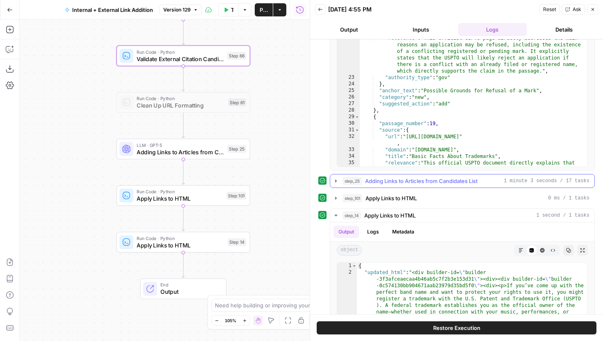
scroll to position [161, 0]
click at [335, 182] on icon "button" at bounding box center [336, 180] width 2 height 3
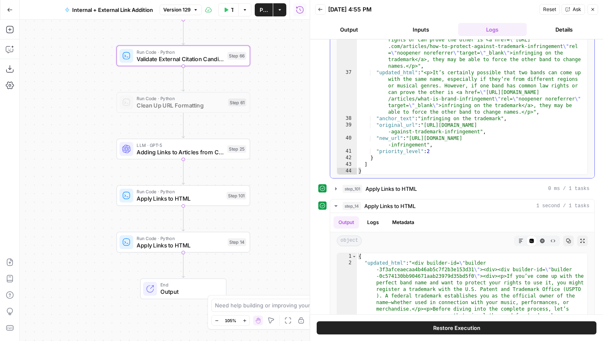
scroll to position [522, 0]
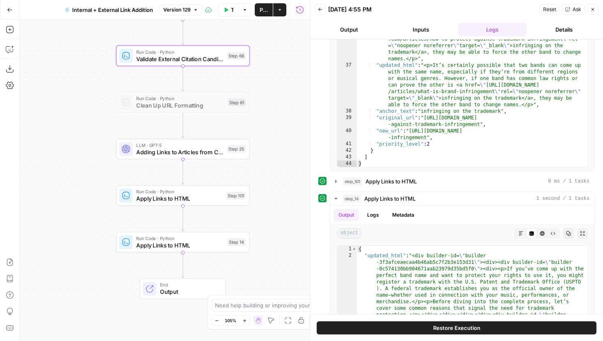
click at [228, 159] on div "true false true false true false Workflow Set Inputs Inputs Run Code · Python R…" at bounding box center [165, 180] width 290 height 321
click at [227, 154] on div "LLM · GPT-5 Adding Links to Articles from Candidates List Step 25 Copy step Del…" at bounding box center [182, 149] width 127 height 15
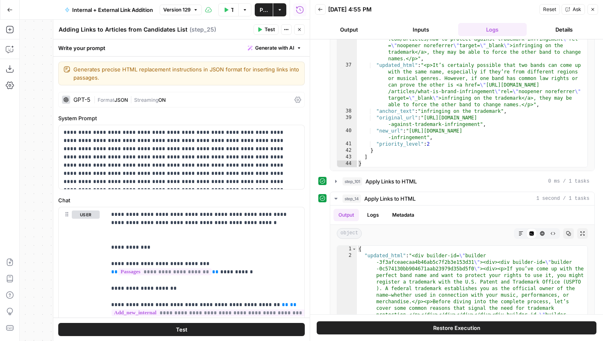
click at [589, 10] on button "Close" at bounding box center [593, 9] width 11 height 11
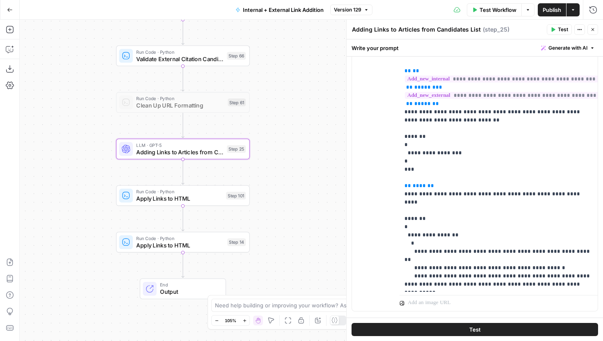
scroll to position [268, 0]
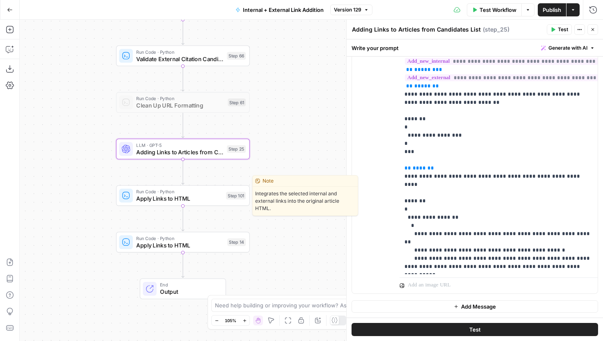
click at [199, 200] on span "Apply Links to HTML" at bounding box center [179, 198] width 86 height 9
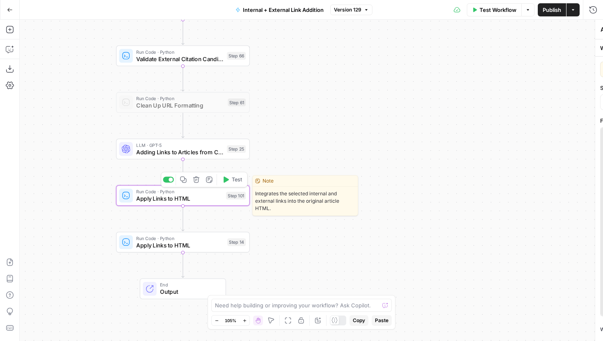
type textarea "Apply Links to HTML"
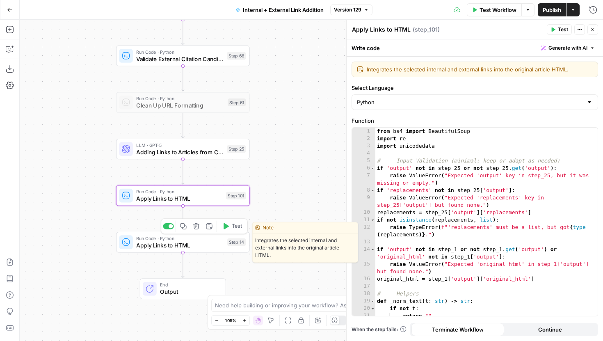
click at [199, 244] on span "Apply Links to HTML" at bounding box center [179, 245] width 87 height 9
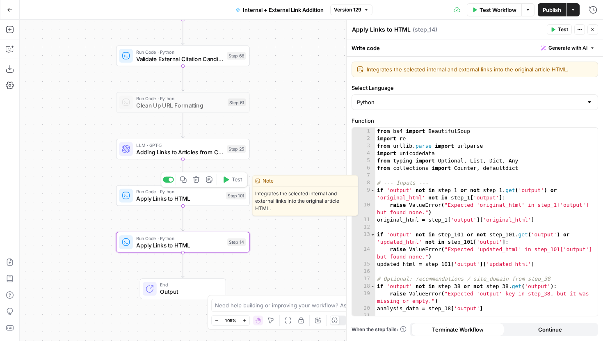
click at [210, 201] on span "Apply Links to HTML" at bounding box center [179, 198] width 86 height 9
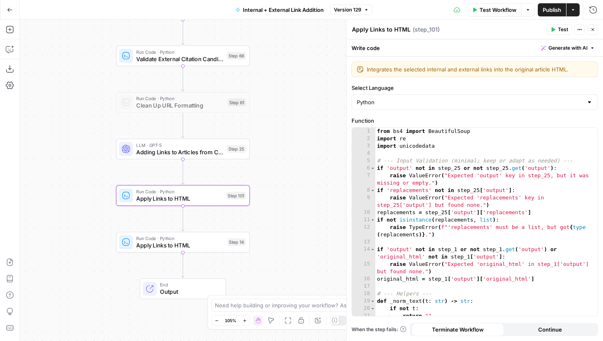
click at [594, 28] on icon "button" at bounding box center [593, 29] width 5 height 5
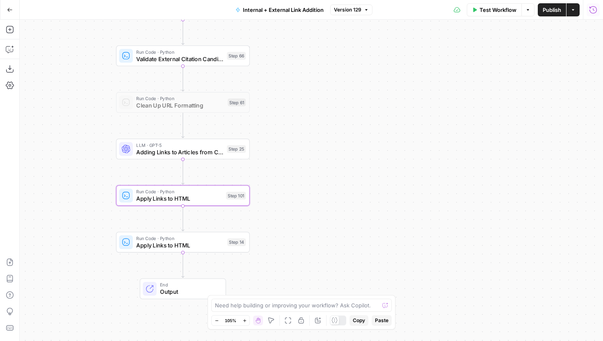
click at [590, 13] on icon "button" at bounding box center [593, 10] width 8 height 8
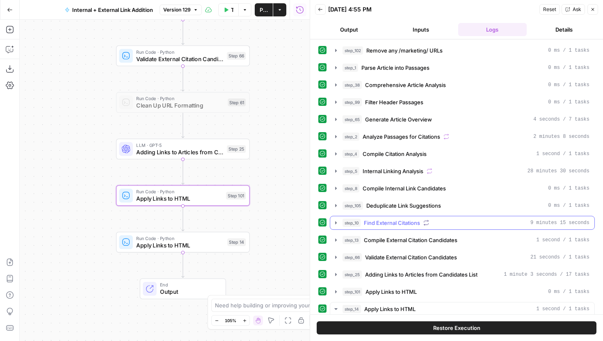
scroll to position [211, 0]
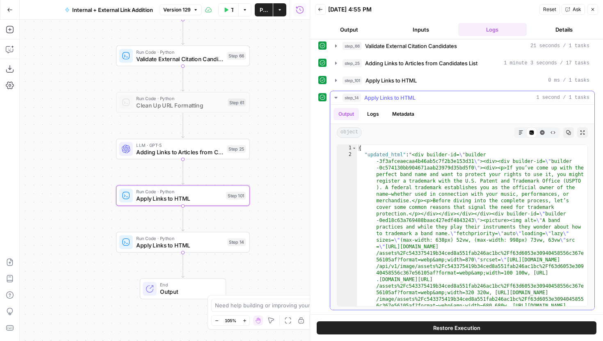
click at [522, 134] on icon "button" at bounding box center [521, 132] width 5 height 5
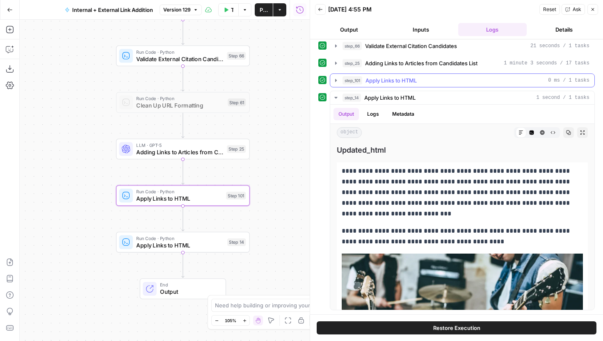
click at [333, 79] on icon "button" at bounding box center [336, 80] width 7 height 7
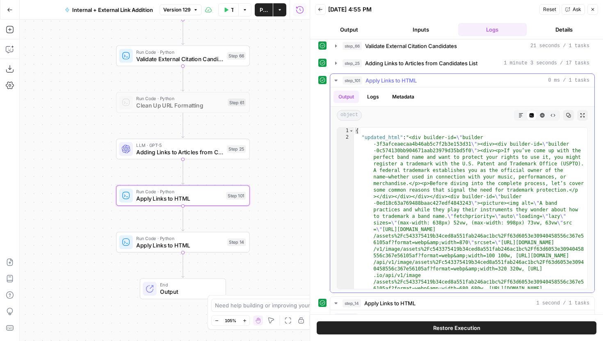
click at [523, 115] on icon "button" at bounding box center [521, 115] width 5 height 5
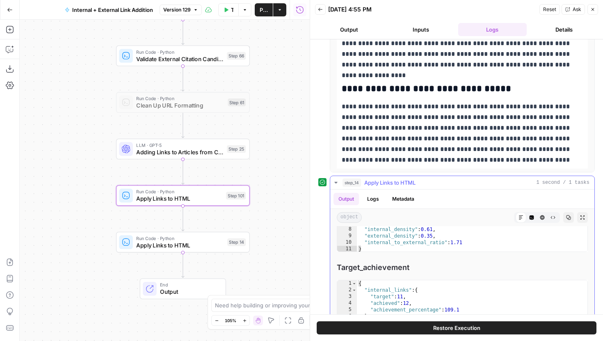
scroll to position [417, 0]
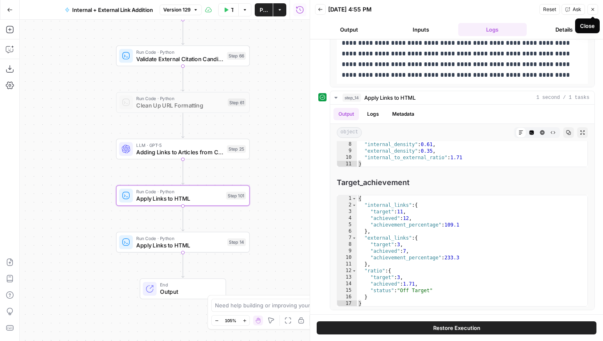
click at [589, 11] on button "Close" at bounding box center [593, 9] width 11 height 11
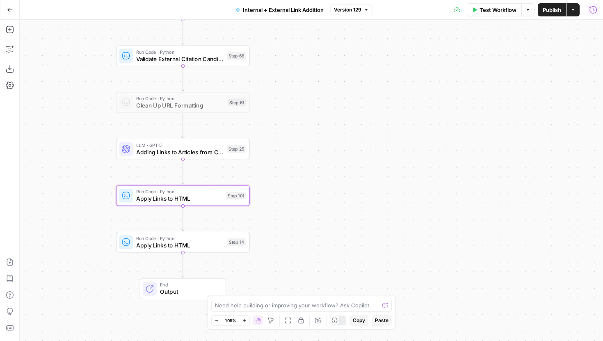
drag, startPoint x: 292, startPoint y: 259, endPoint x: 379, endPoint y: 260, distance: 87.0
click at [379, 259] on div "true false true false true false Workflow Set Inputs Inputs Run Code · Python R…" at bounding box center [312, 180] width 584 height 321
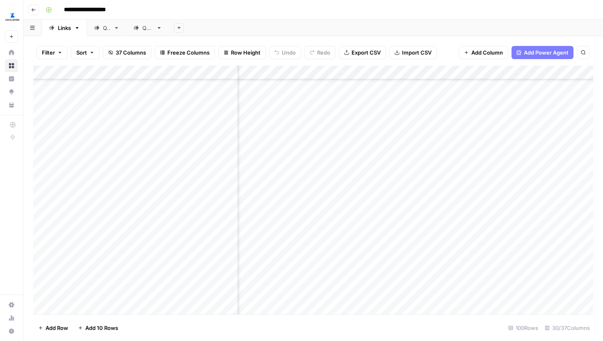
scroll to position [440, 1642]
